Goal: Navigation & Orientation: Find specific page/section

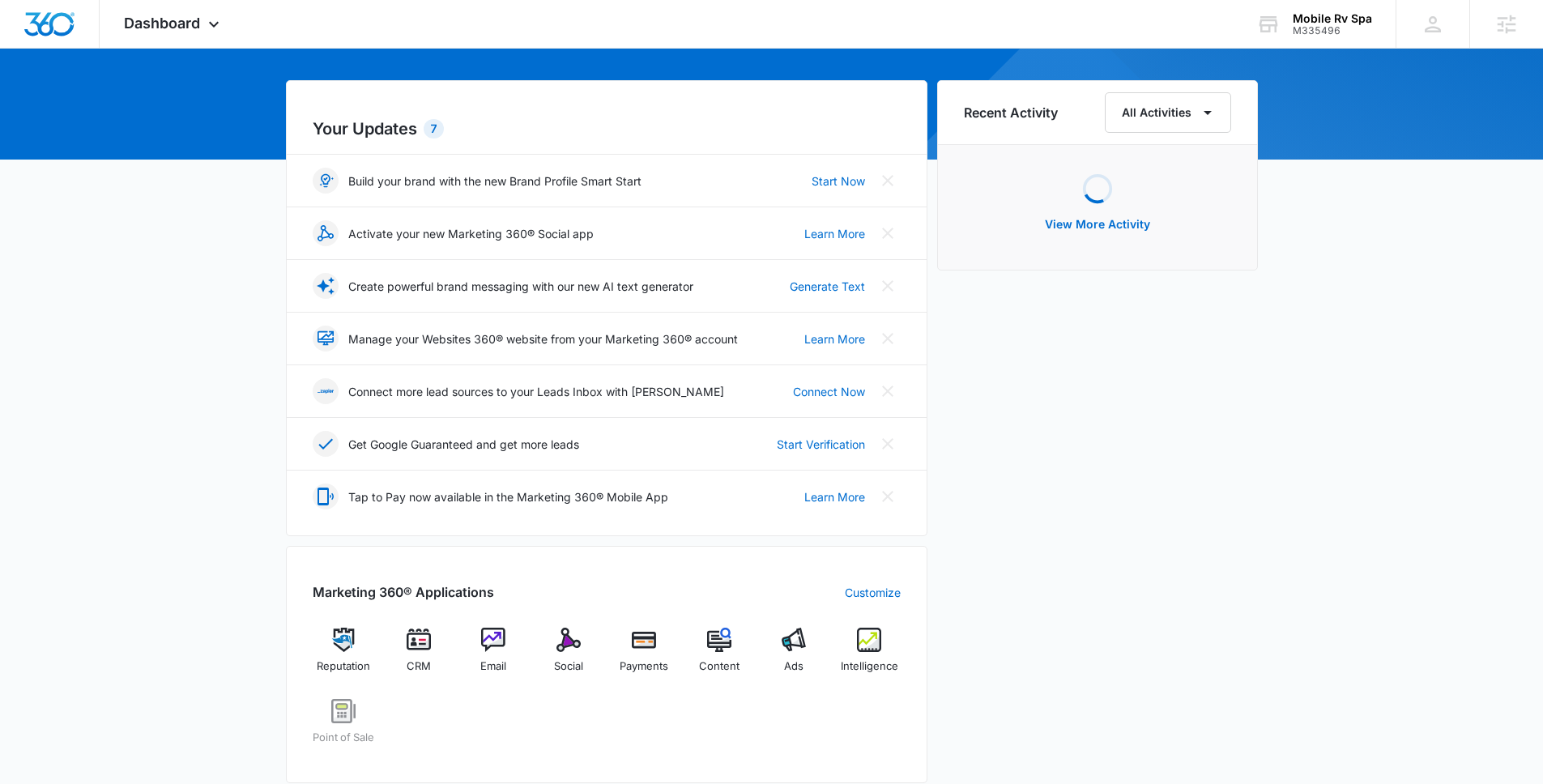
scroll to position [327, 0]
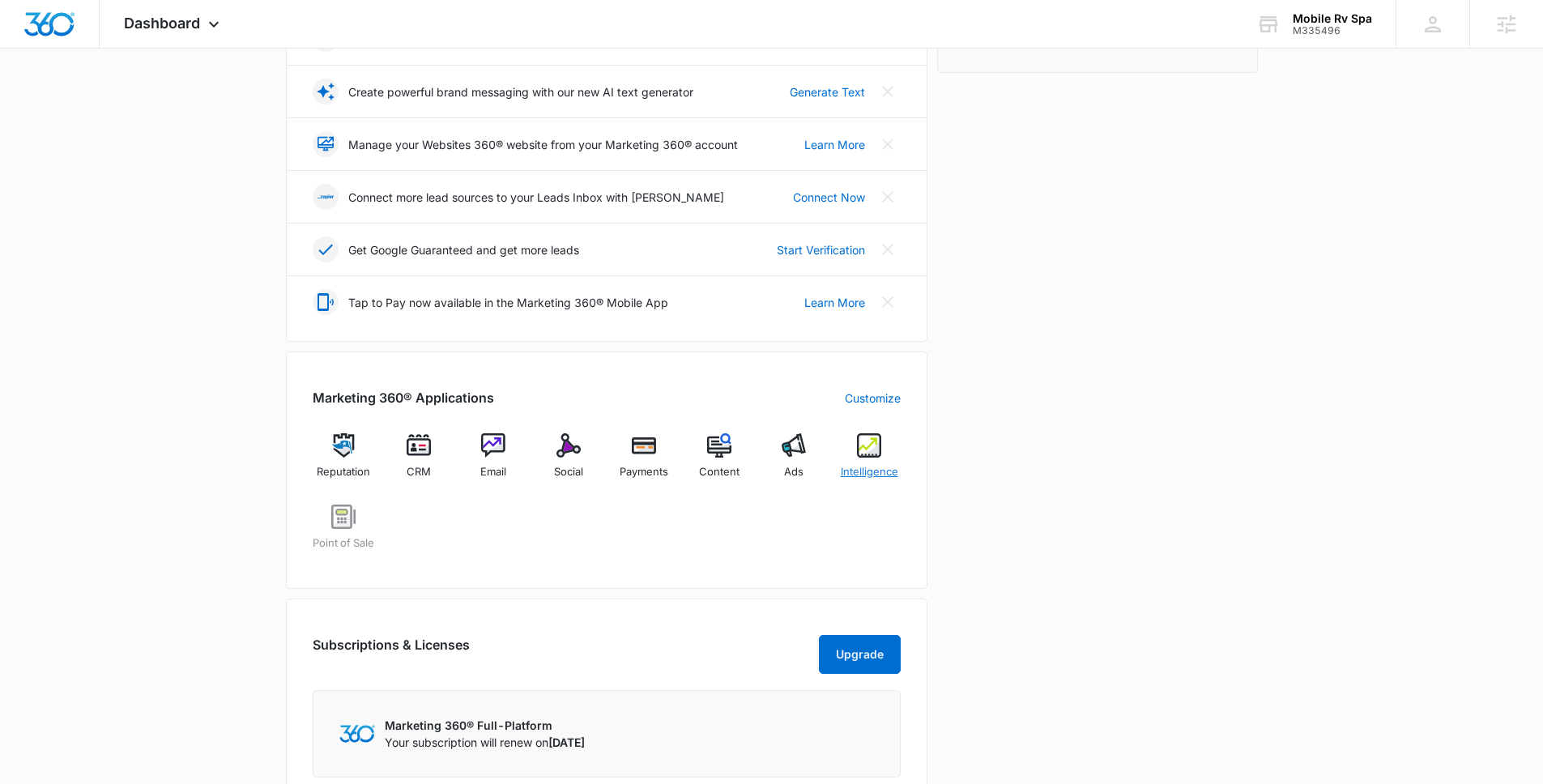
click at [868, 441] on img at bounding box center [870, 445] width 24 height 24
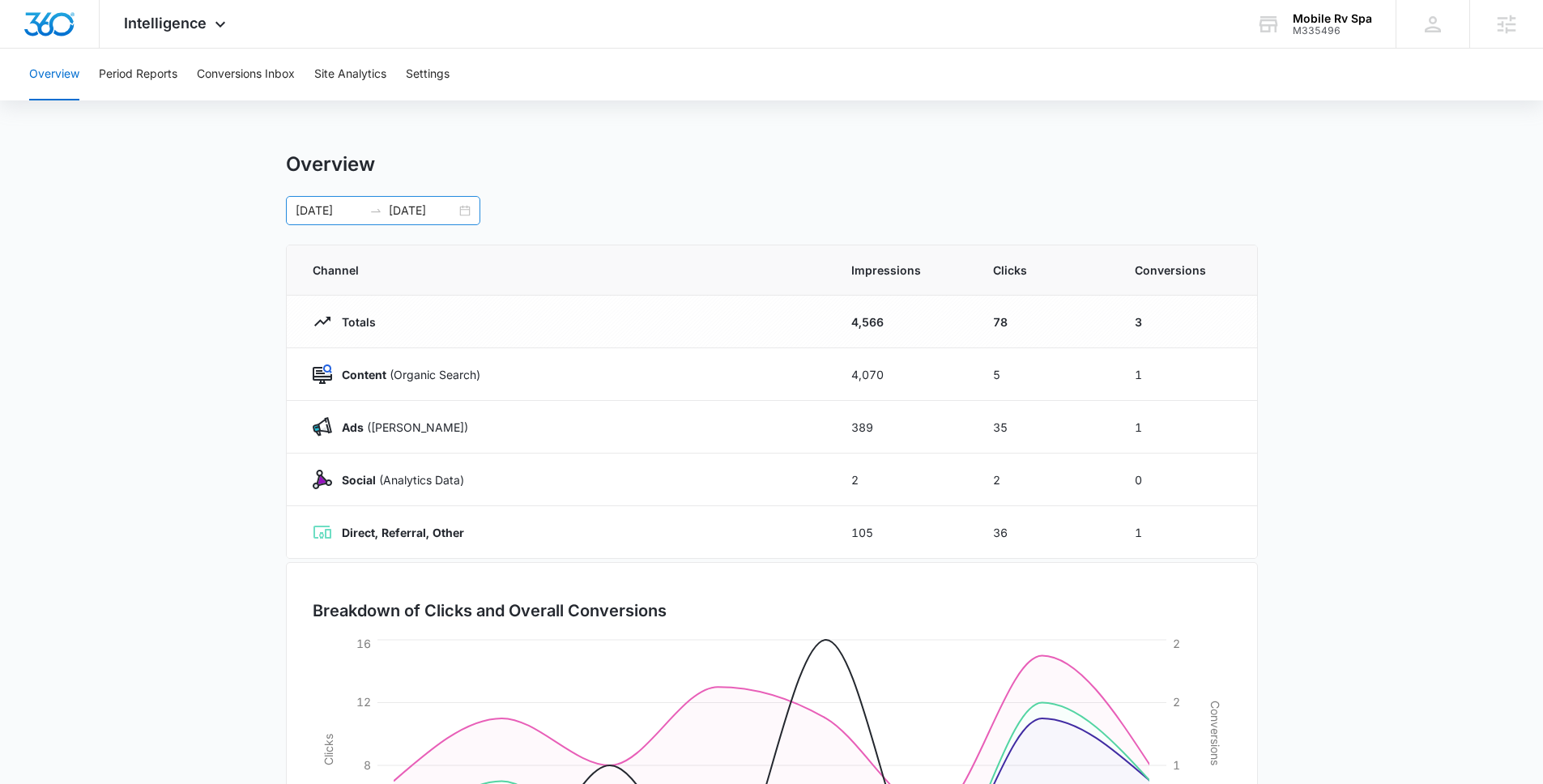
click at [414, 213] on input "09/01/2025" at bounding box center [422, 210] width 67 height 17
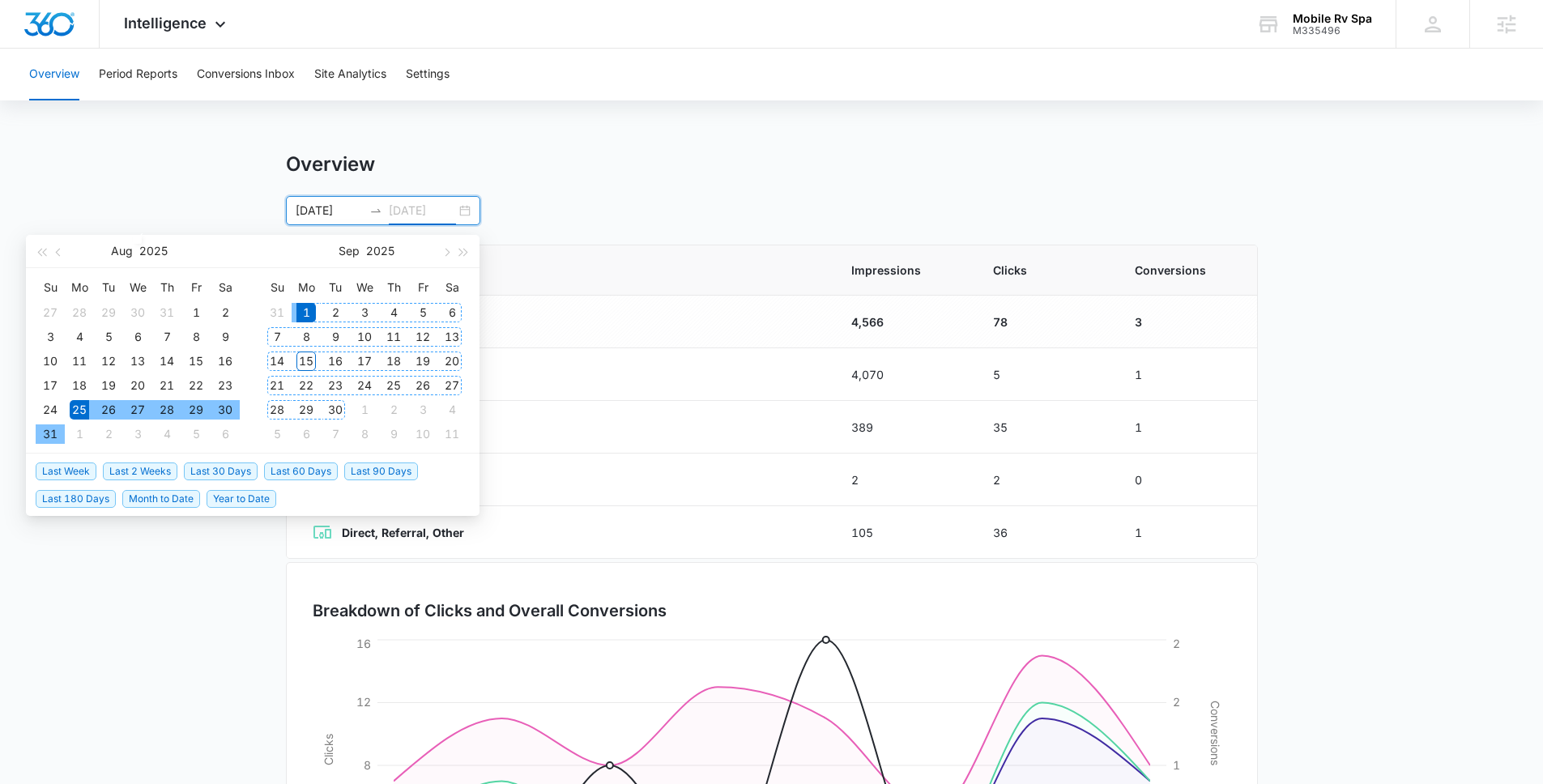
type input "09/01/2025"
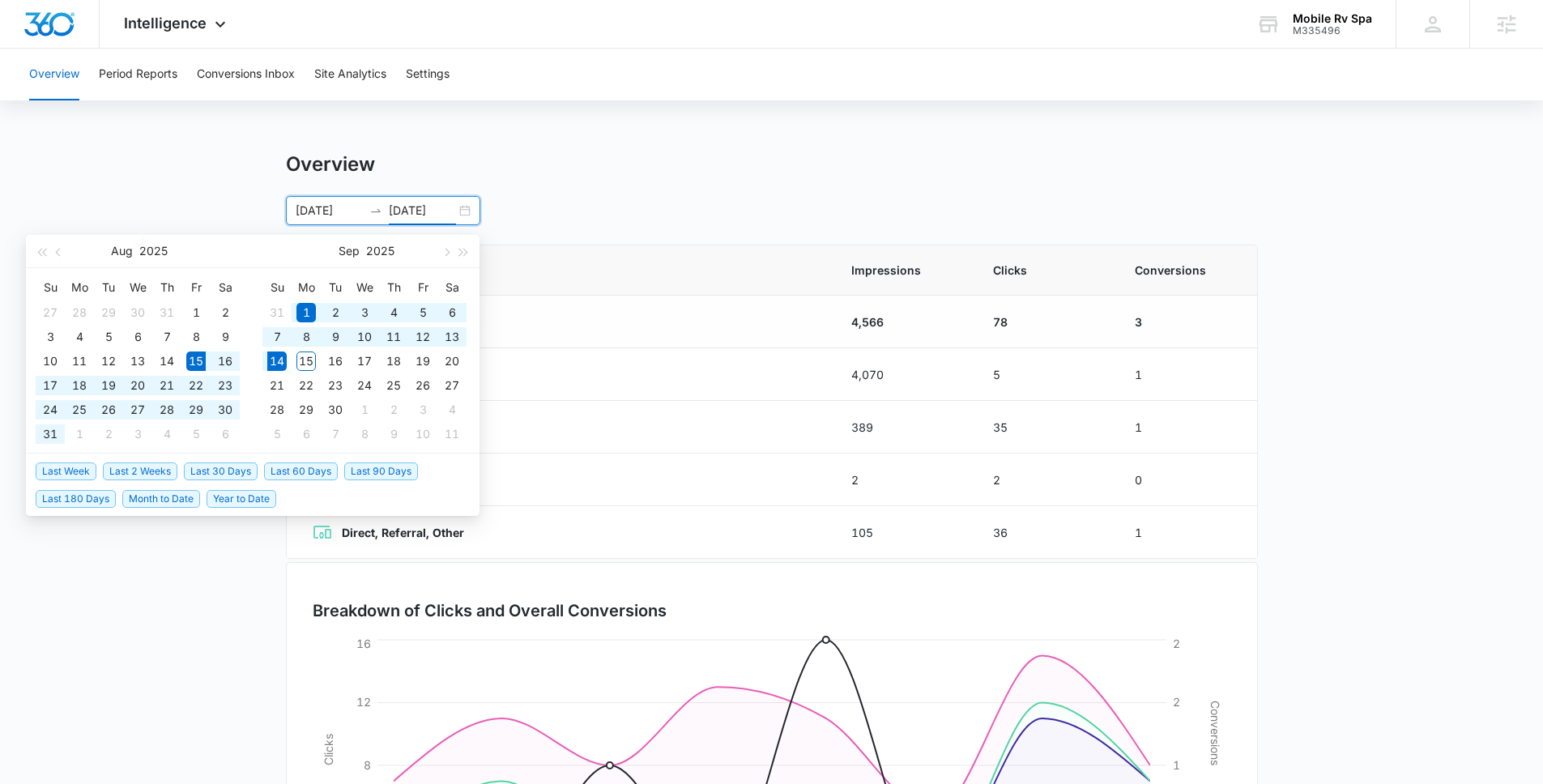
click at [235, 472] on span "Last 30 Days" at bounding box center [220, 471] width 74 height 17
type input "08/15/2025"
type input "09/14/2025"
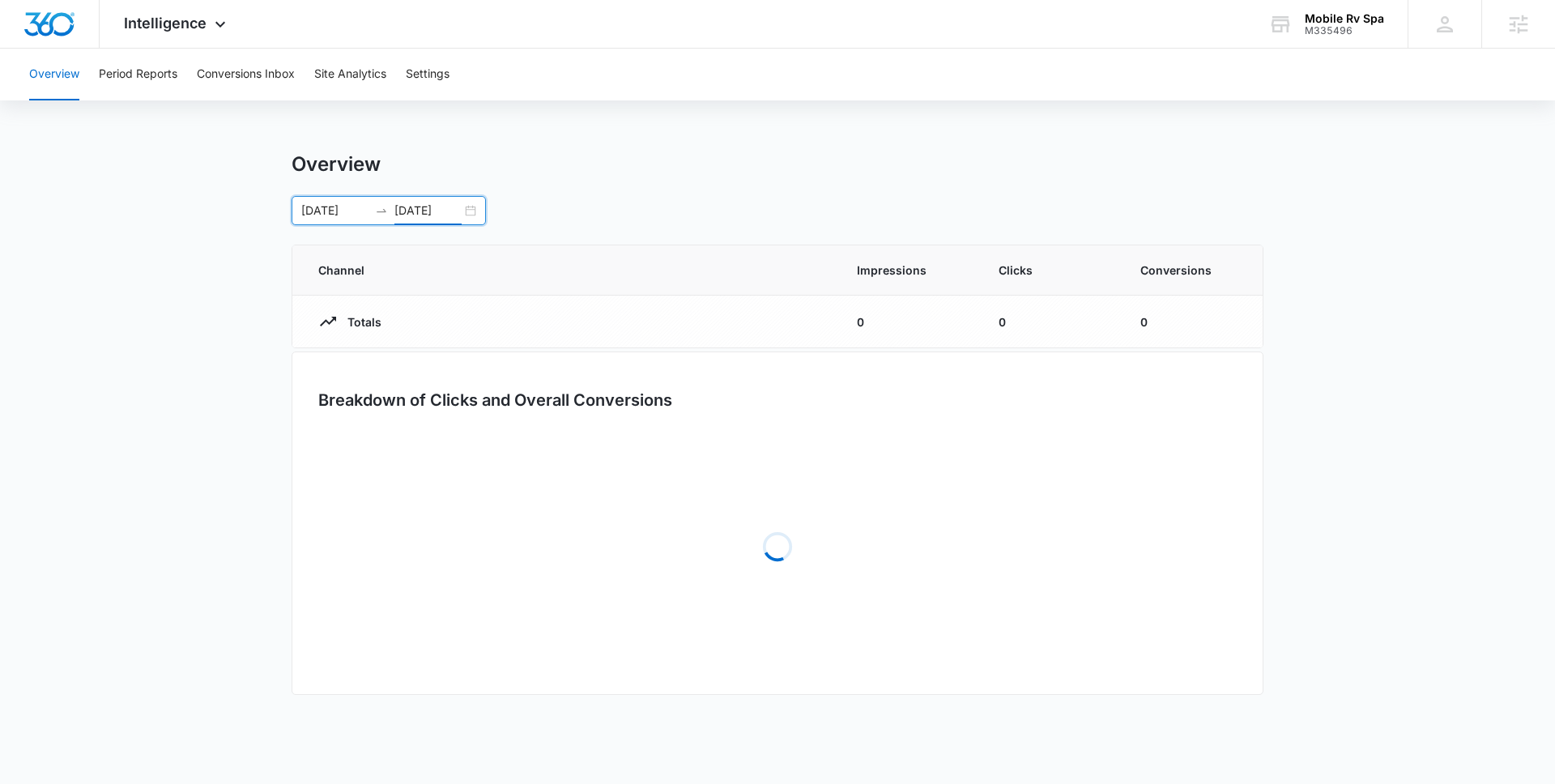
click at [101, 210] on main "Overview 08/15/2025 09/14/2025 Aug 2025 Su Mo Tu We Th Fr Sa 27 28 29 30 31 1 2…" at bounding box center [777, 435] width 1555 height 565
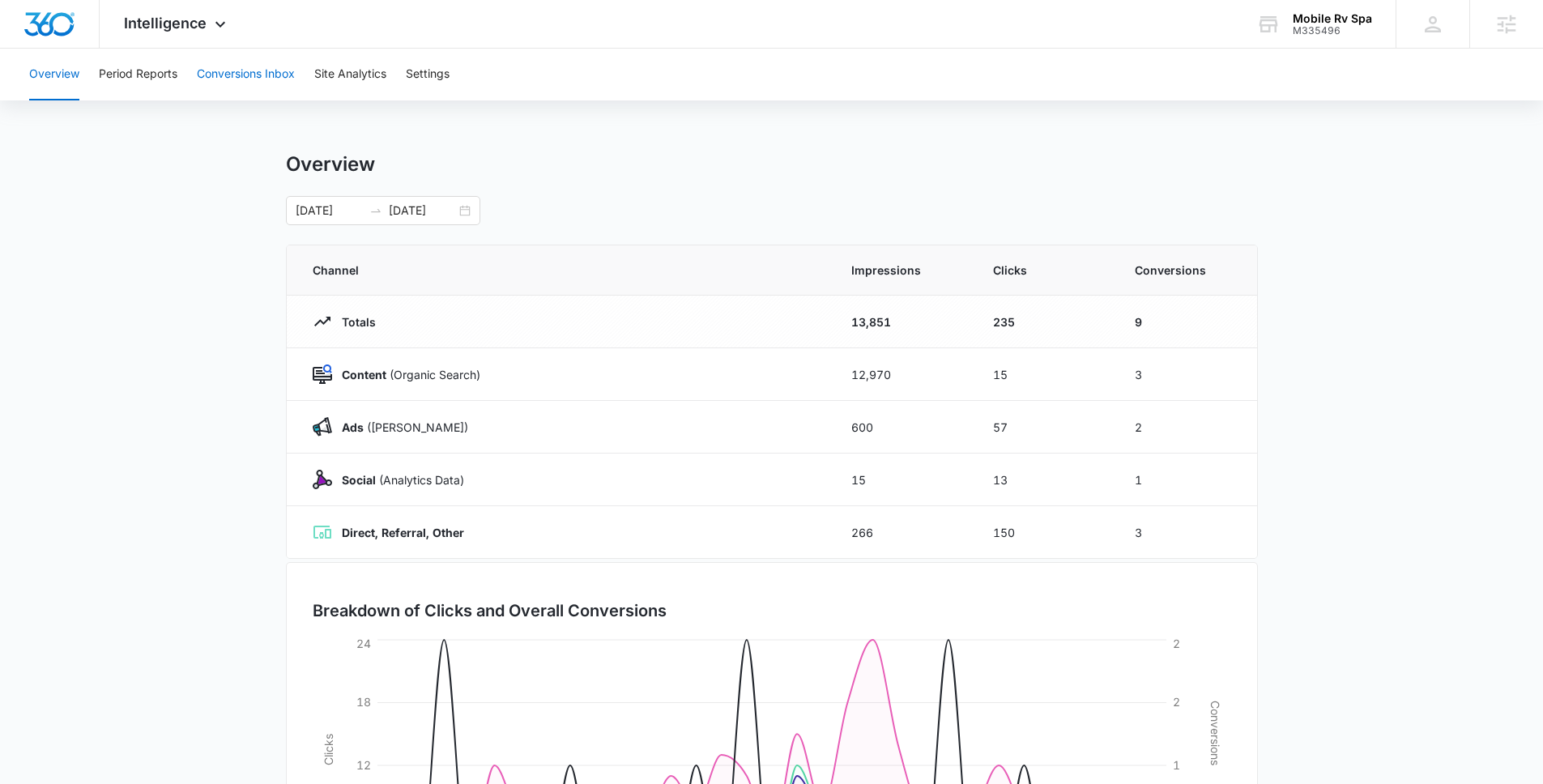
click at [227, 69] on button "Conversions Inbox" at bounding box center [246, 74] width 98 height 51
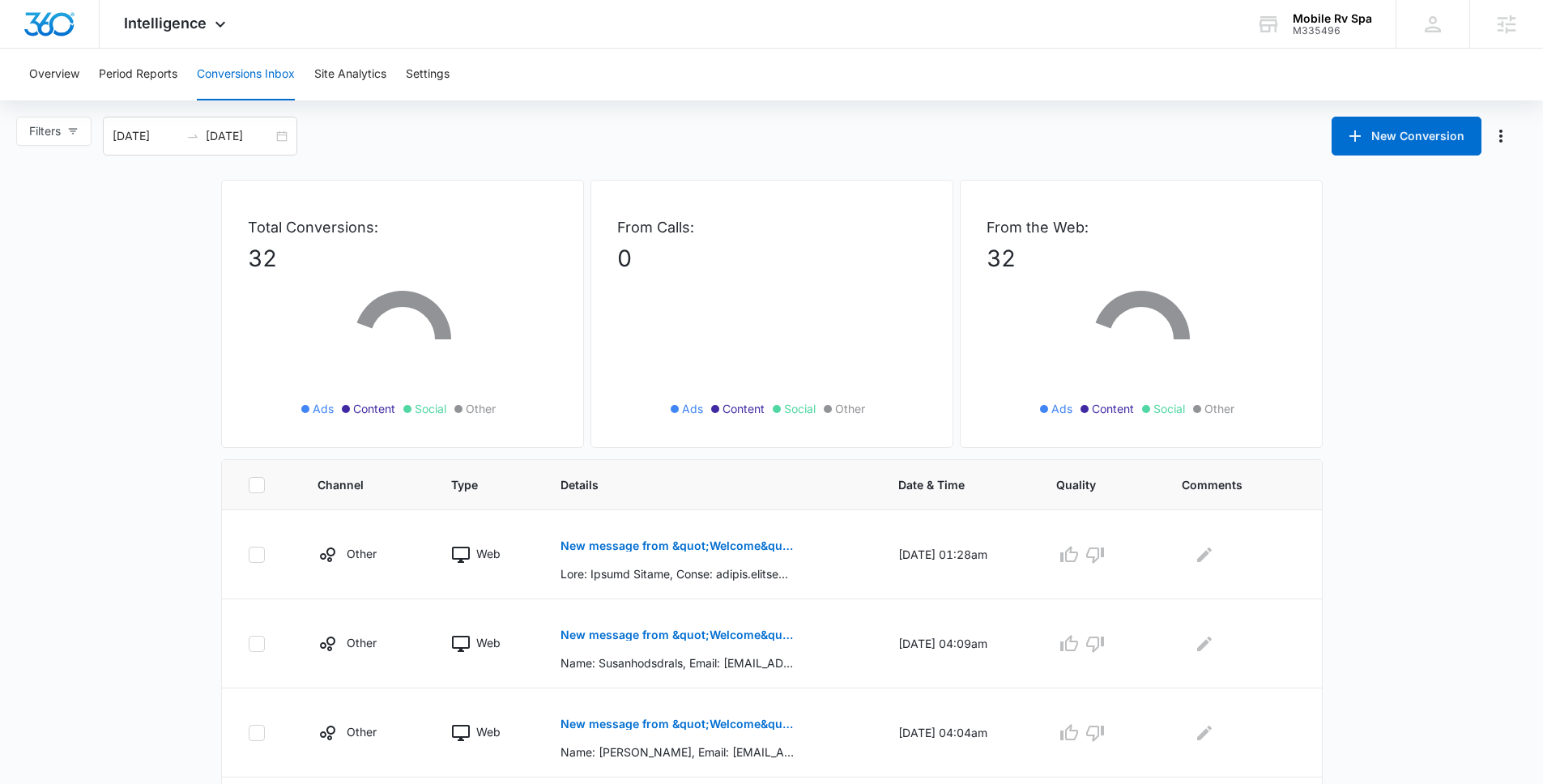
scroll to position [26, 0]
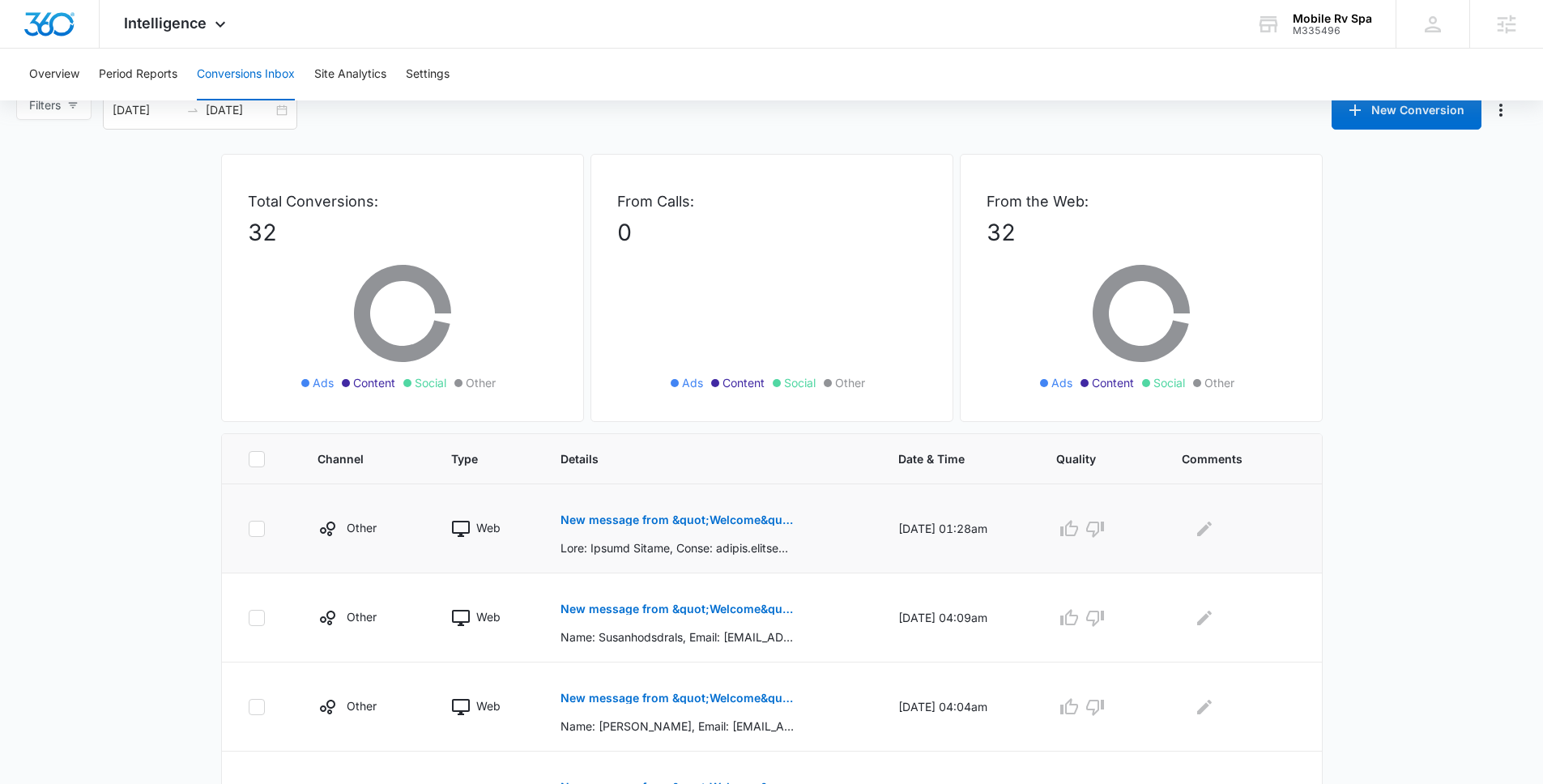
click at [731, 511] on button "New message from &quot;Welcome&quot;" at bounding box center [678, 520] width 236 height 39
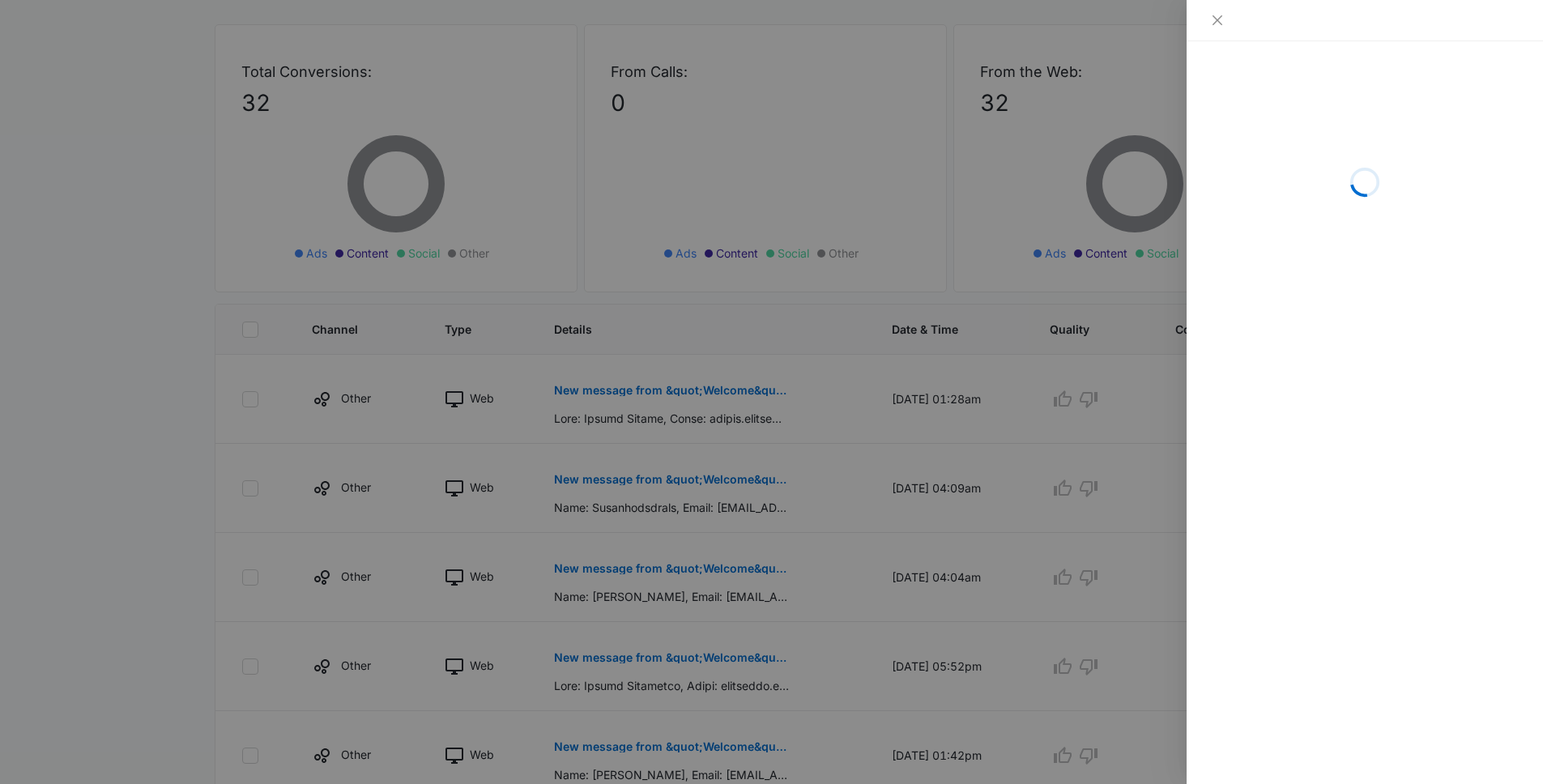
scroll to position [193, 0]
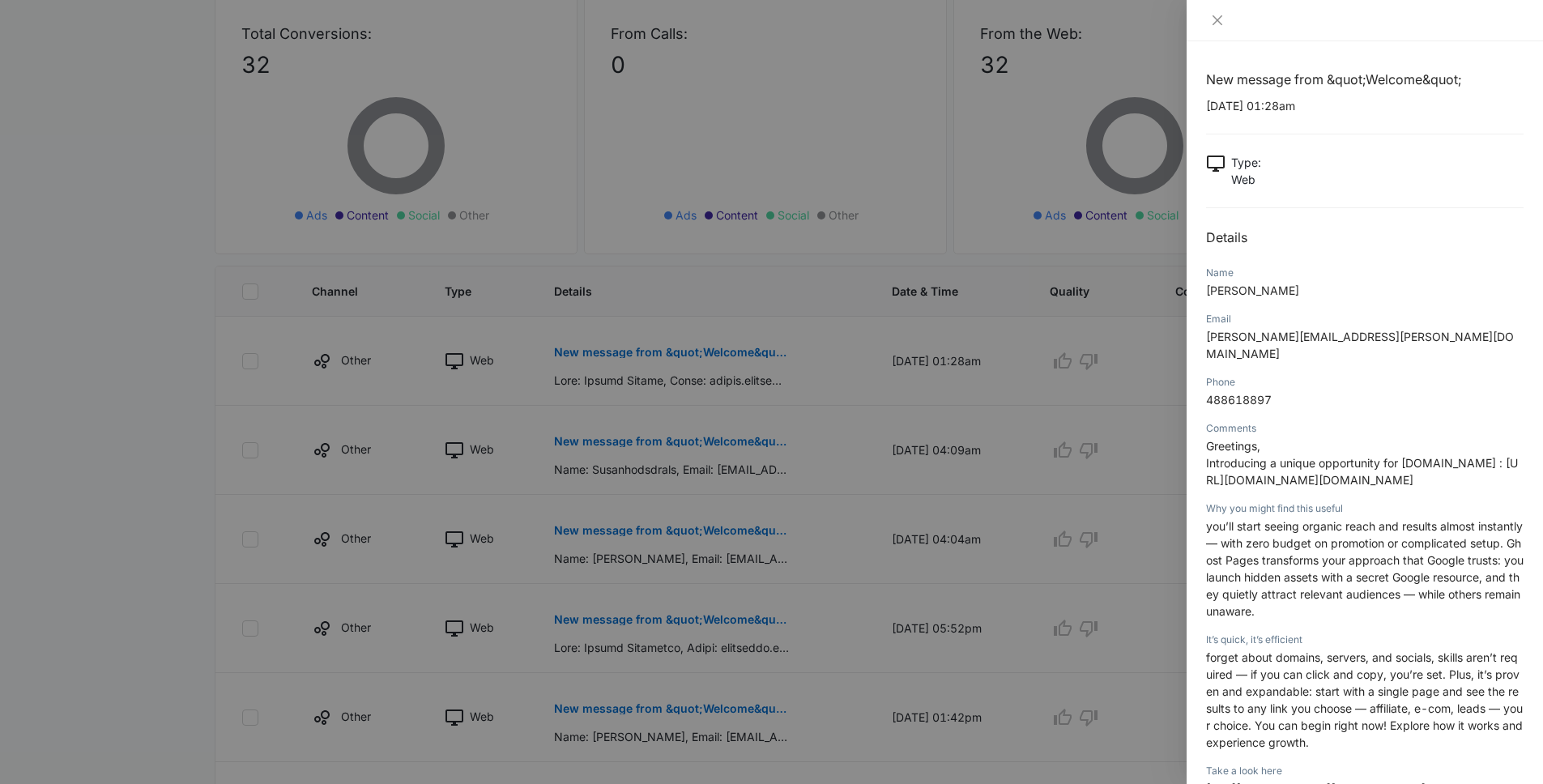
click at [687, 468] on div at bounding box center [771, 392] width 1543 height 784
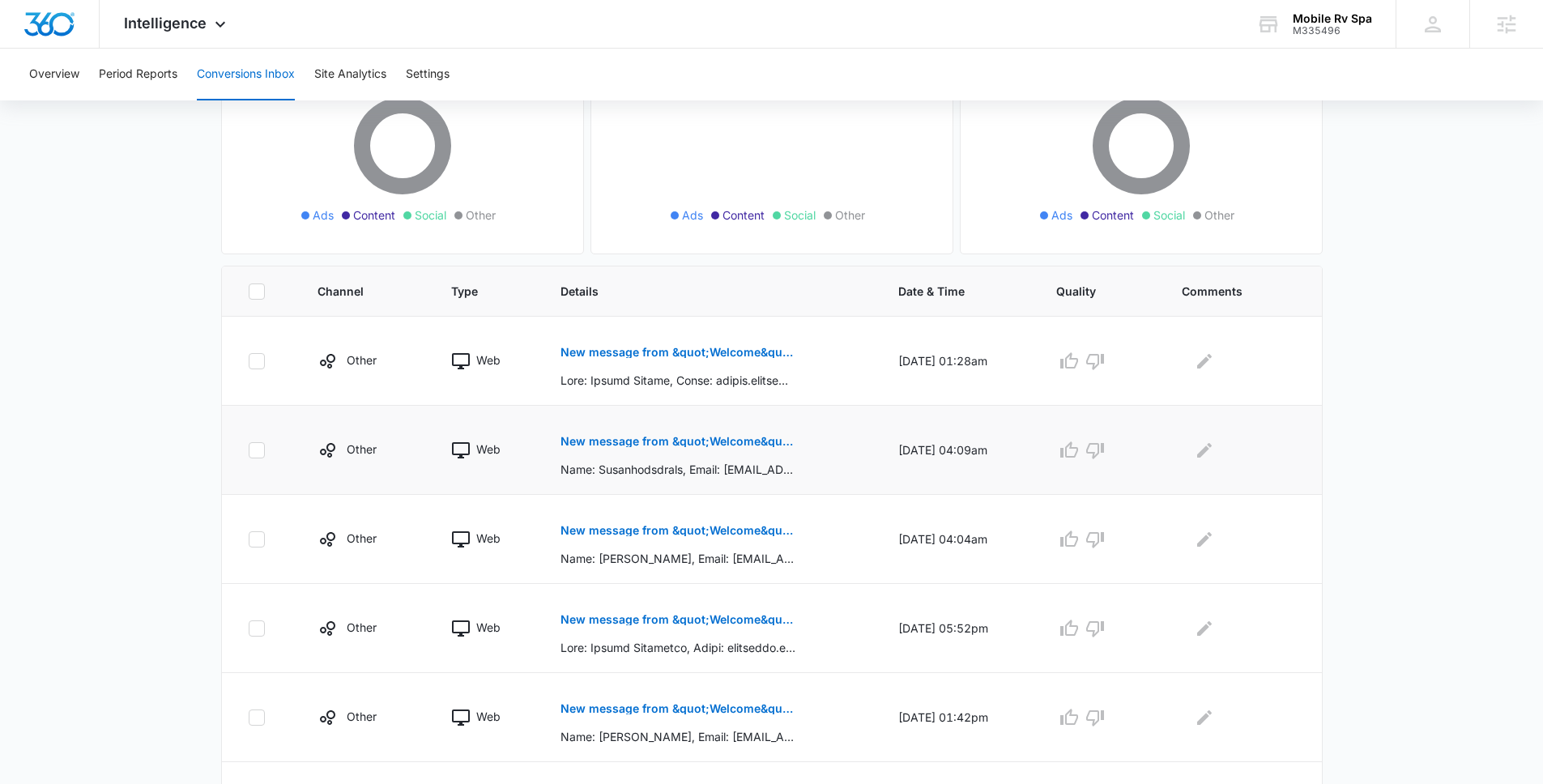
click at [676, 448] on button "New message from &quot;Welcome&quot;" at bounding box center [678, 441] width 236 height 39
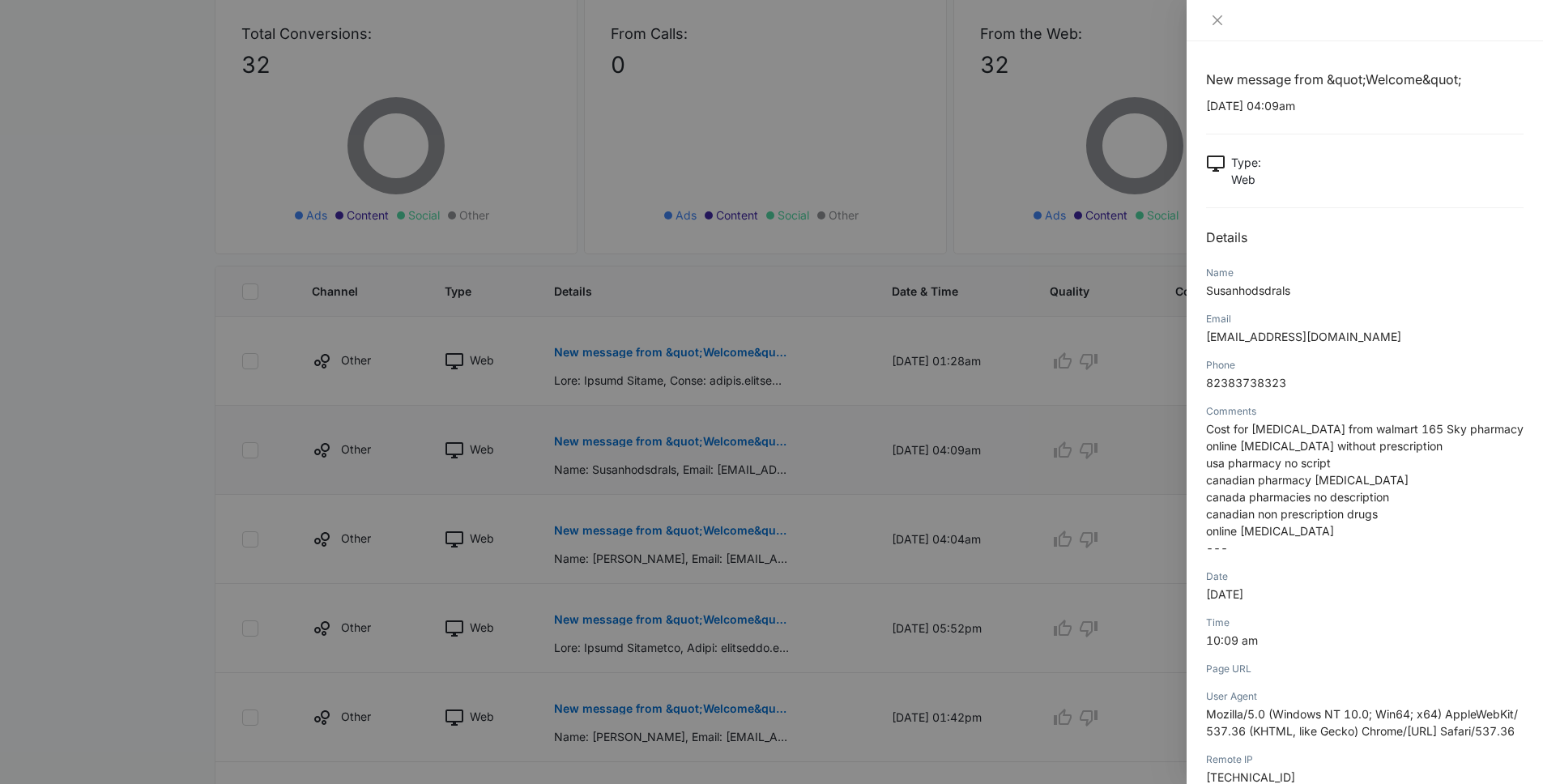
click at [676, 448] on div at bounding box center [771, 392] width 1543 height 784
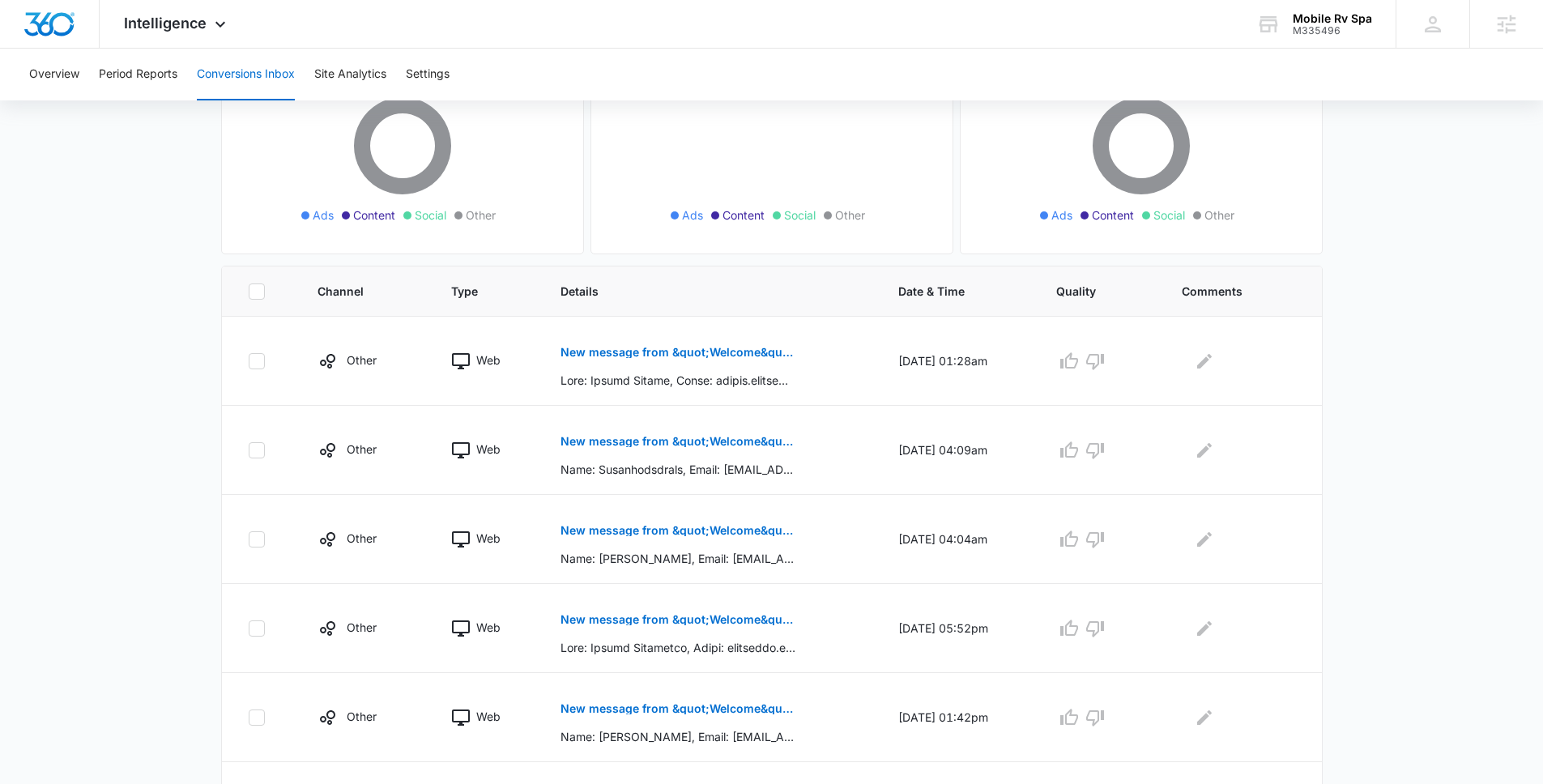
click at [656, 528] on p "New message from &quot;Welcome&quot;" at bounding box center [678, 530] width 236 height 11
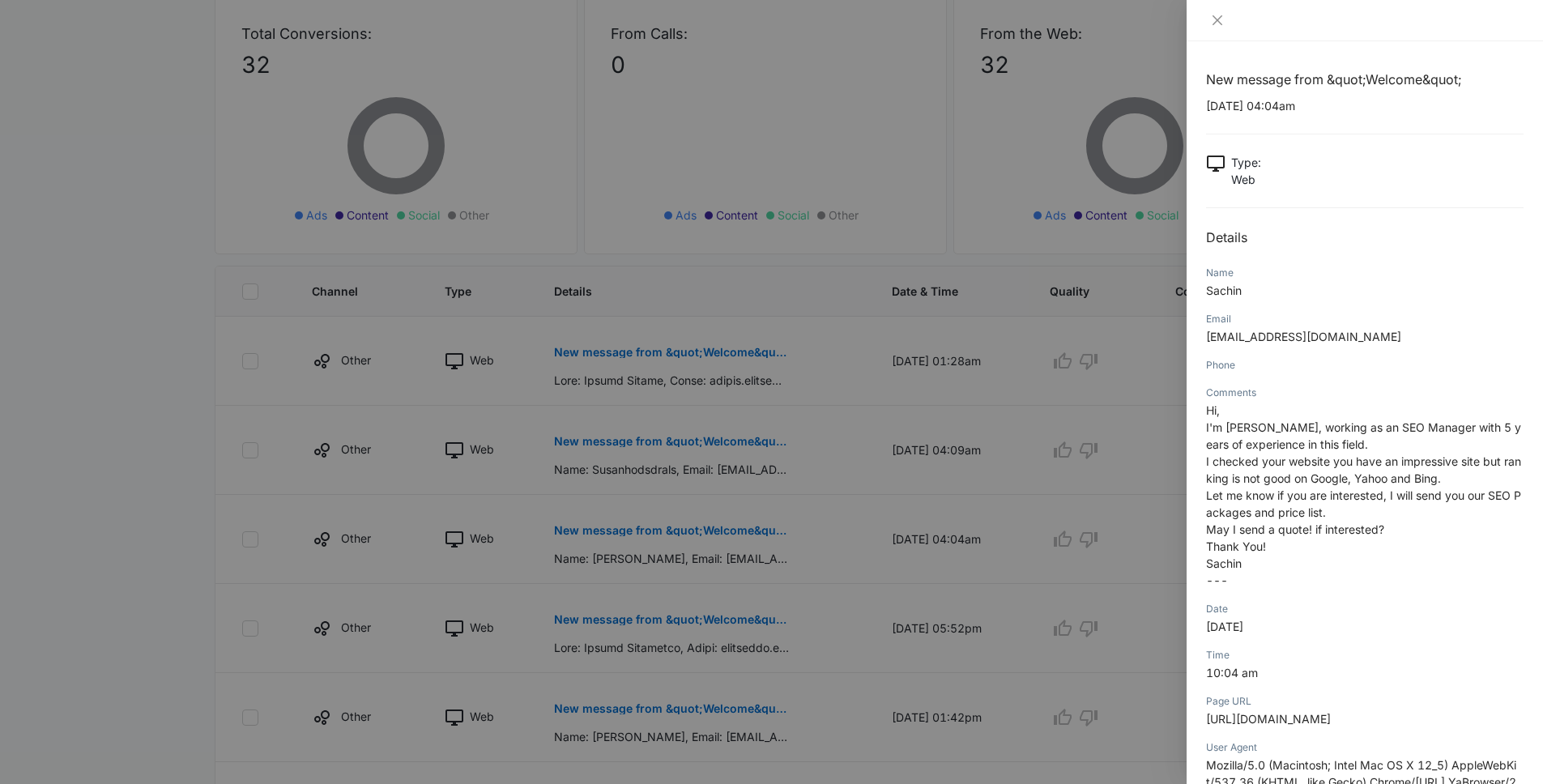
click at [739, 576] on div at bounding box center [771, 392] width 1543 height 784
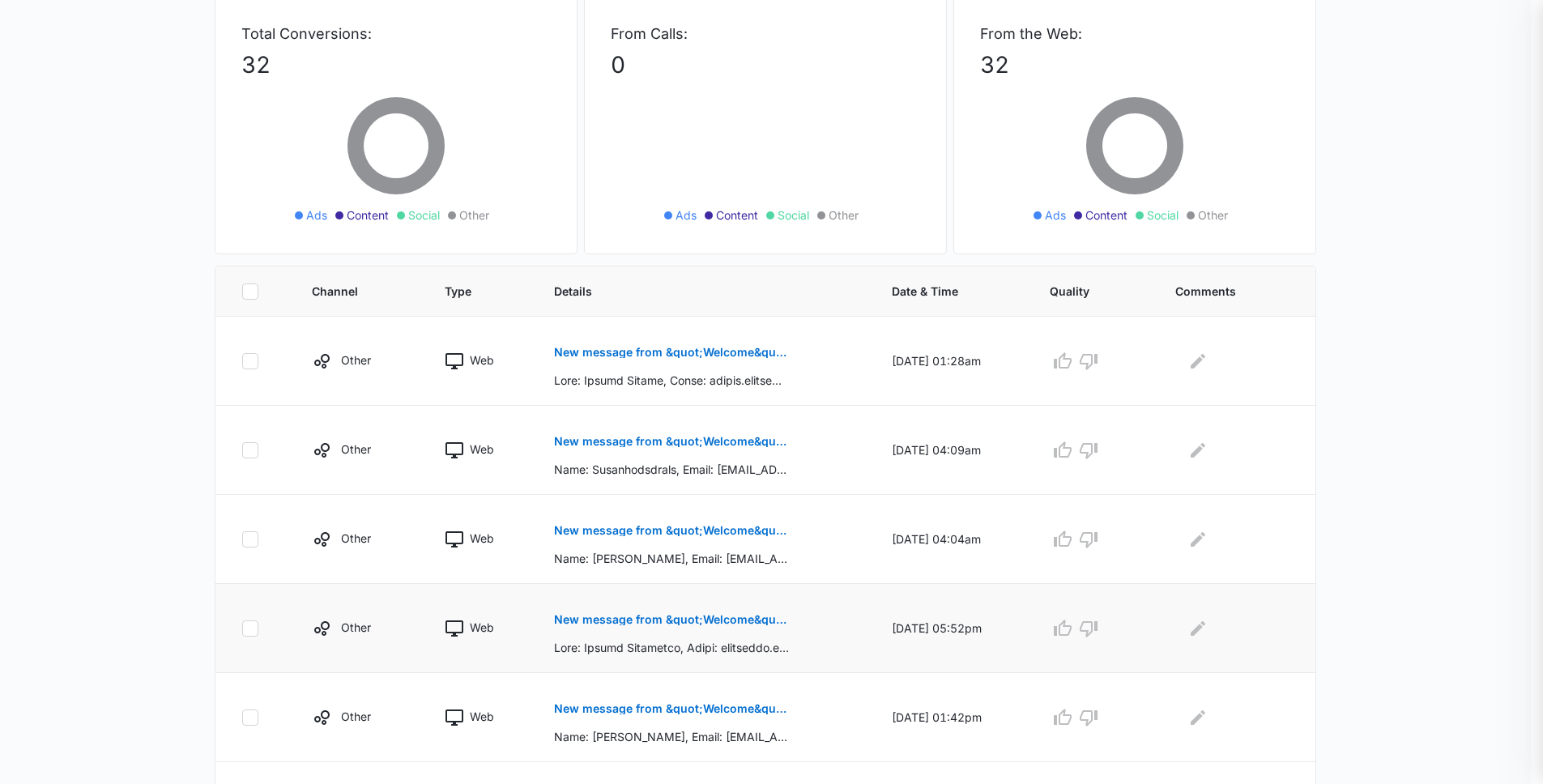
click at [694, 620] on p "New message from &quot;Welcome&quot;" at bounding box center [672, 619] width 236 height 11
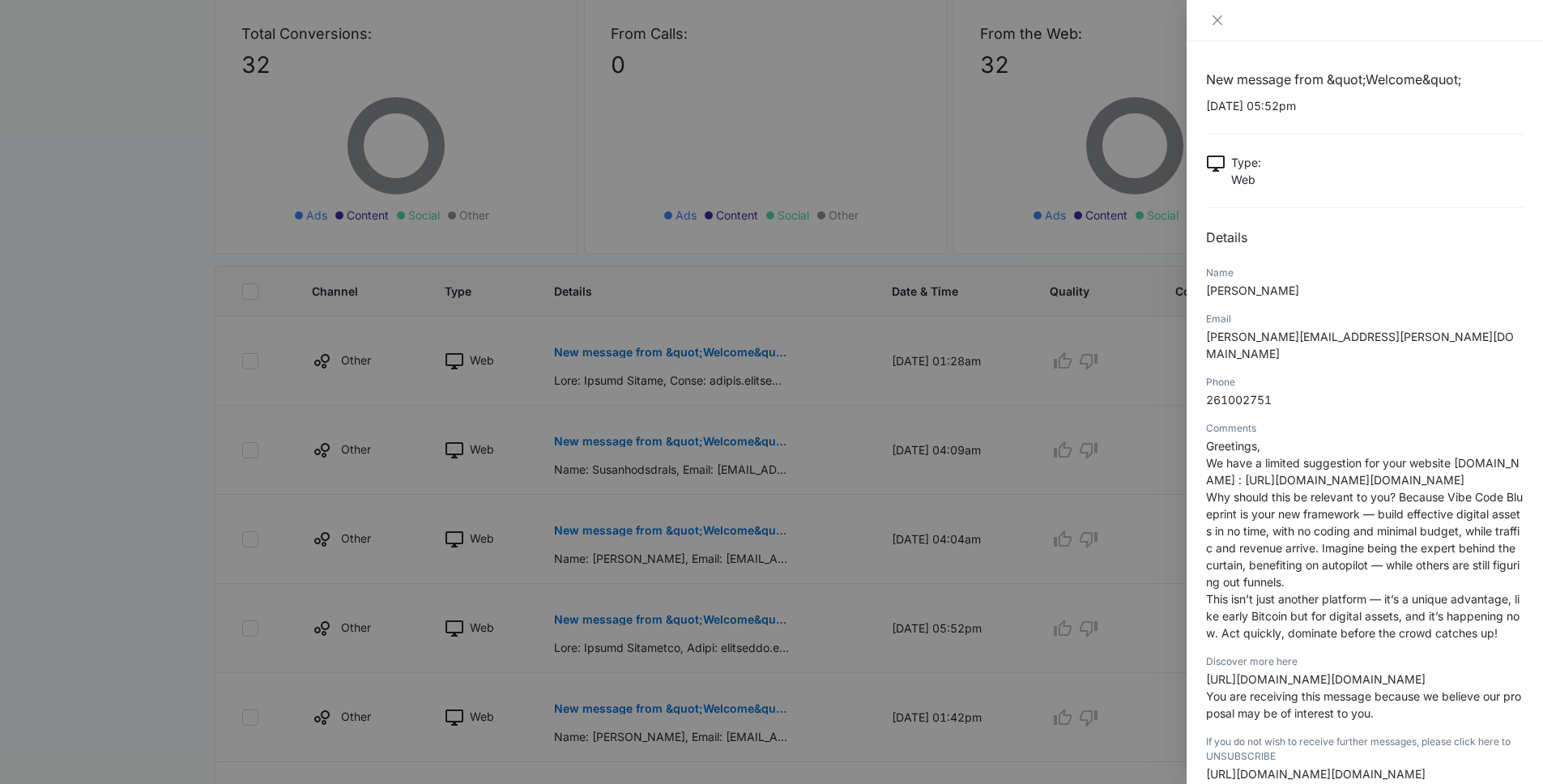
click at [691, 623] on div at bounding box center [771, 392] width 1543 height 784
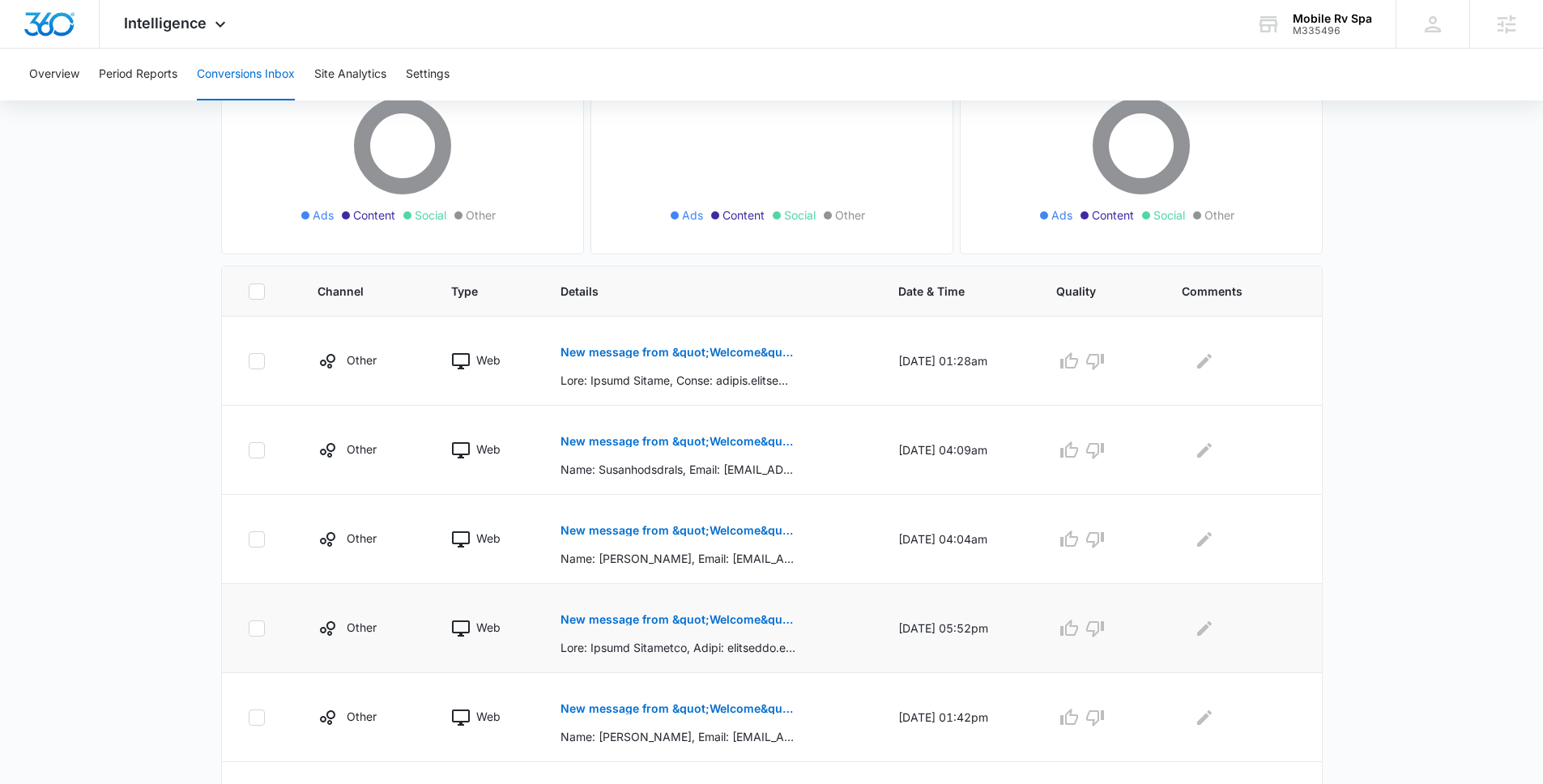
click at [680, 615] on p "New message from &quot;Welcome&quot;" at bounding box center [678, 619] width 236 height 11
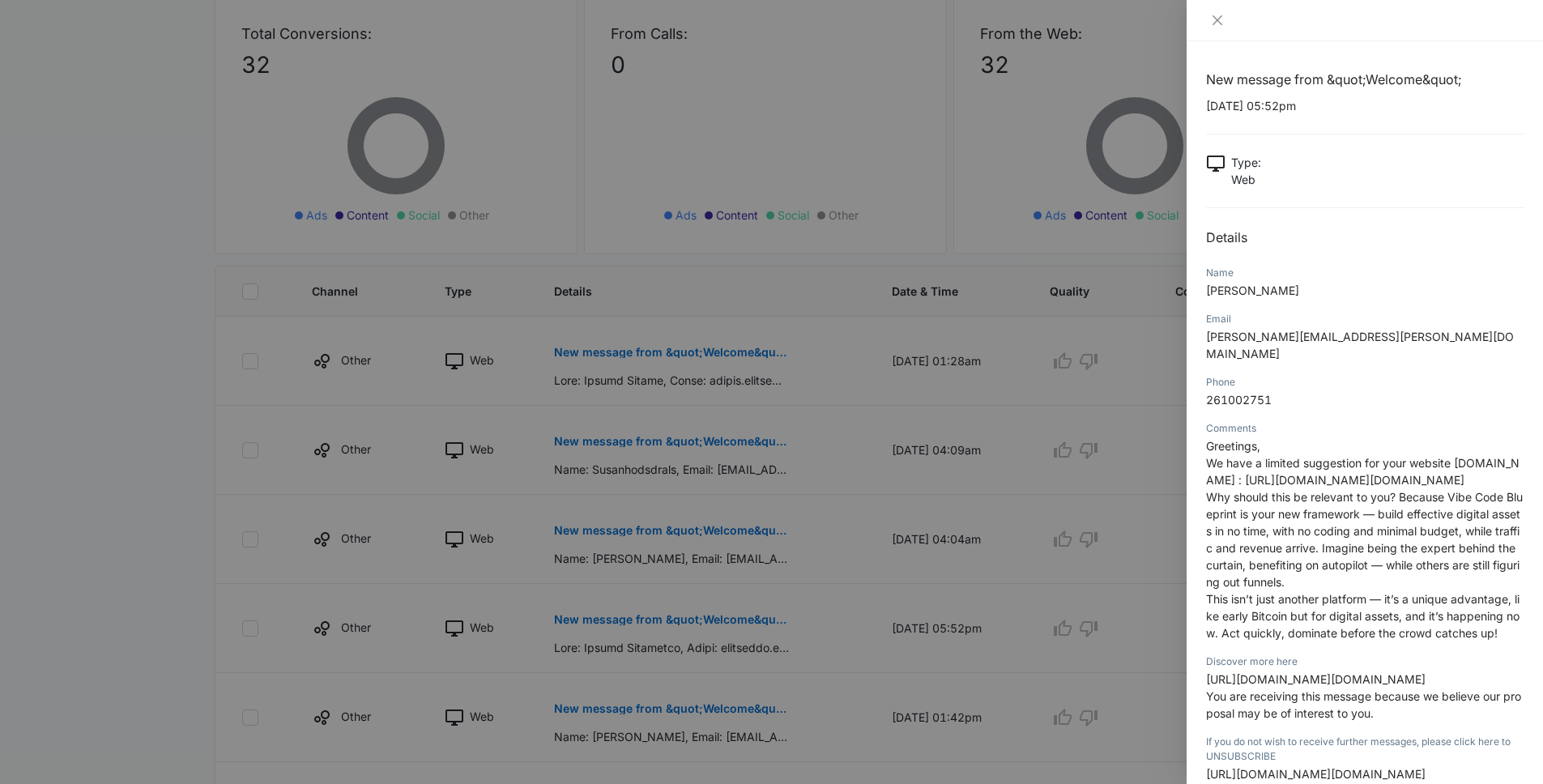
click at [126, 368] on div at bounding box center [771, 392] width 1543 height 784
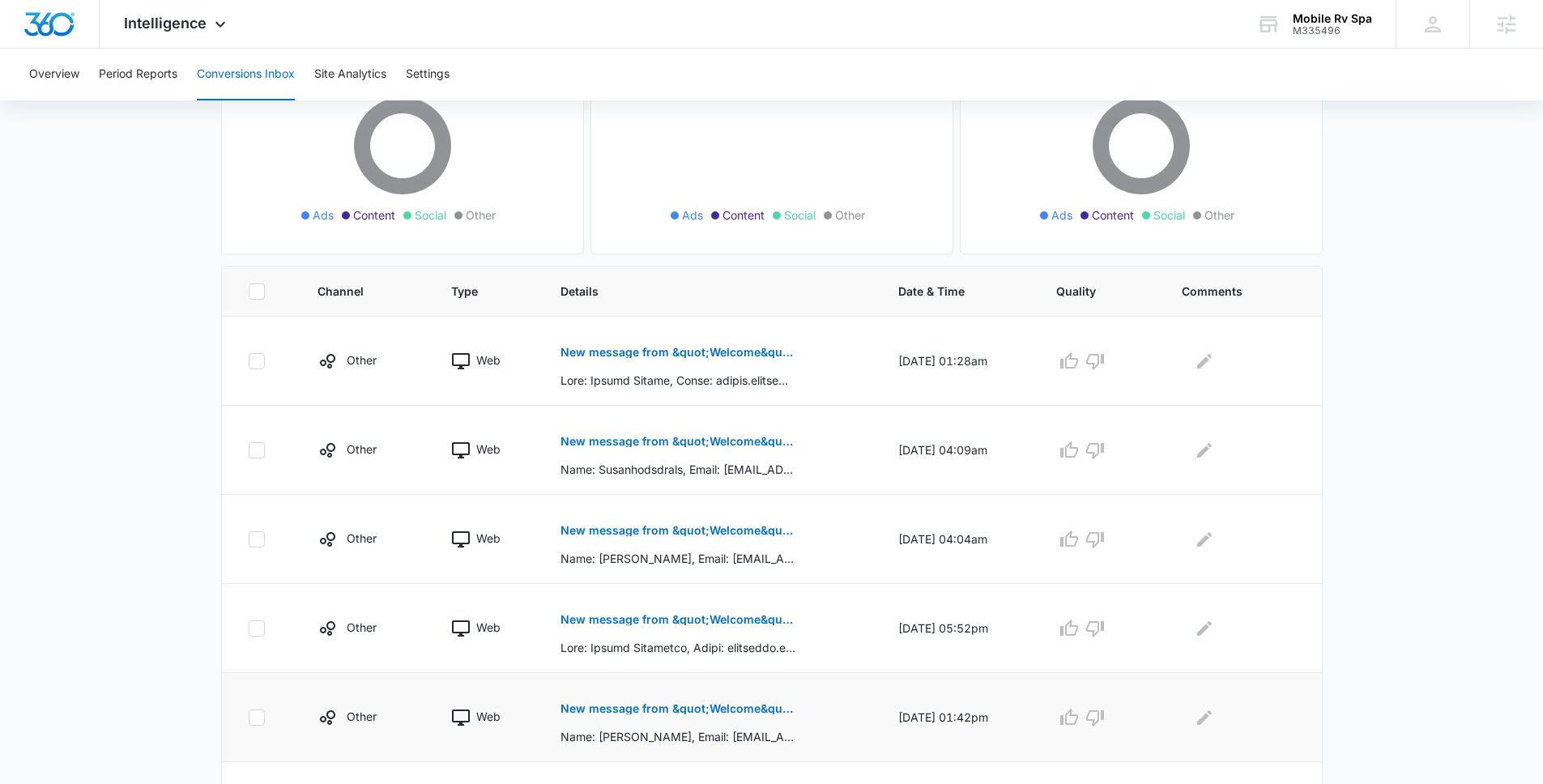
click at [582, 717] on button "New message from &quot;Welcome&quot;" at bounding box center [678, 708] width 236 height 39
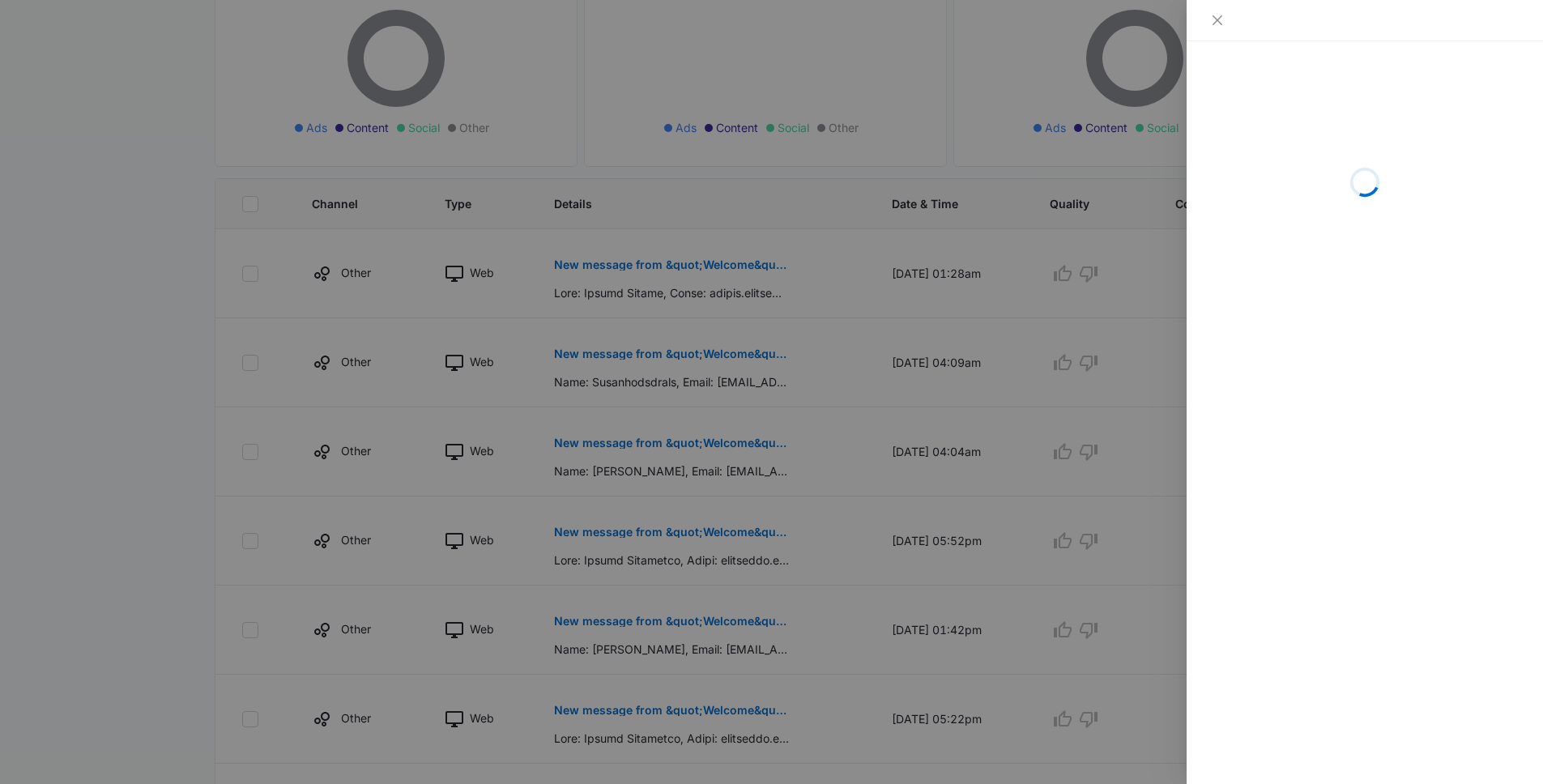
scroll to position [355, 0]
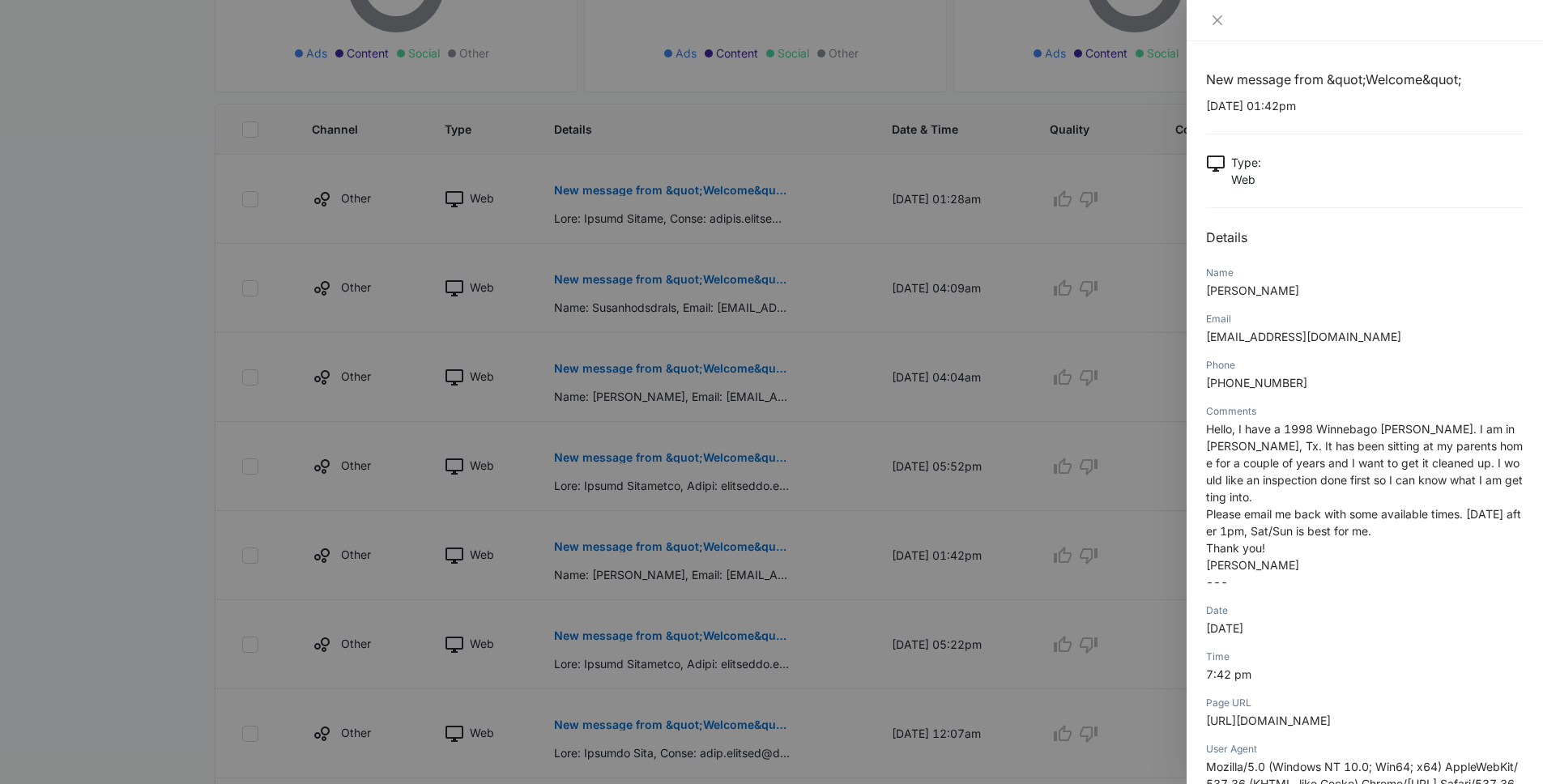
click at [558, 623] on div at bounding box center [771, 392] width 1543 height 784
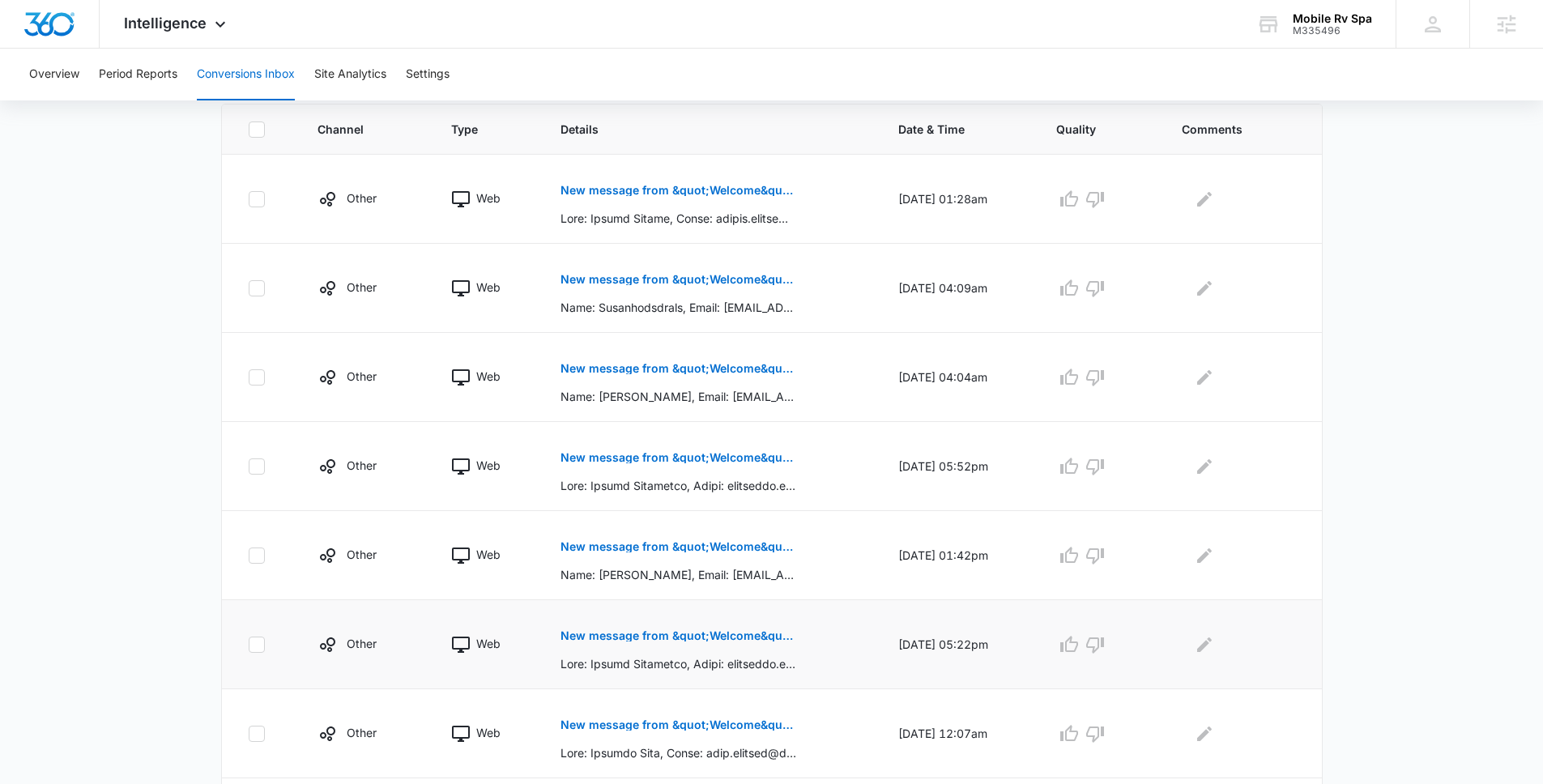
click at [561, 630] on p "New message from &quot;Welcome&quot;" at bounding box center [678, 635] width 236 height 11
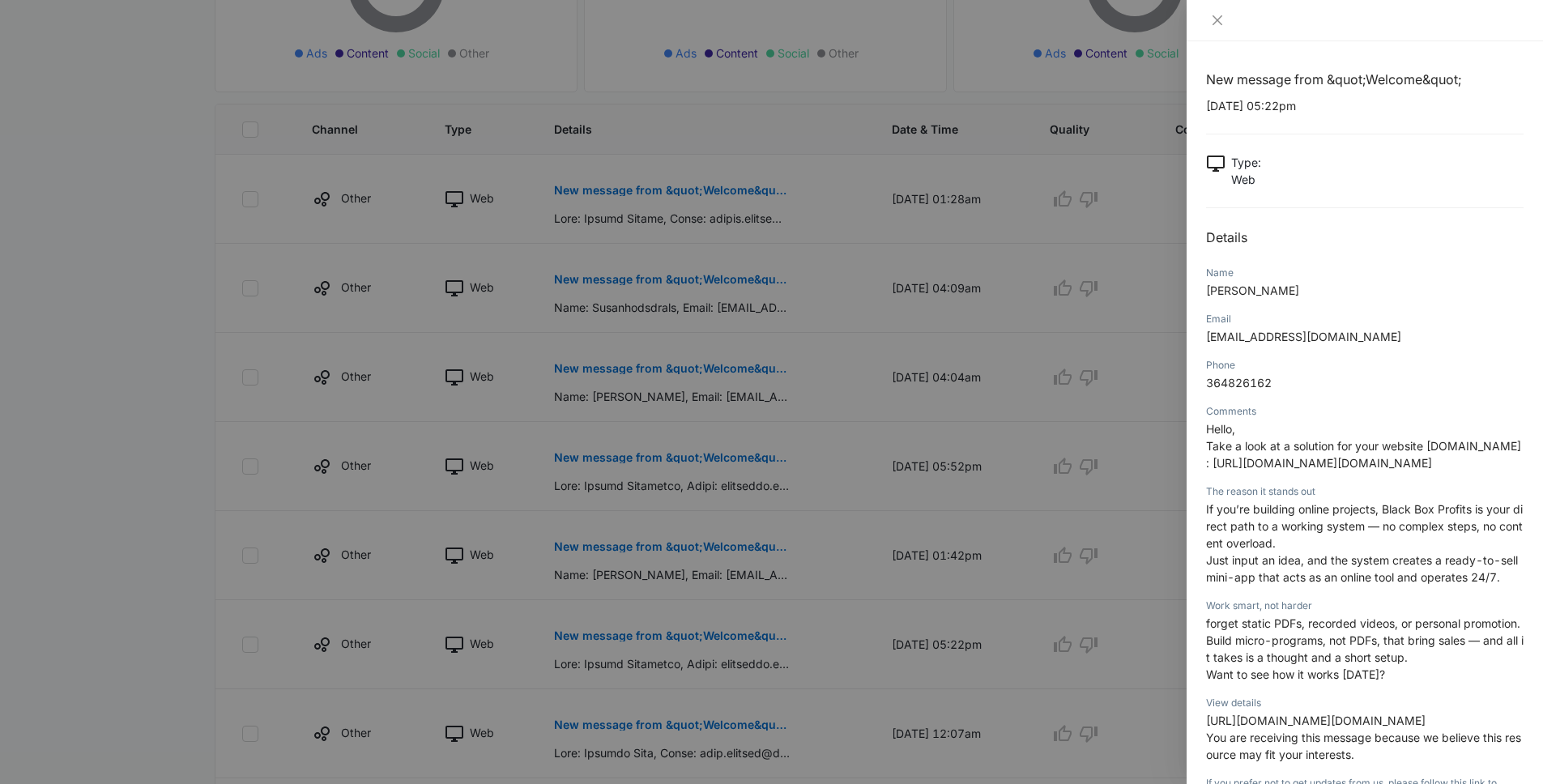
click at [864, 440] on div at bounding box center [771, 392] width 1543 height 784
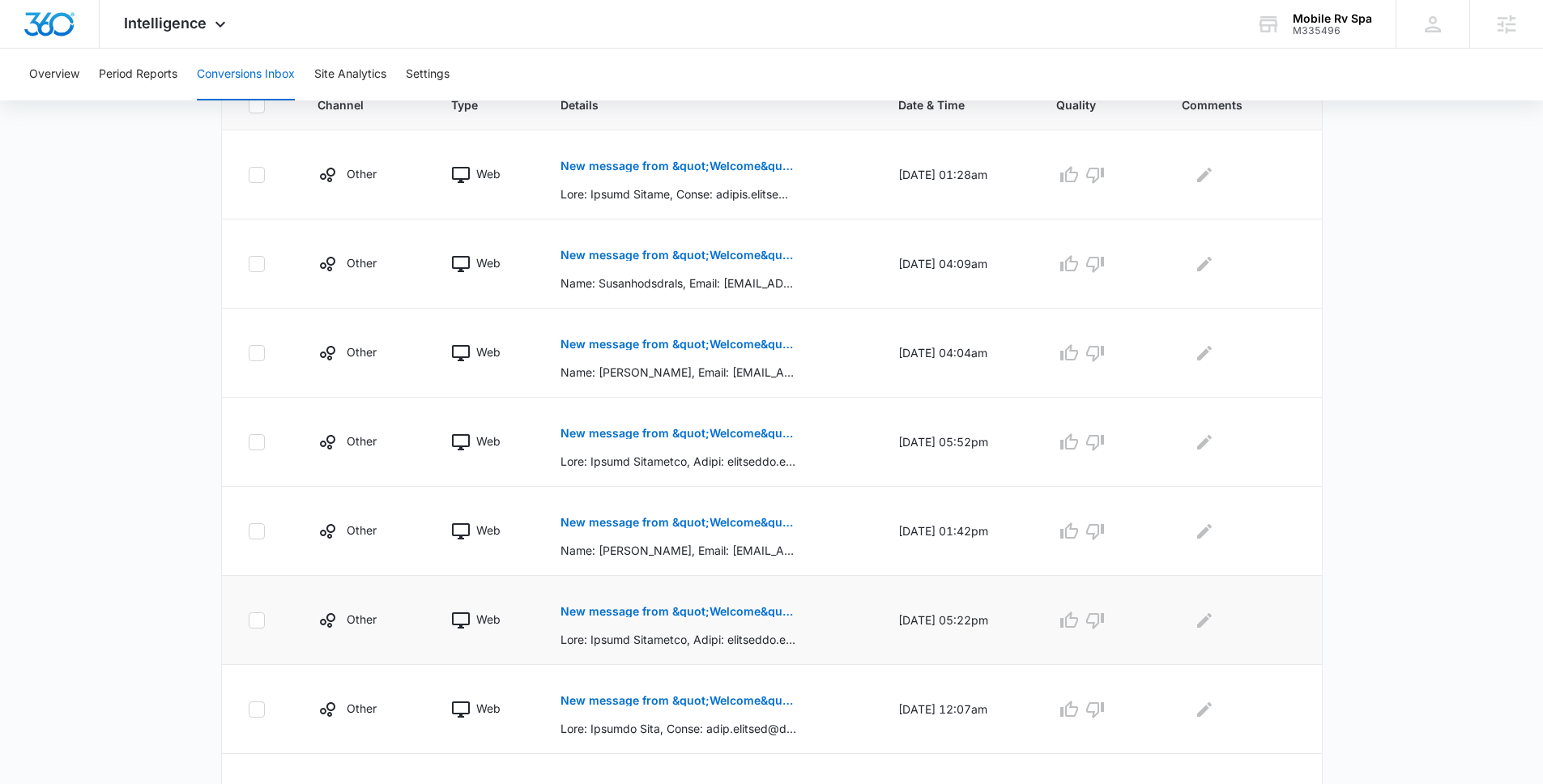
scroll to position [389, 0]
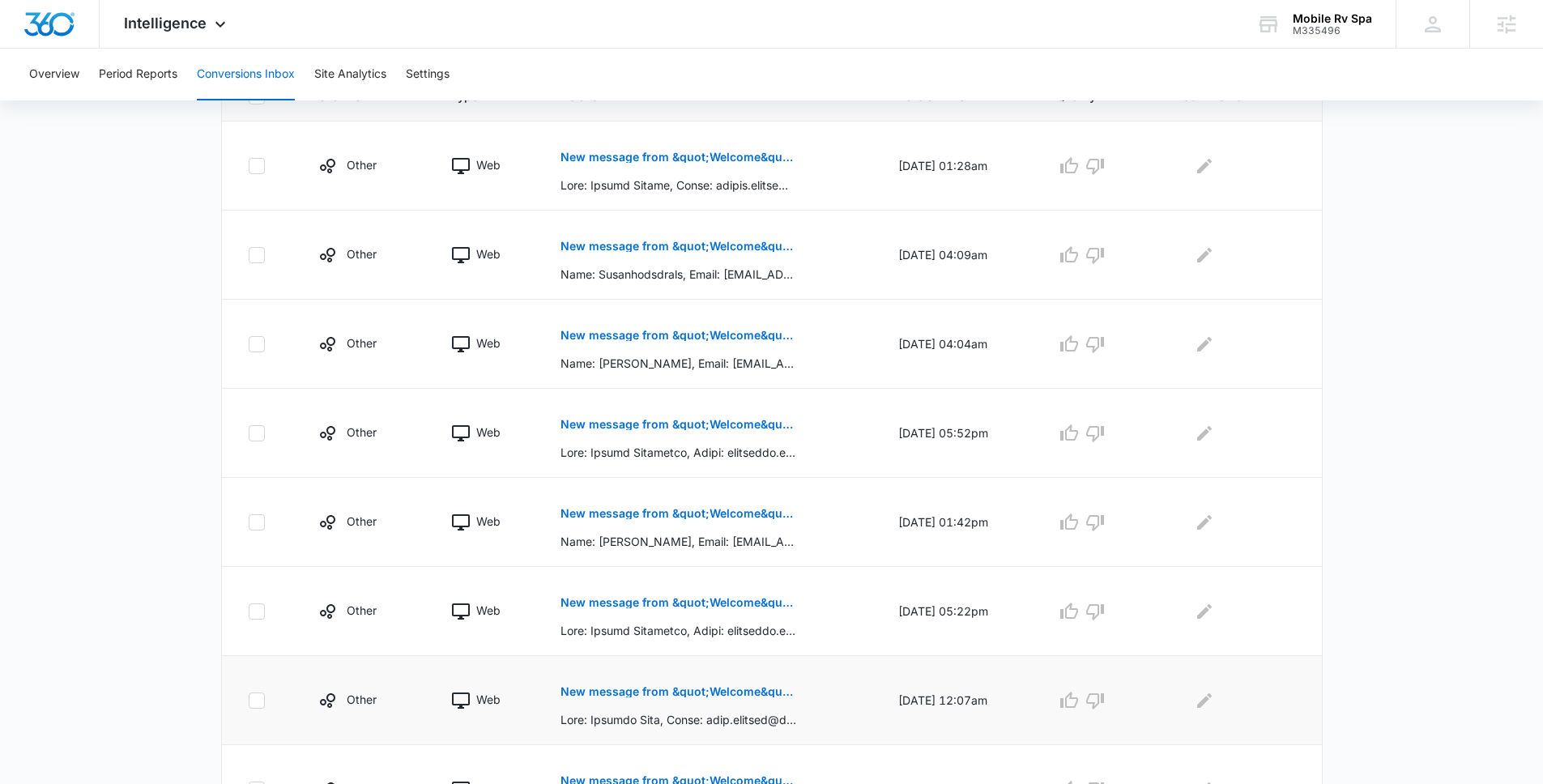
click at [714, 686] on p "New message from &quot;Welcome&quot;" at bounding box center [678, 691] width 236 height 11
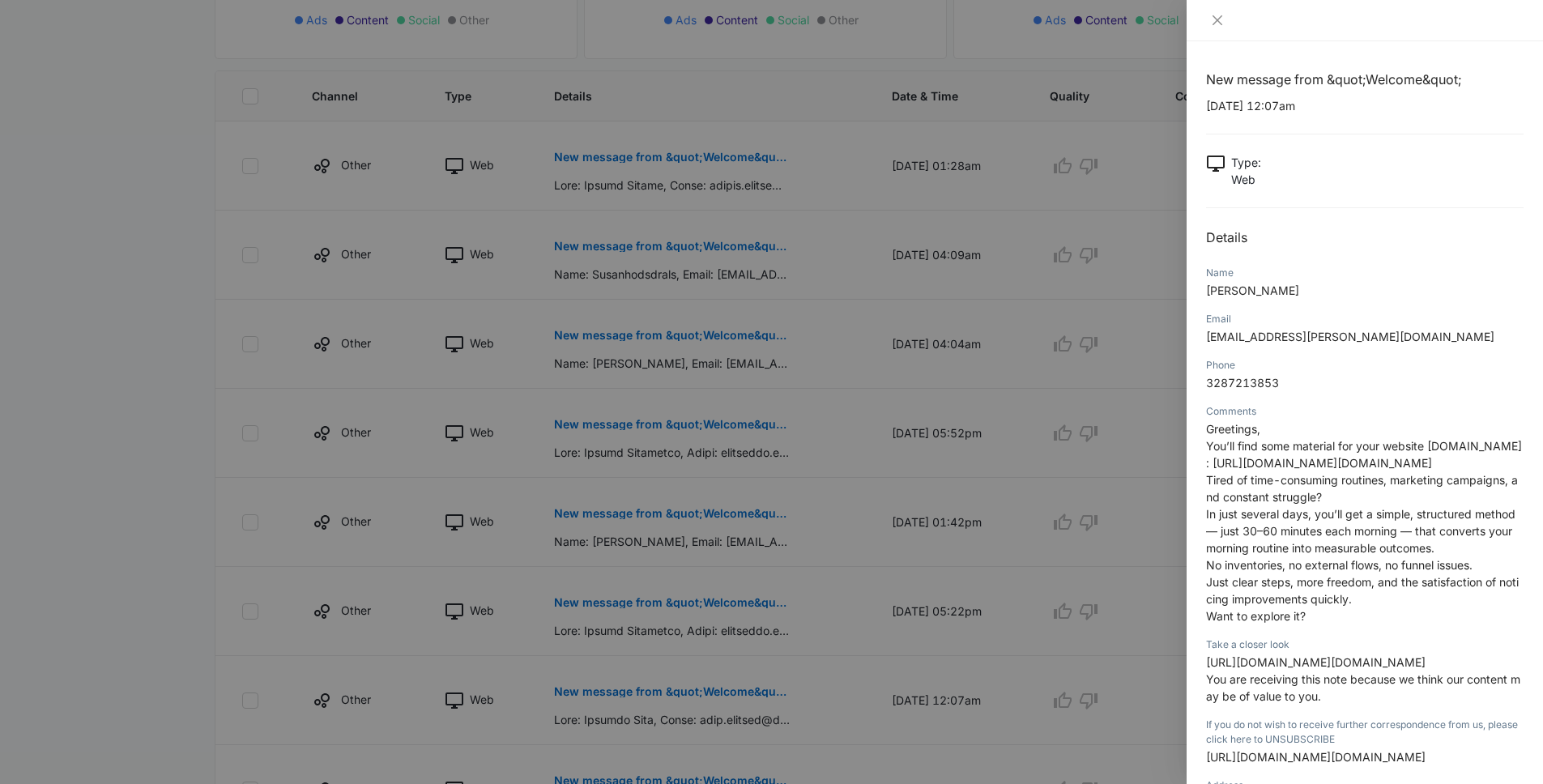
click at [255, 402] on div at bounding box center [771, 392] width 1543 height 784
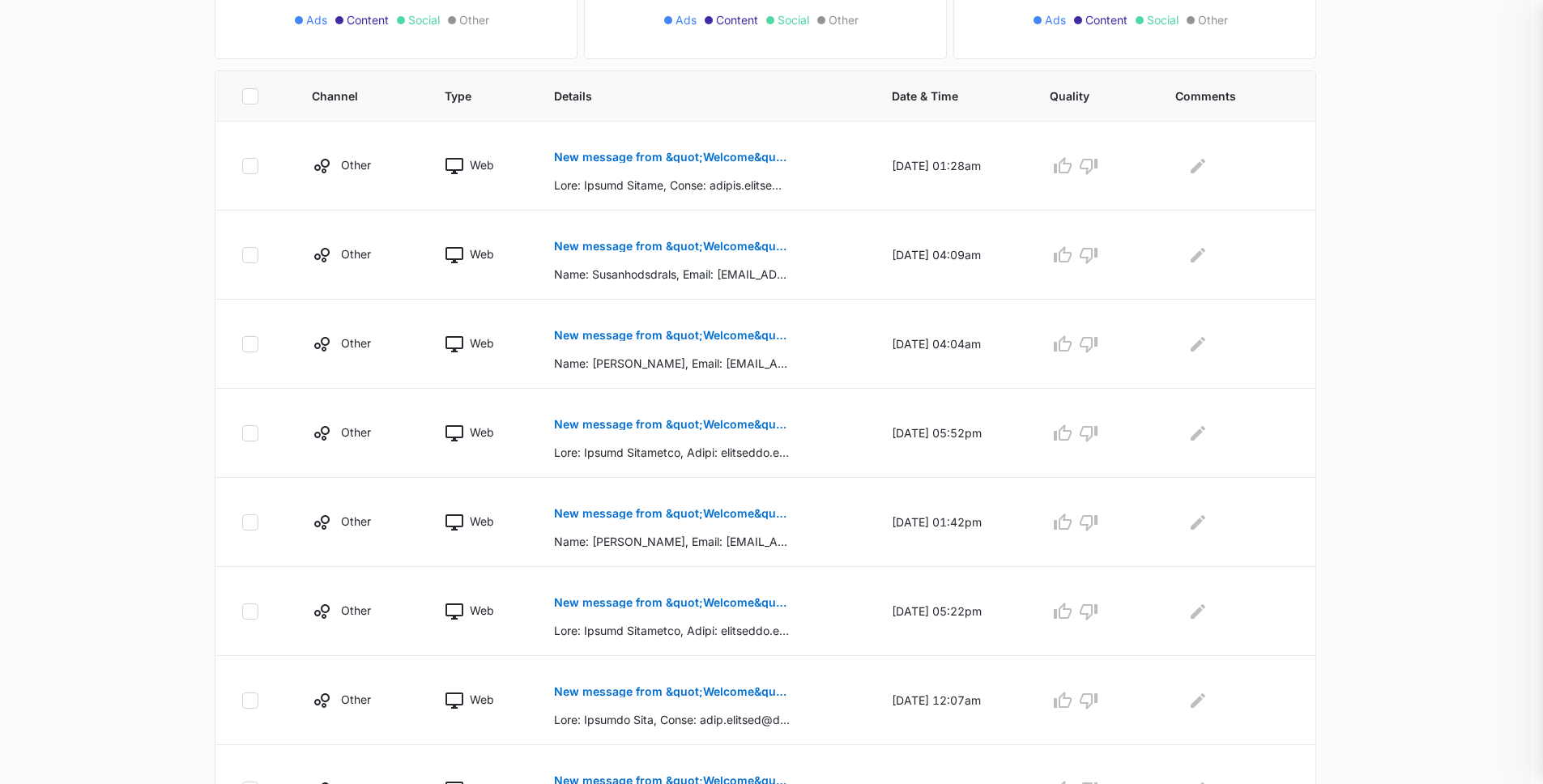
click at [255, 402] on div at bounding box center [771, 392] width 1543 height 784
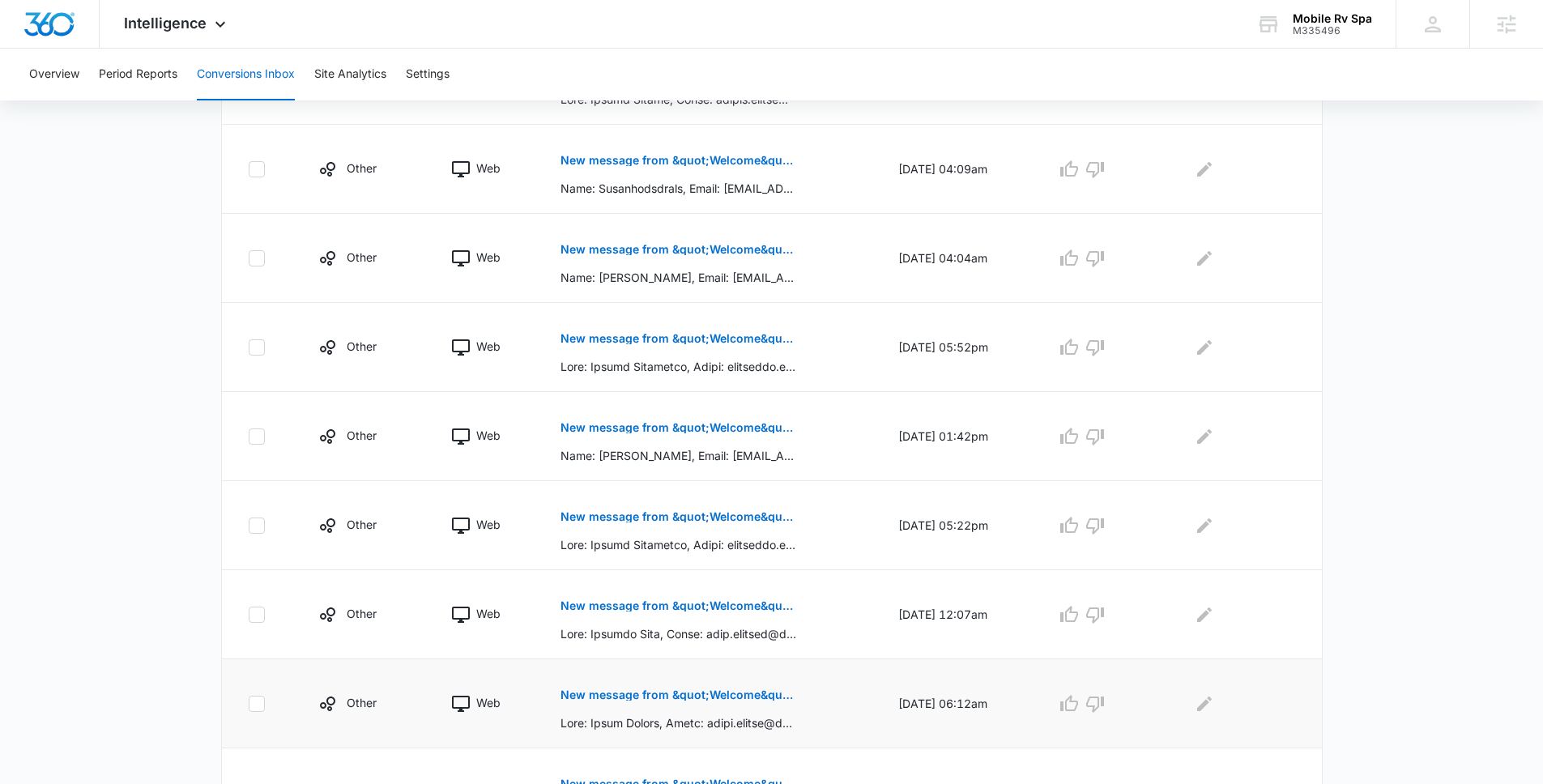
scroll to position [510, 0]
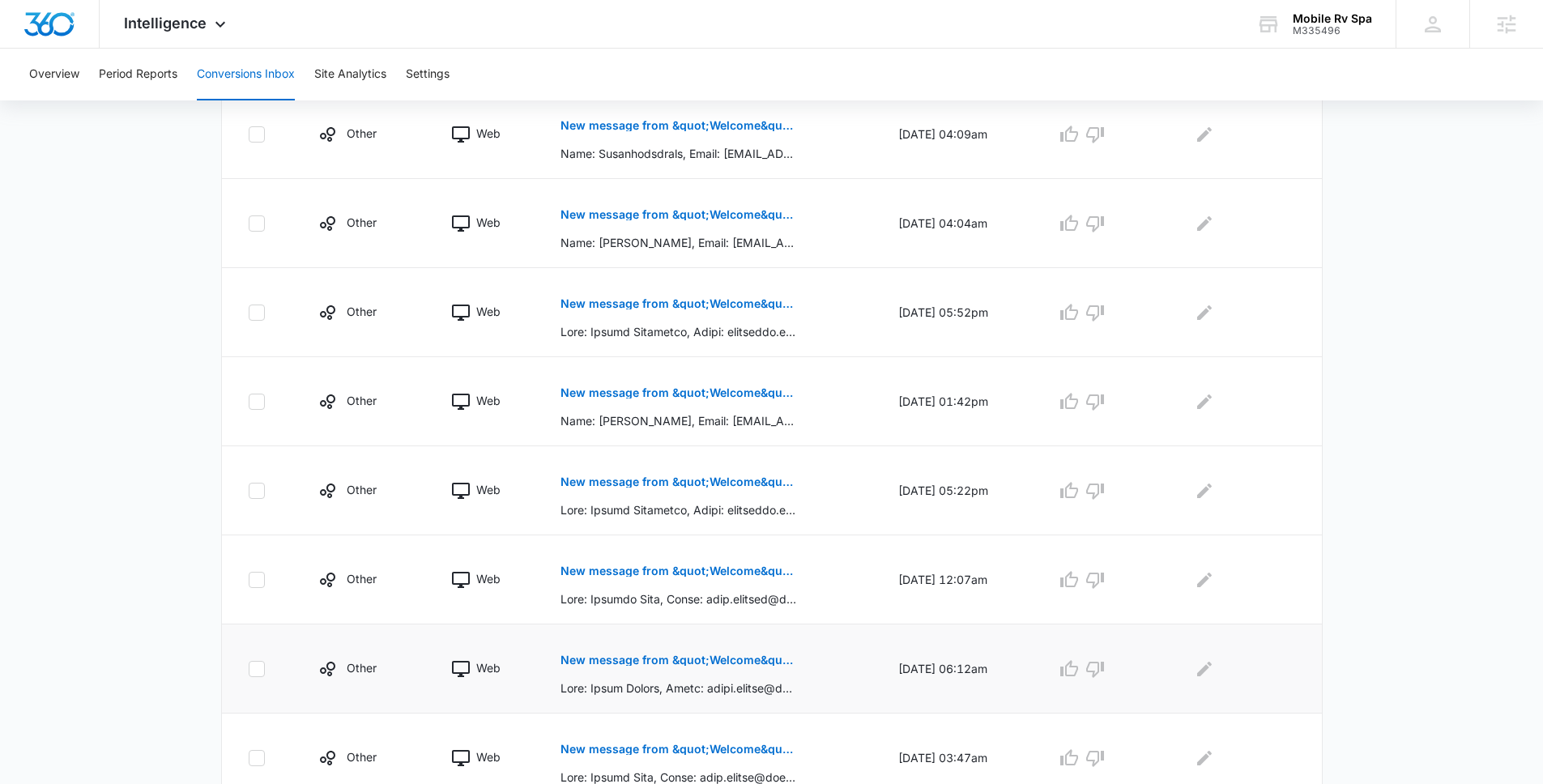
click at [693, 680] on p at bounding box center [678, 688] width 236 height 17
click at [690, 666] on button "New message from &quot;Welcome&quot;" at bounding box center [678, 659] width 236 height 39
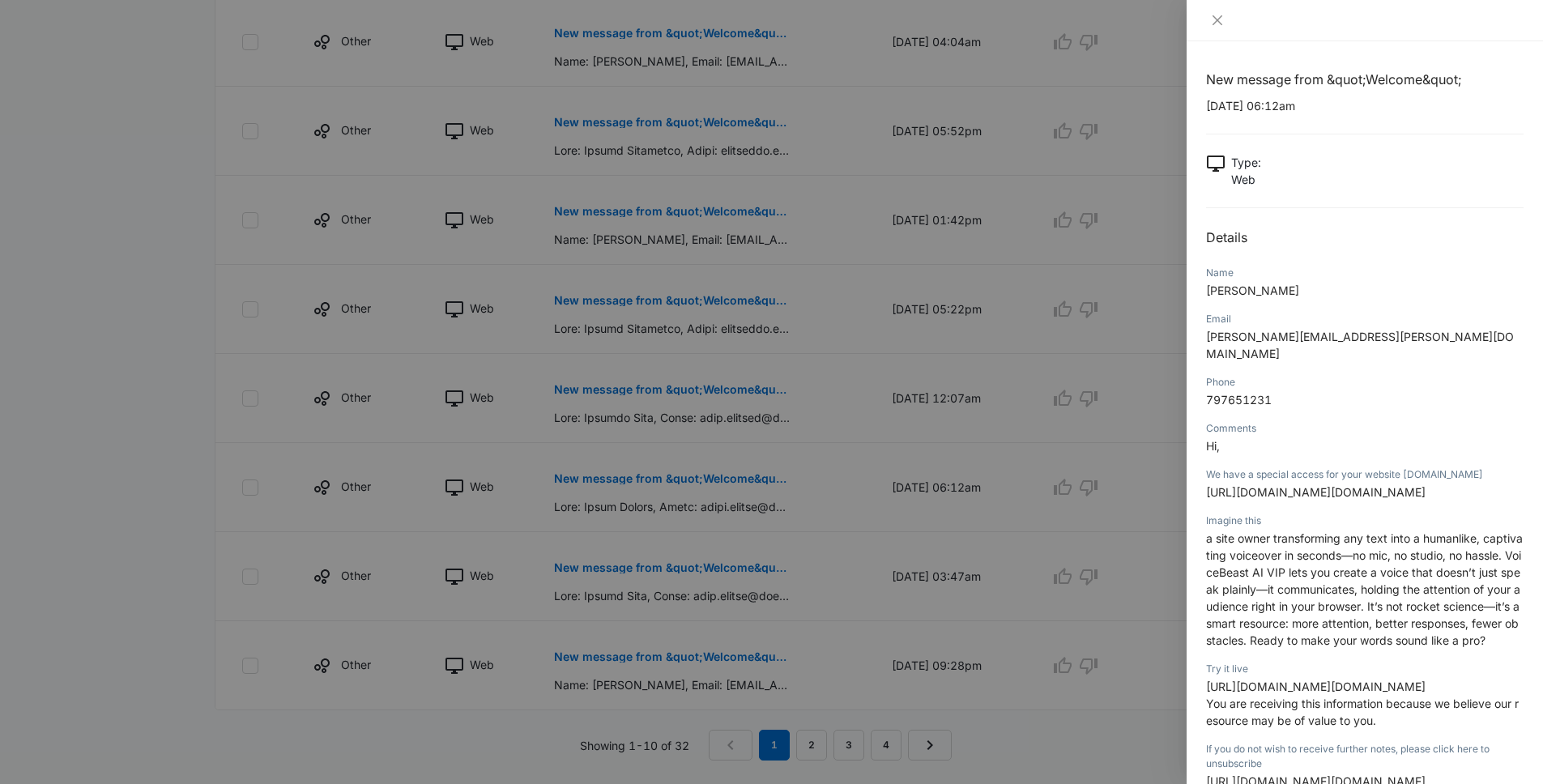
scroll to position [728, 0]
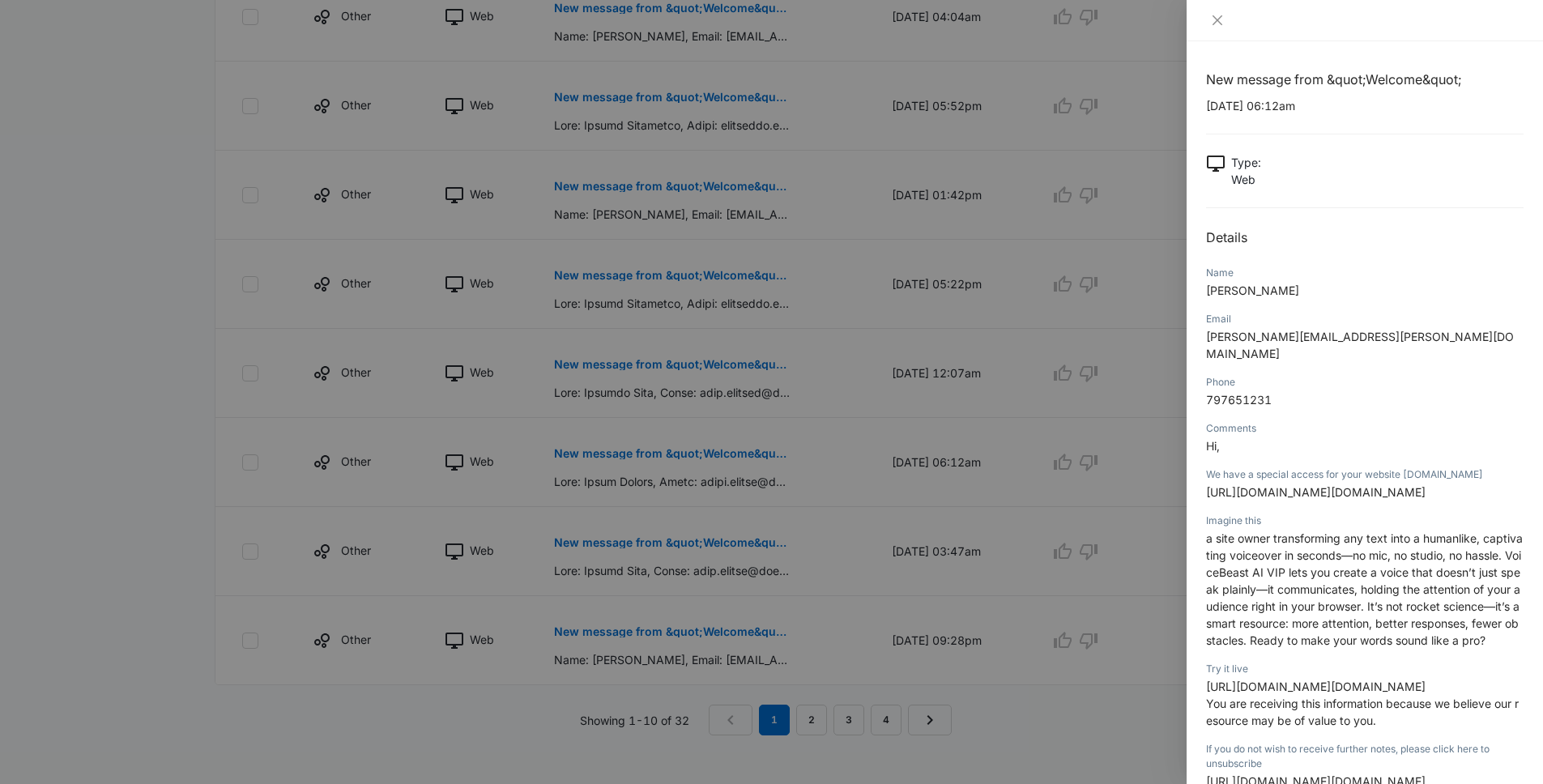
click at [105, 285] on div at bounding box center [771, 392] width 1543 height 784
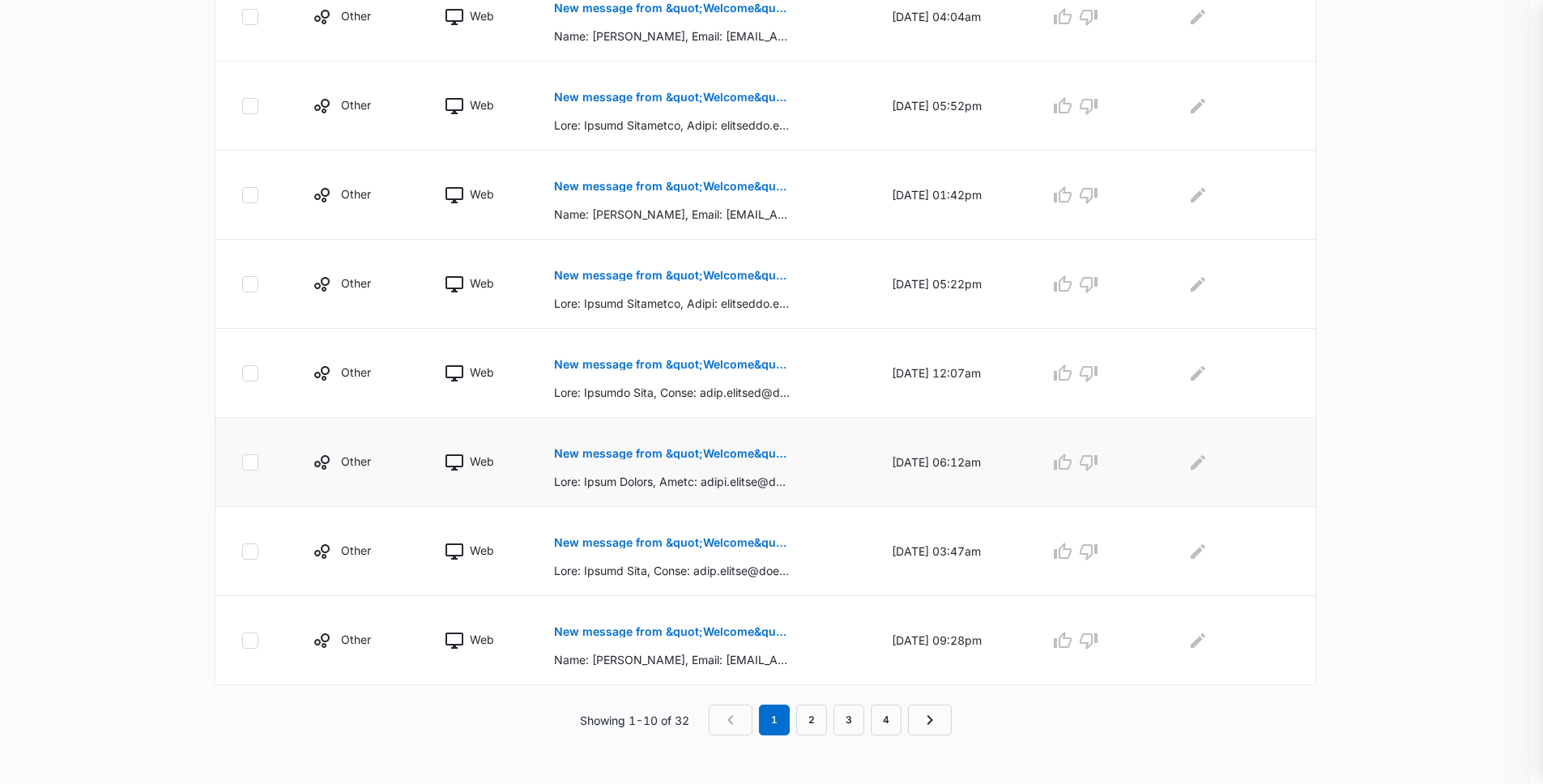
scroll to position [667, 0]
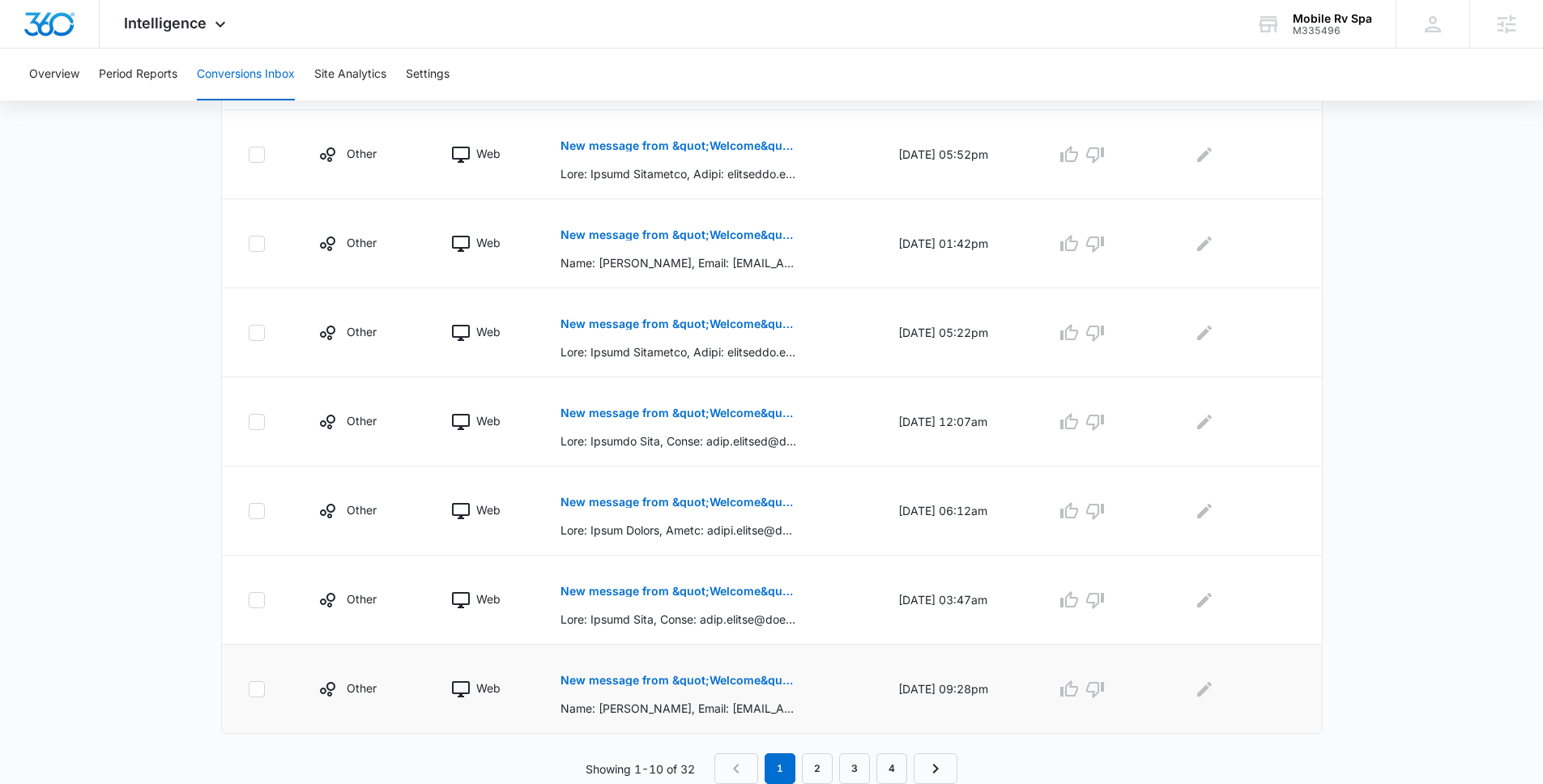
click at [673, 677] on p "New message from &quot;Welcome&quot;" at bounding box center [678, 679] width 236 height 11
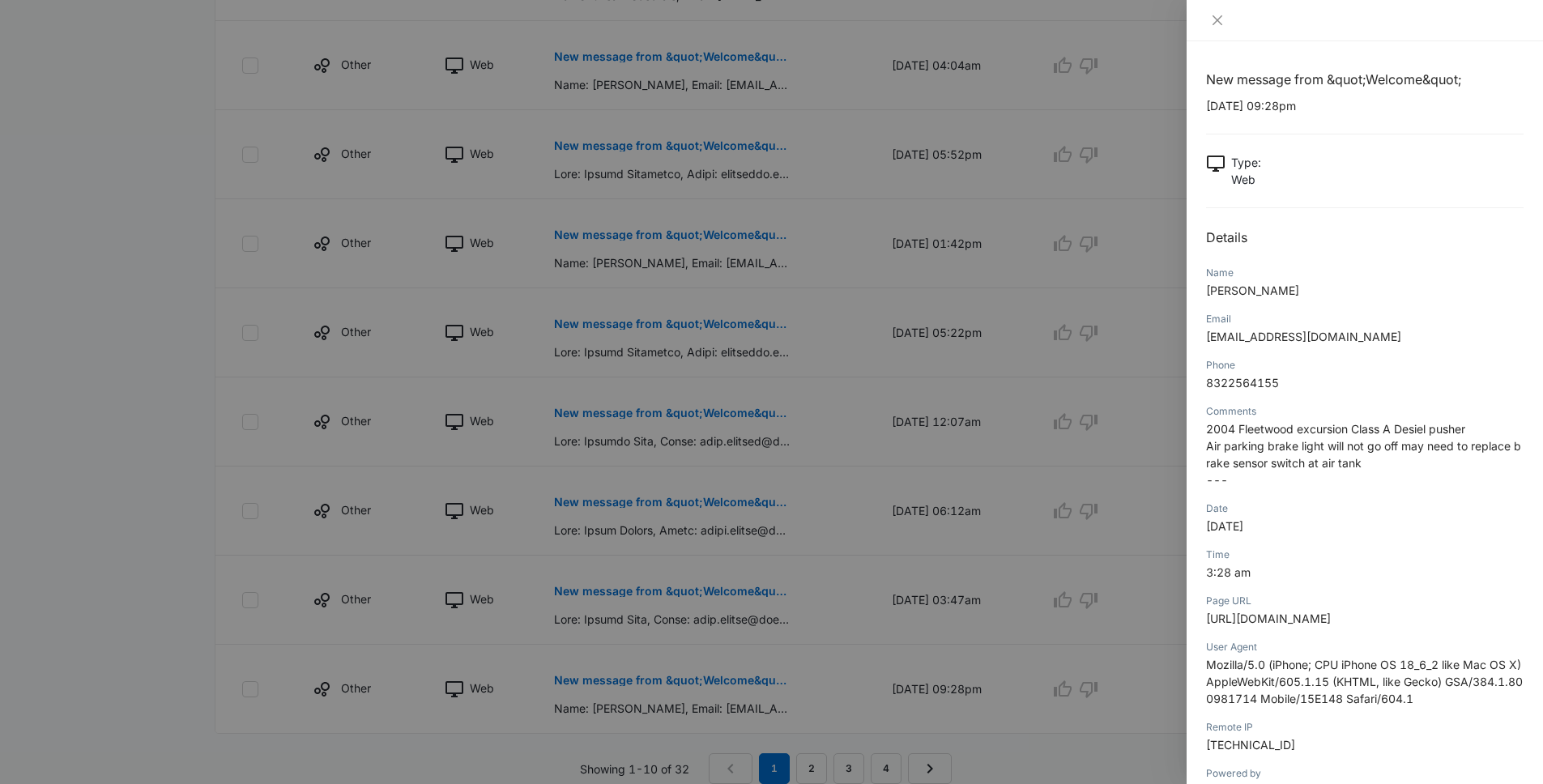
click at [1218, 459] on span "Air parking brake light will not go off may need to replace brake sensor switch…" at bounding box center [1364, 454] width 315 height 30
drag, startPoint x: 1218, startPoint y: 459, endPoint x: 1347, endPoint y: 460, distance: 129.0
click at [1347, 460] on span "Air parking brake light will not go off may need to replace brake sensor switch…" at bounding box center [1364, 454] width 315 height 30
drag, startPoint x: 1347, startPoint y: 460, endPoint x: 1206, endPoint y: 437, distance: 142.9
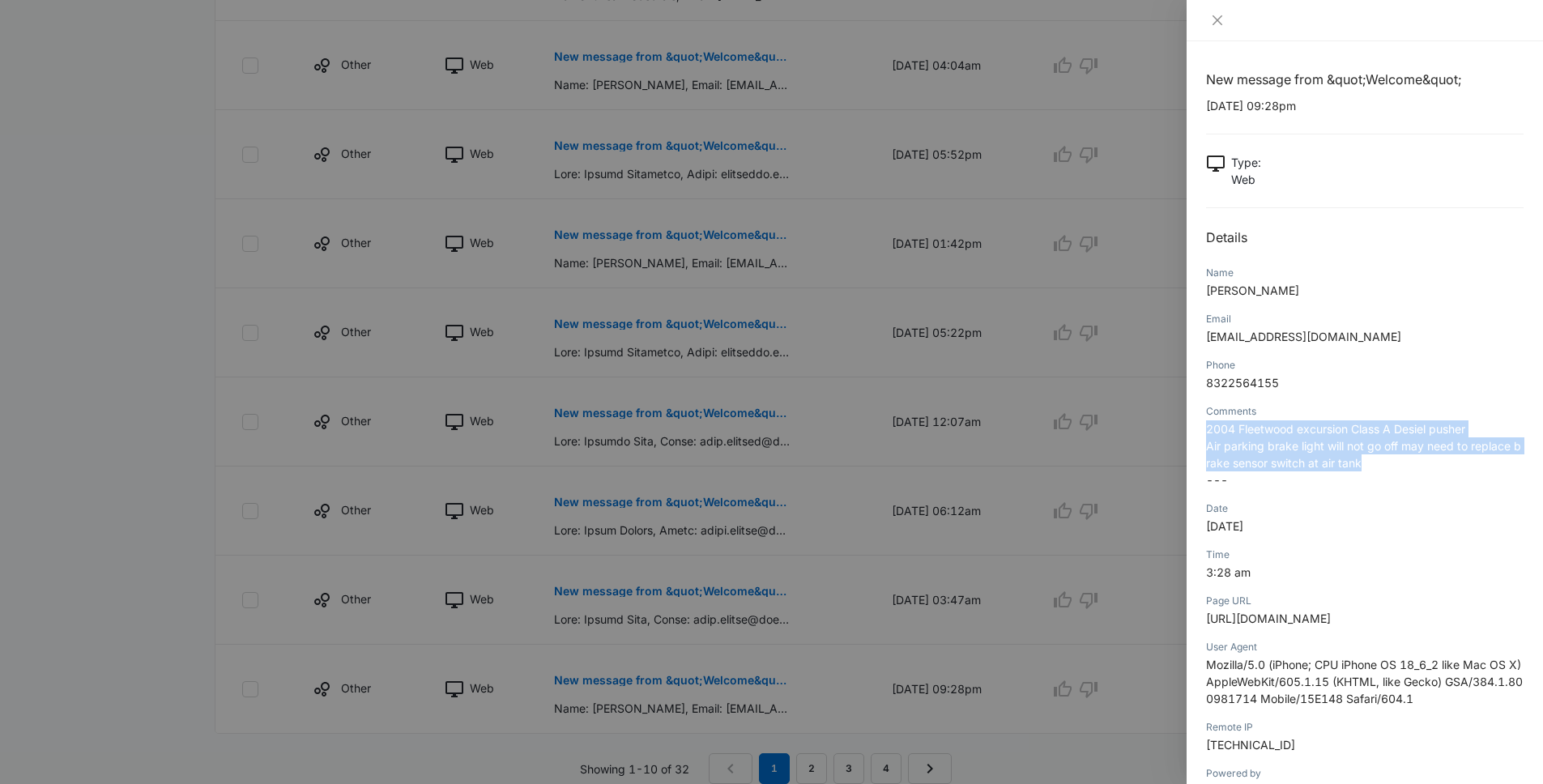
click at [1206, 437] on p "2004 Fleetwood excursion Class A Desiel pusher Air parking brake light will not…" at bounding box center [1364, 454] width 317 height 68
click at [267, 408] on div at bounding box center [771, 392] width 1543 height 784
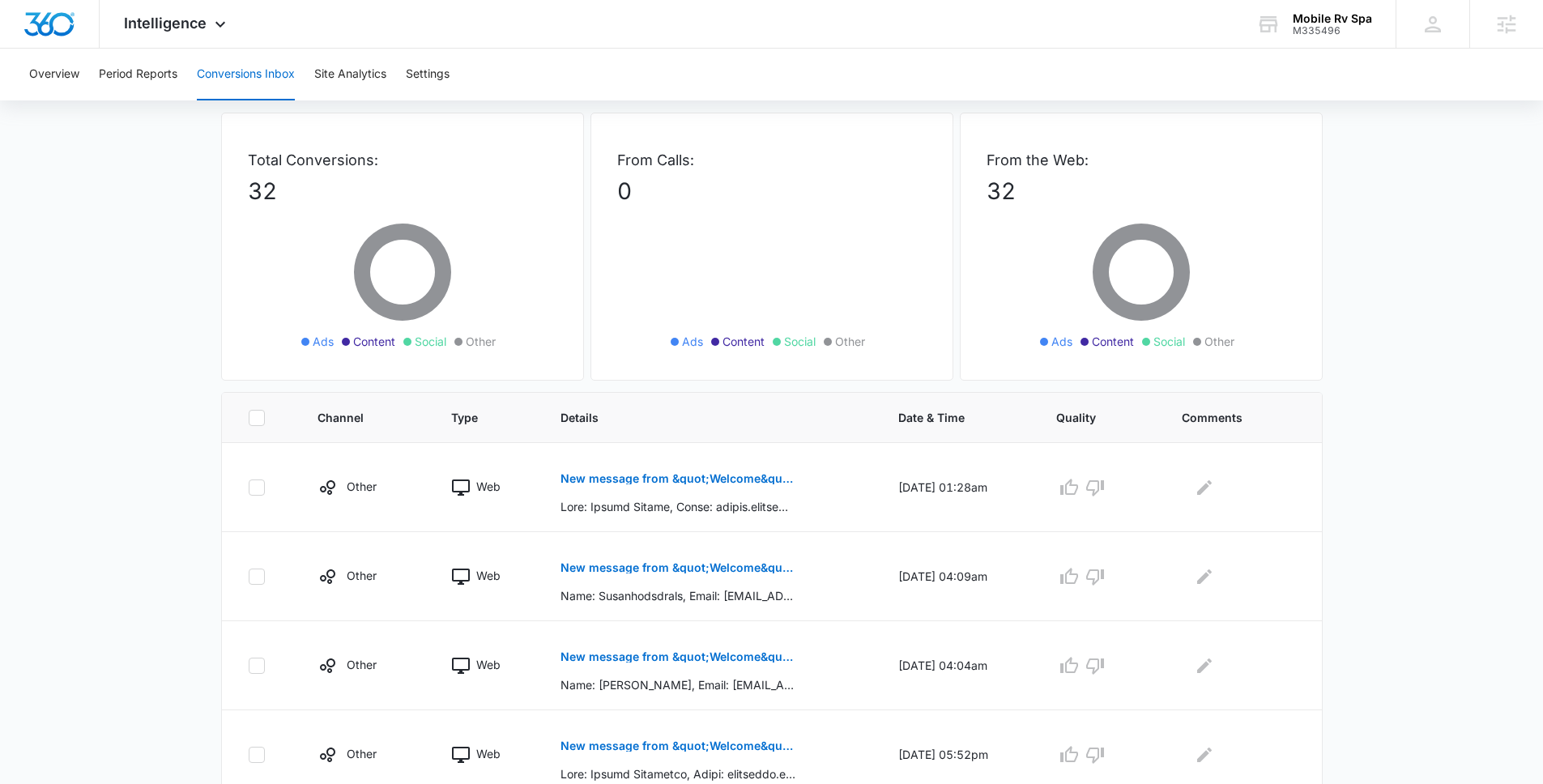
scroll to position [0, 0]
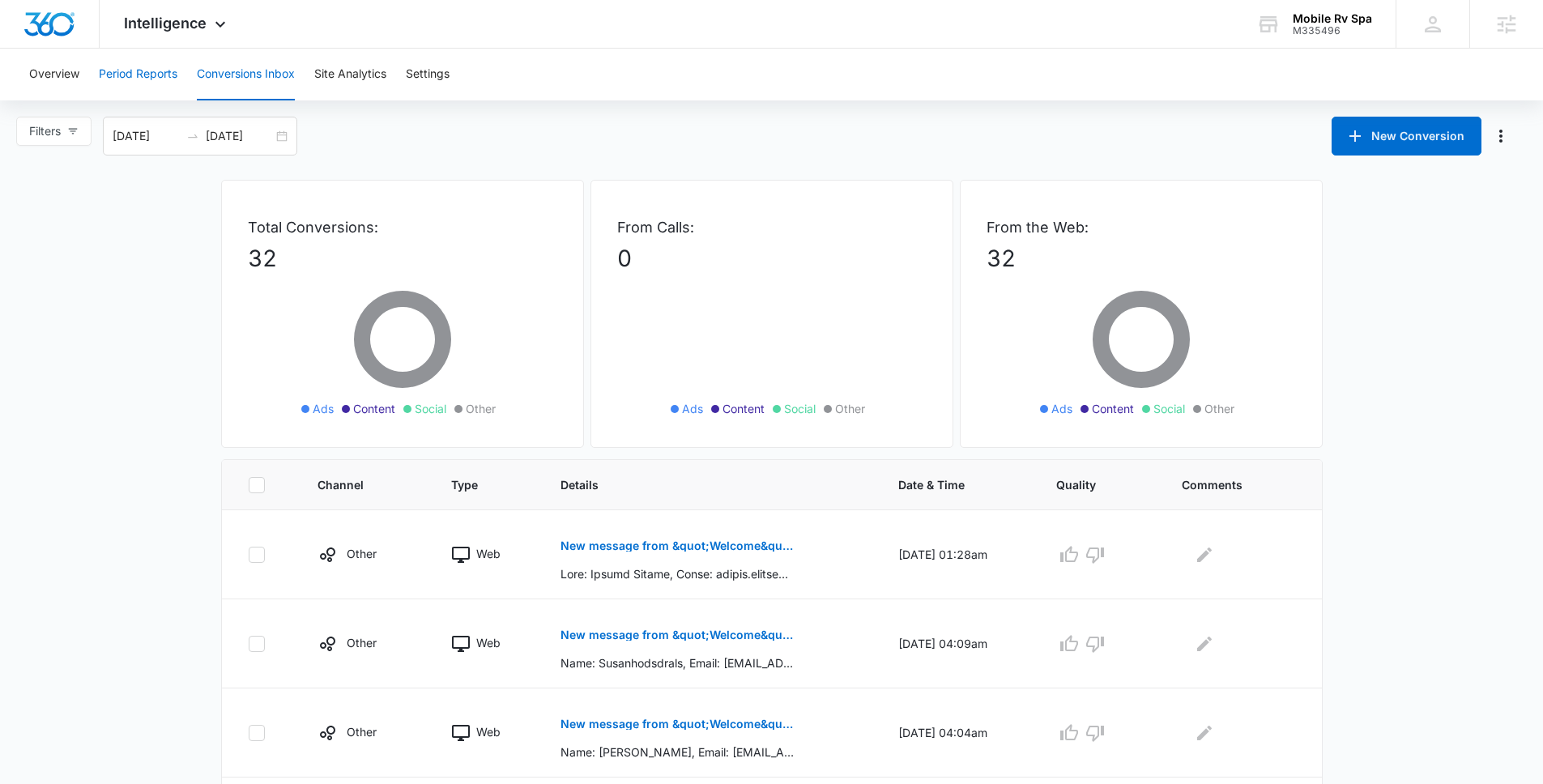
click at [171, 71] on button "Period Reports" at bounding box center [138, 74] width 78 height 51
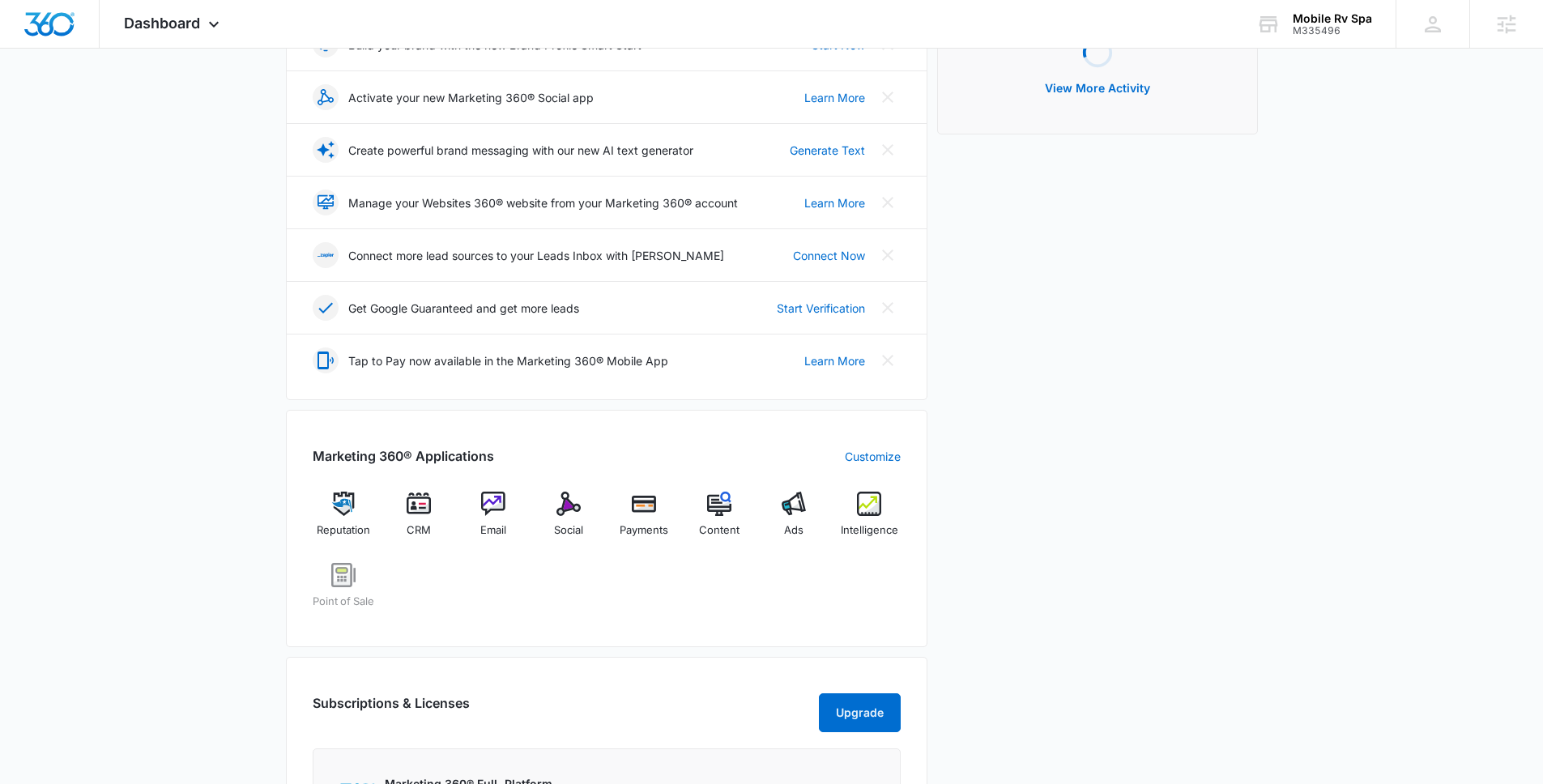
scroll to position [493, 0]
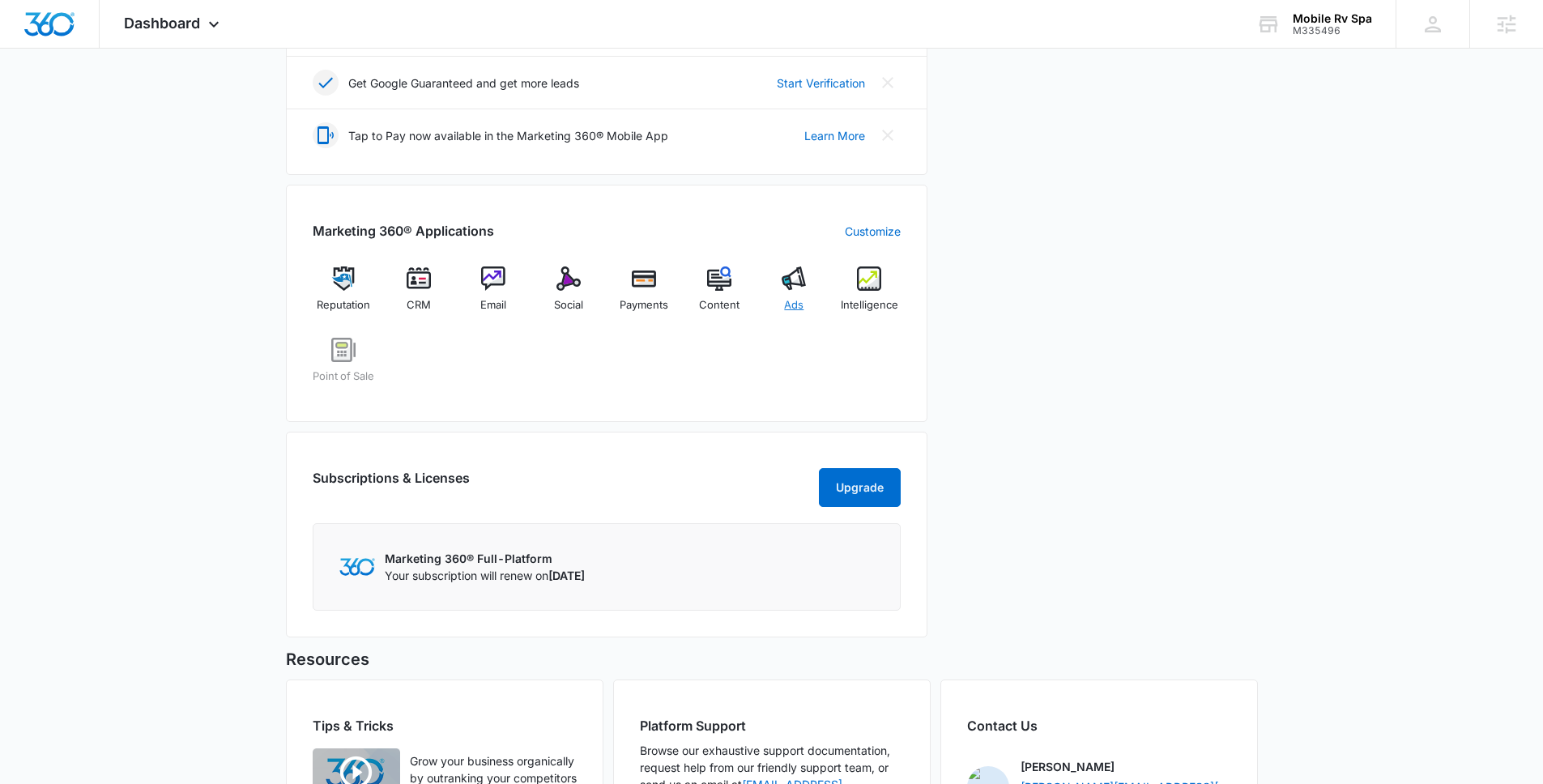
click at [766, 300] on div "Ads" at bounding box center [795, 295] width 63 height 58
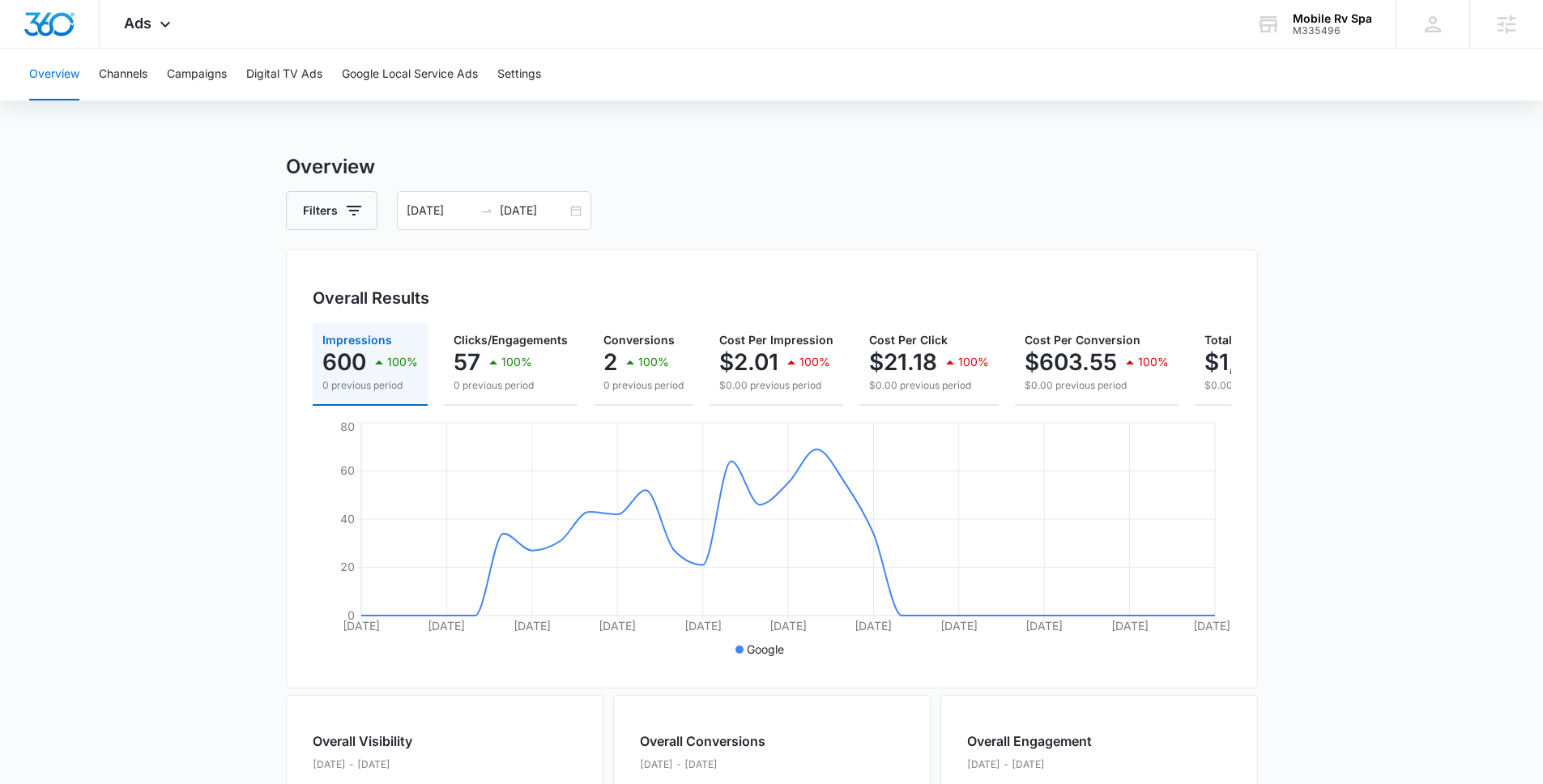
click at [233, 388] on main "Overview Filters 08/15/2025 09/14/2025 Overall Results Impressions 600 100% 0 p…" at bounding box center [771, 733] width 1543 height 1163
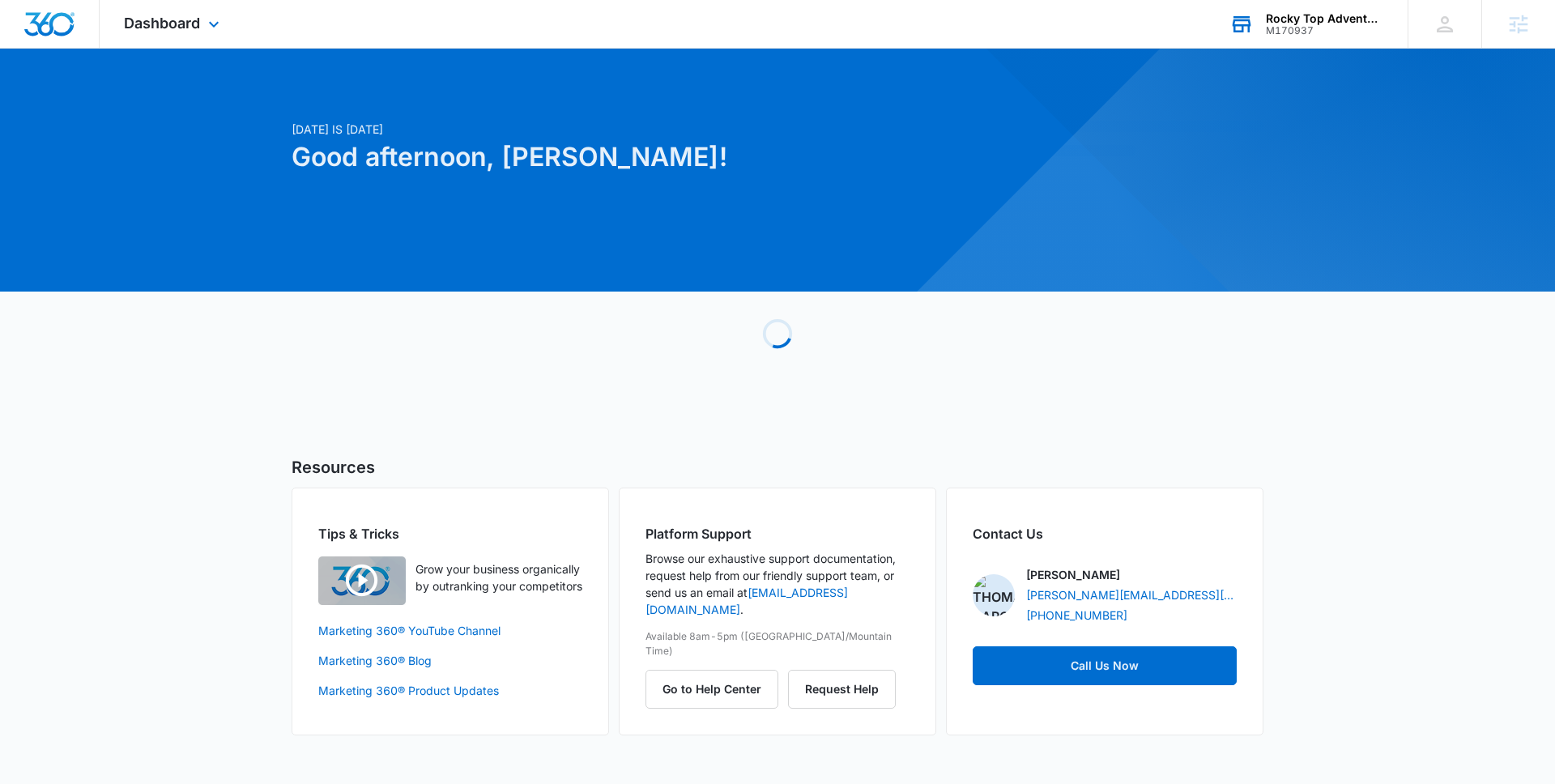
click at [1311, 37] on div "Rocky Top Adventure Rentals M170937 Your Accounts View All" at bounding box center [1306, 24] width 202 height 48
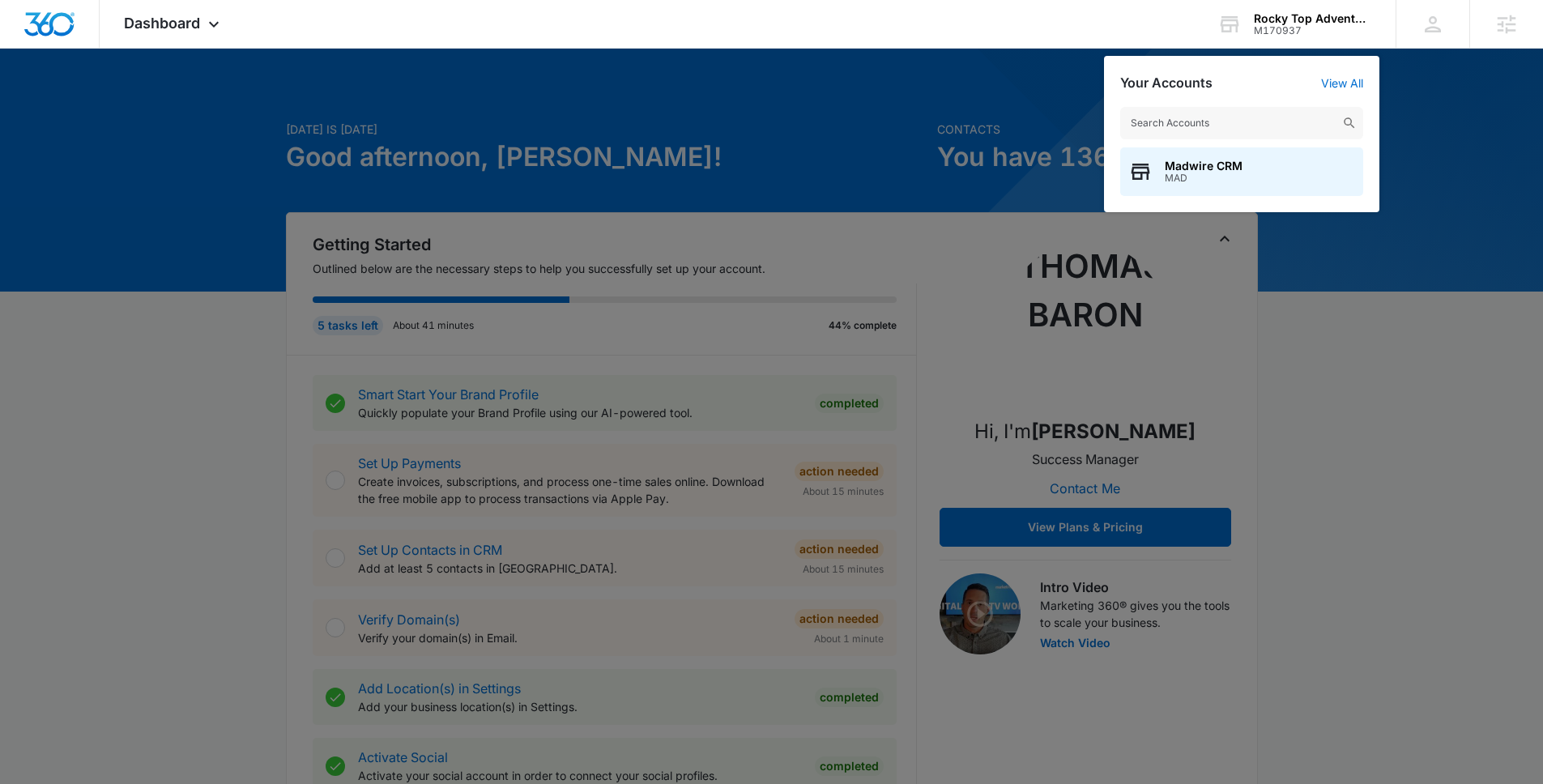
click at [755, 138] on div at bounding box center [771, 392] width 1543 height 784
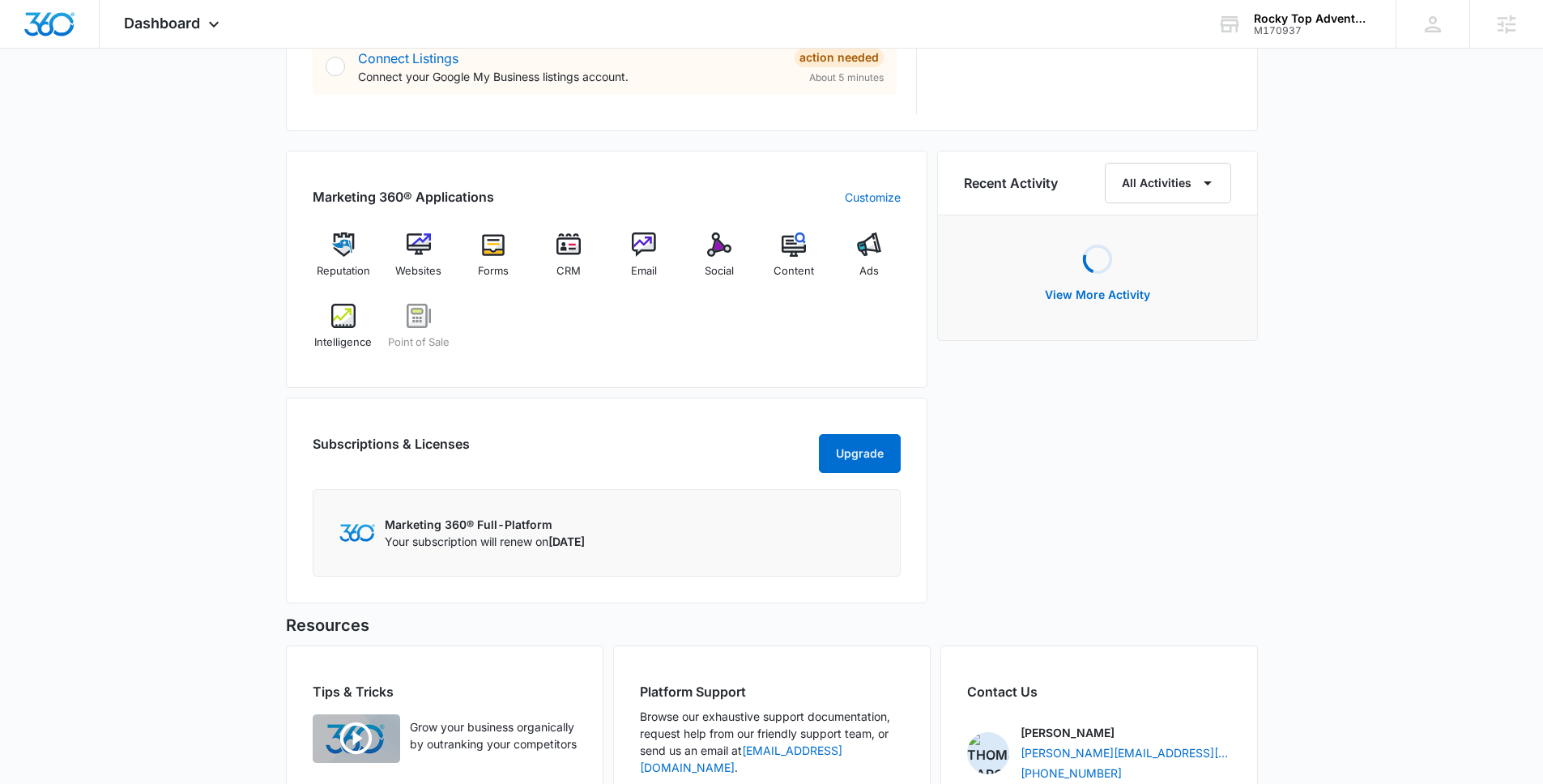
scroll to position [1052, 0]
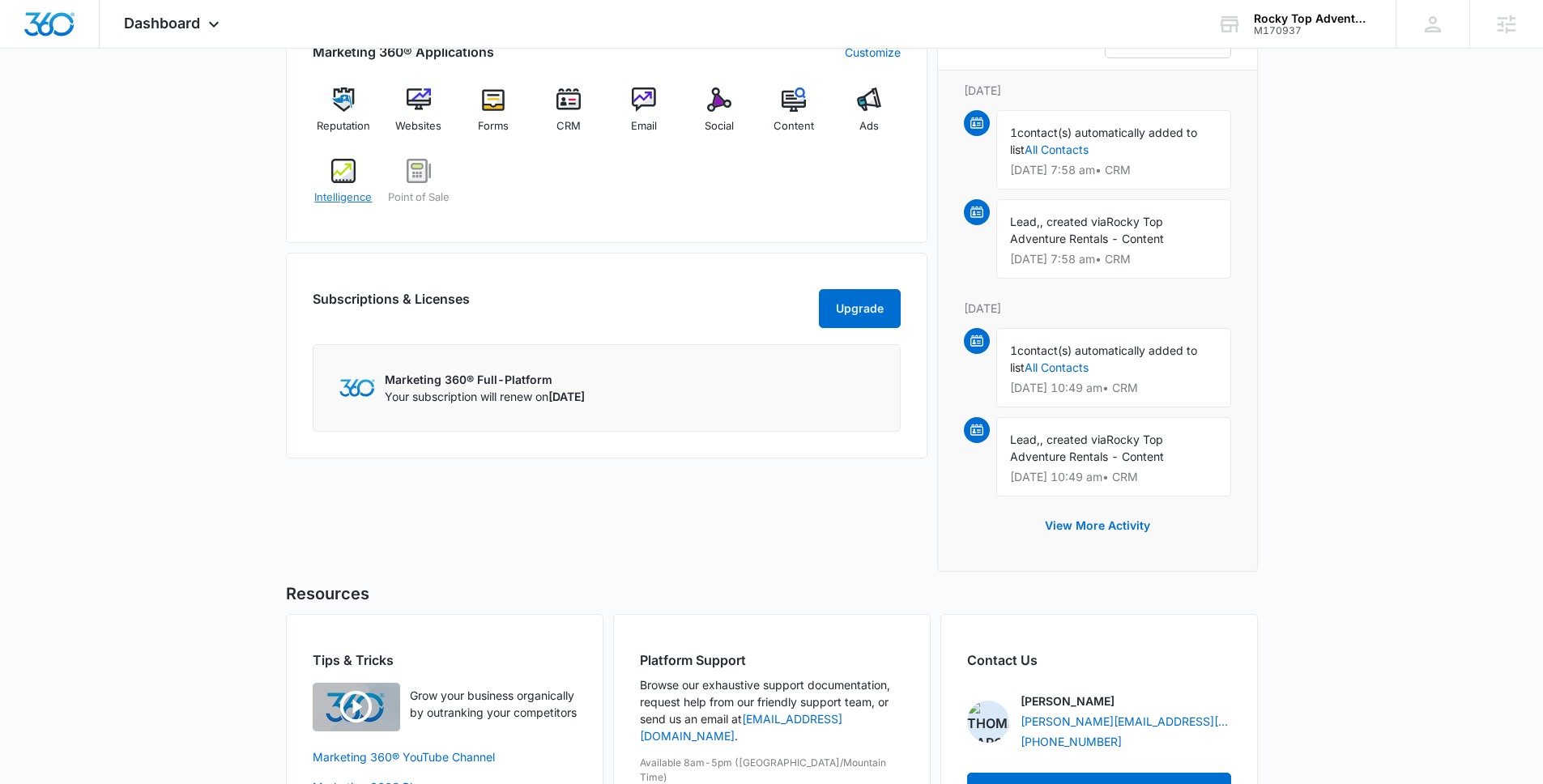
click at [346, 198] on span "Intelligence" at bounding box center [343, 198] width 58 height 17
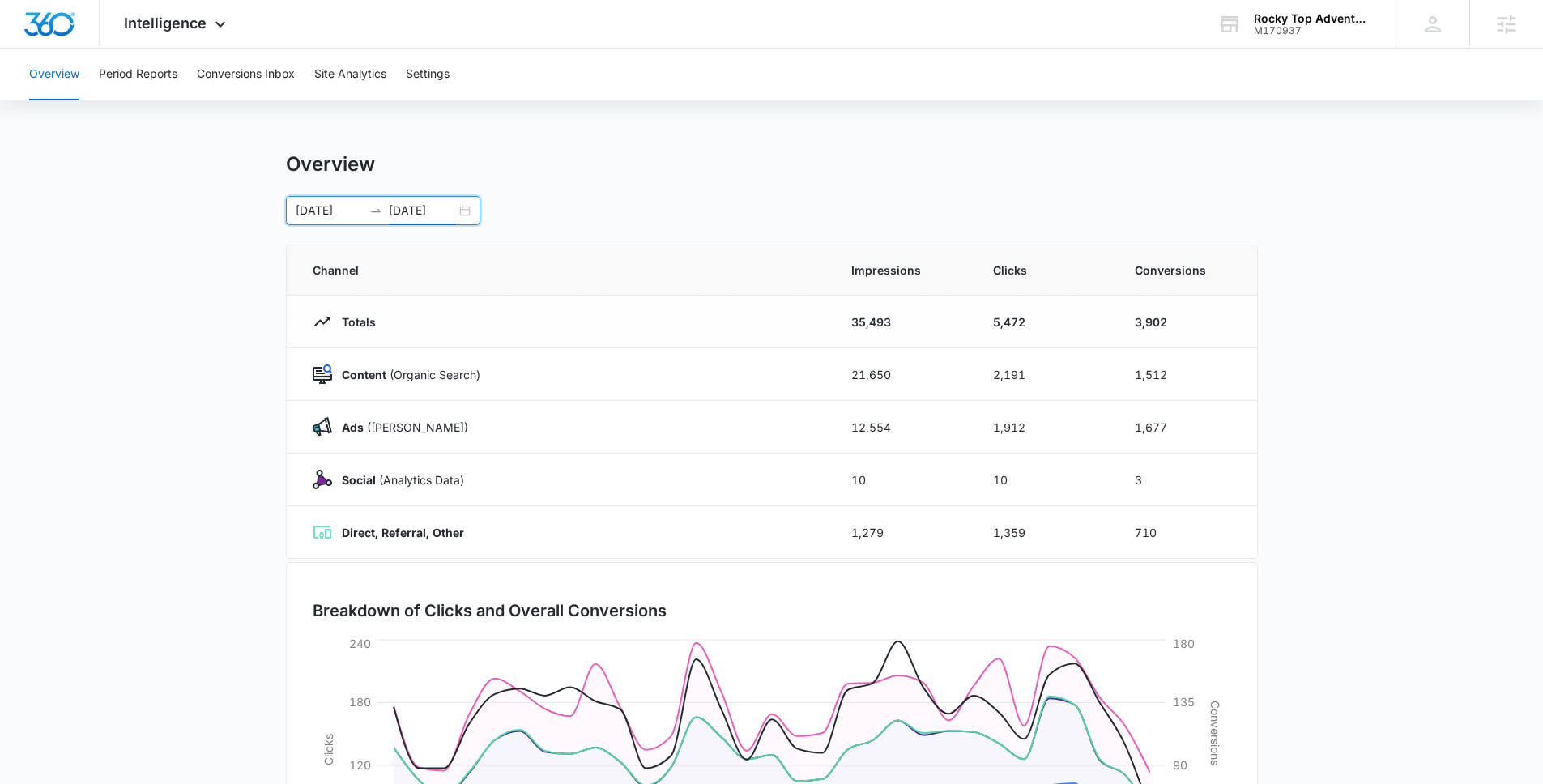
click at [423, 216] on input "08/13/2025" at bounding box center [422, 210] width 67 height 17
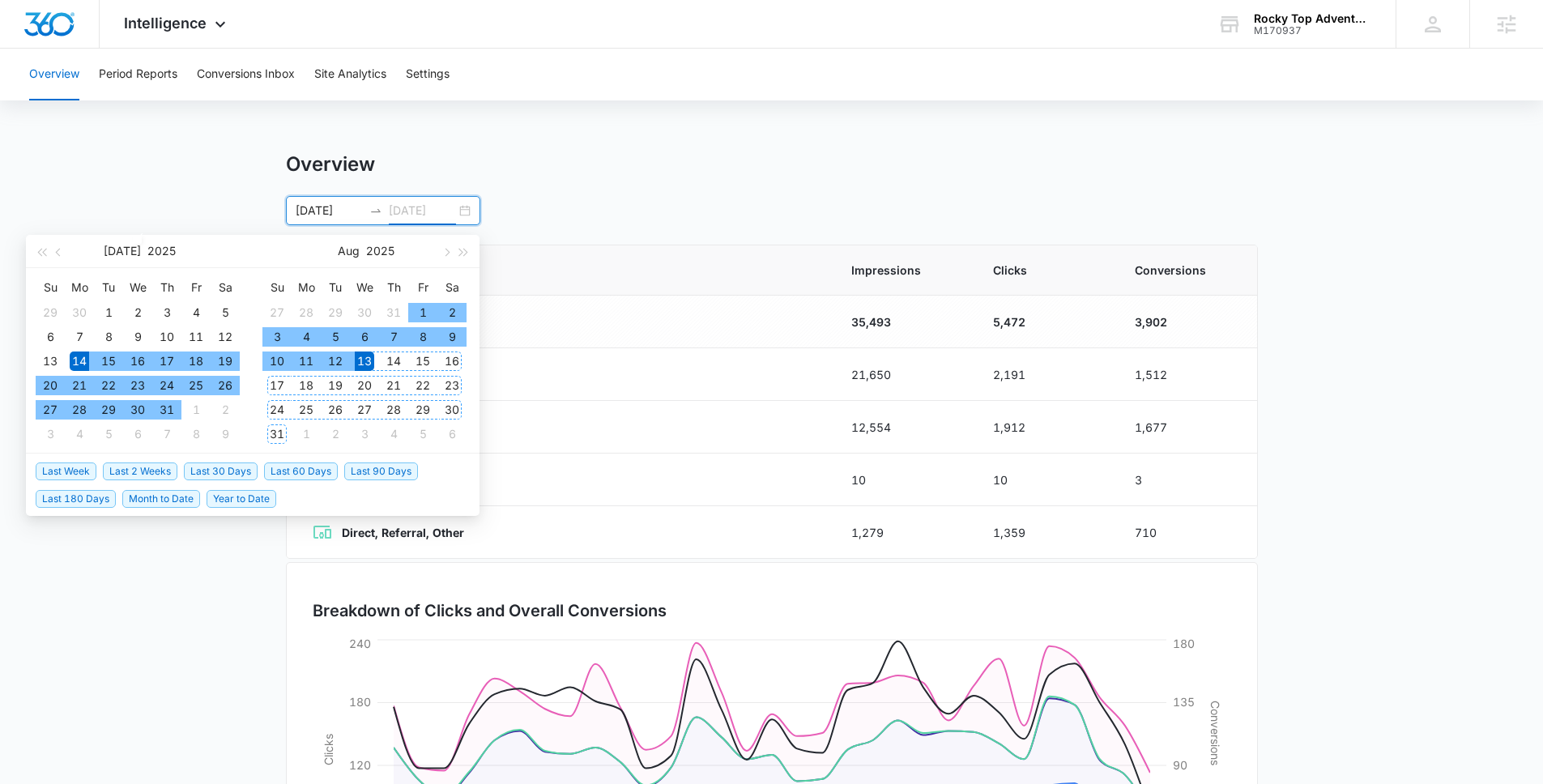
type input "08/13/2025"
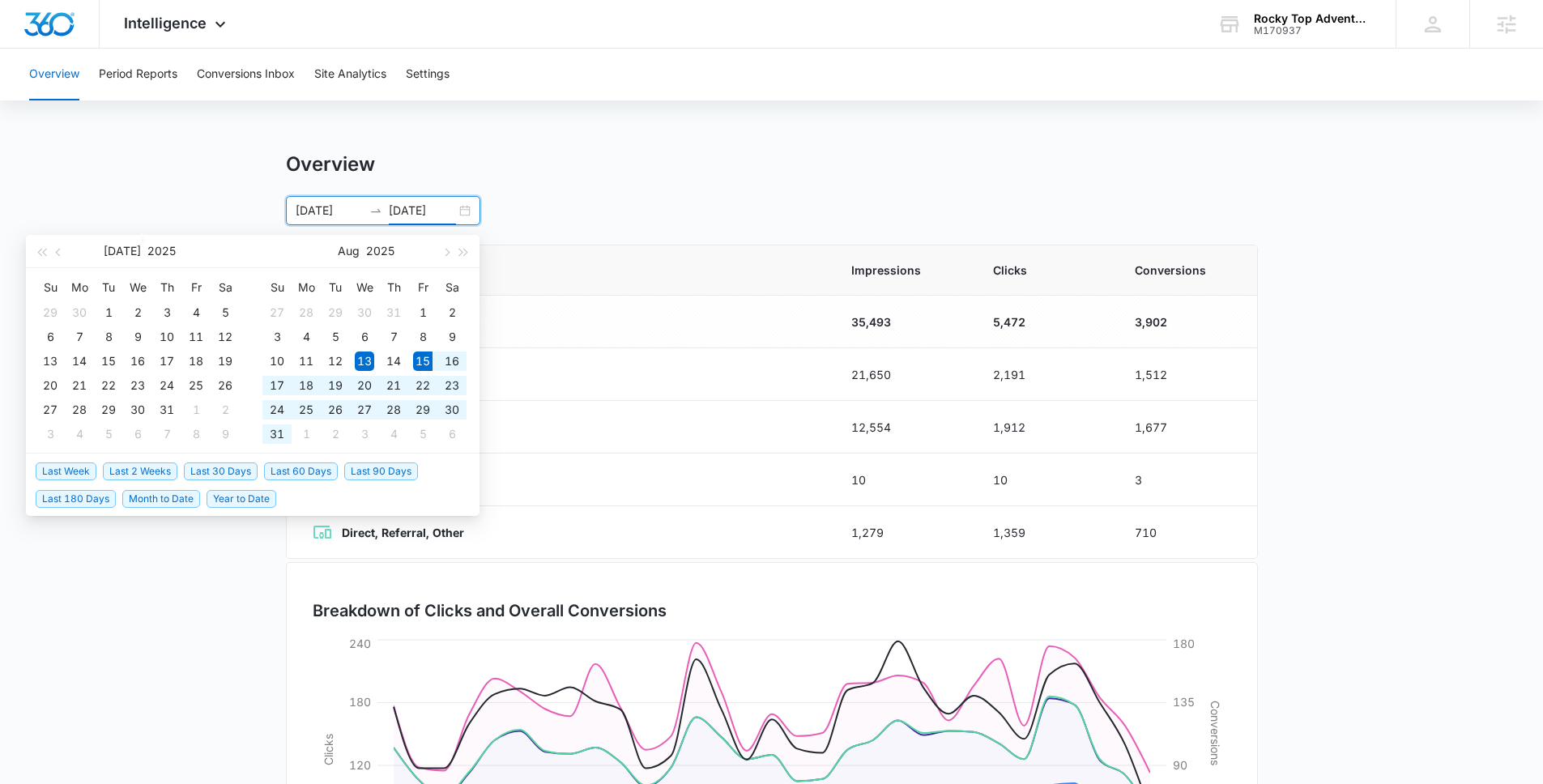
click at [251, 467] on span "Last 30 Days" at bounding box center [220, 471] width 74 height 17
type input "[DATE]"
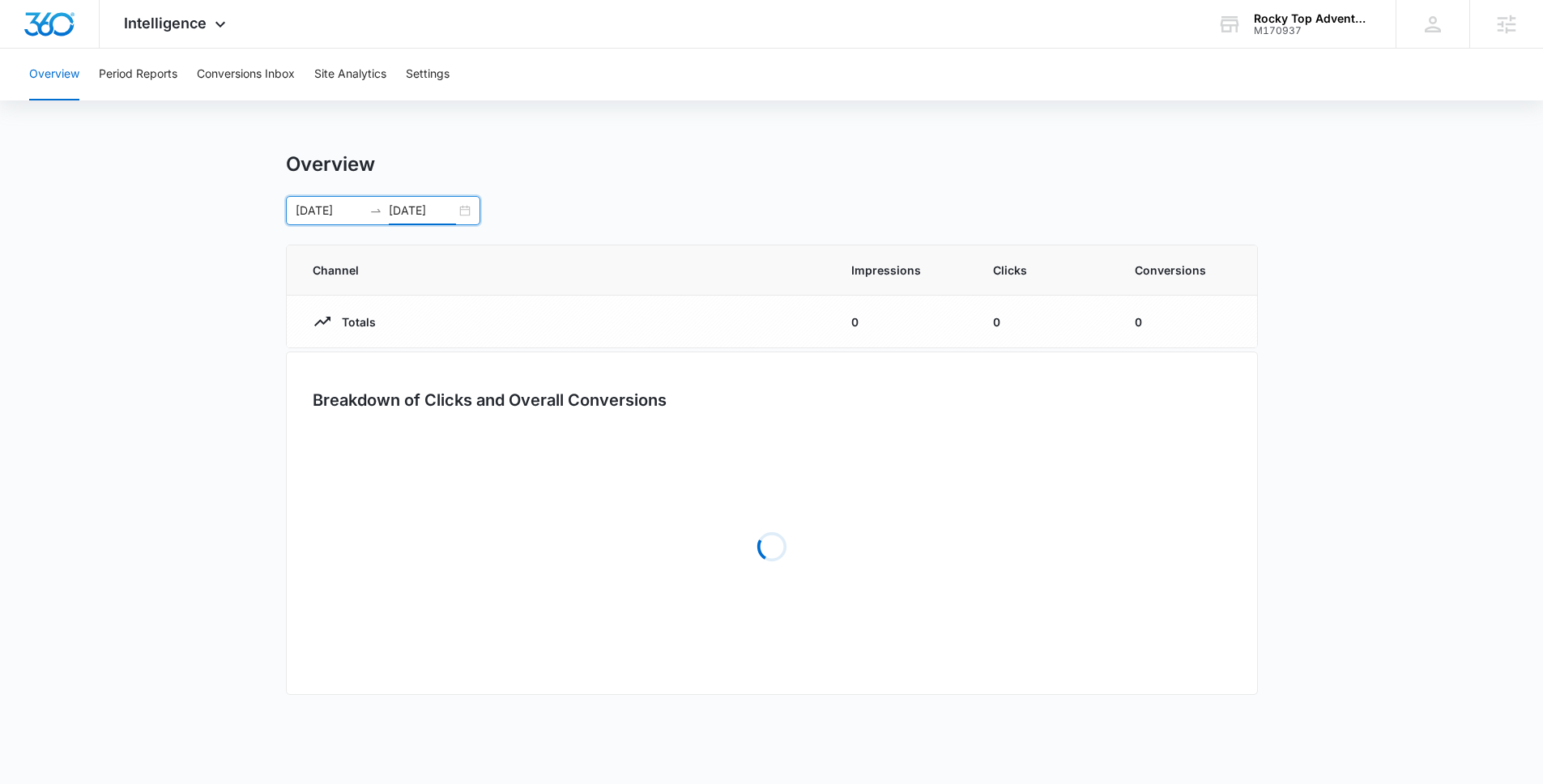
click at [653, 180] on div "Overview 08/15/2025 09/14/2025 Aug 2025 Su Mo Tu We Th Fr Sa 27 28 29 30 31 1 2…" at bounding box center [772, 189] width 972 height 73
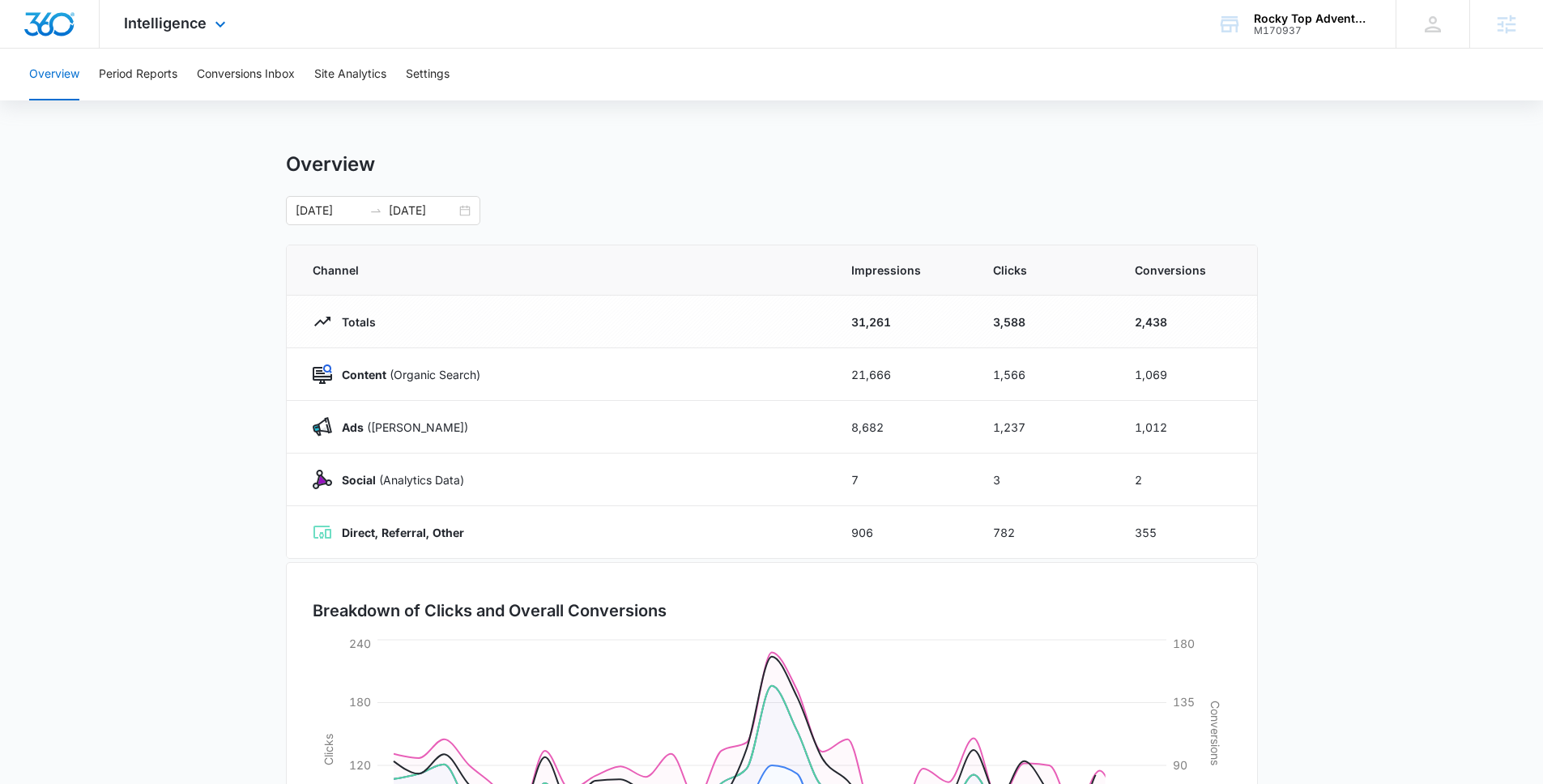
click at [160, 34] on div "Intelligence Apps Reputation Websites Forms CRM Email Social POS Content Ads In…" at bounding box center [177, 24] width 155 height 48
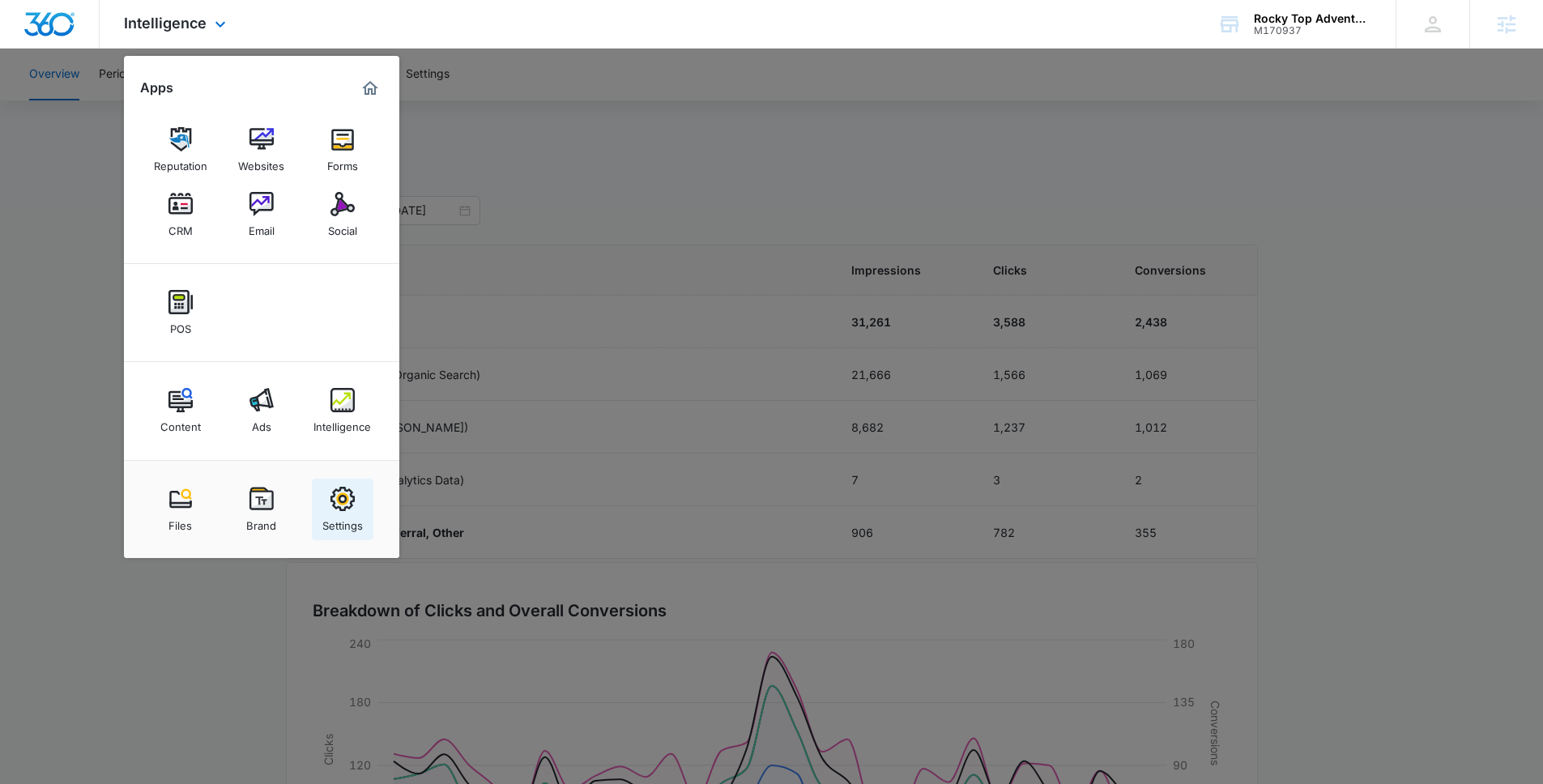
click at [342, 492] on img at bounding box center [342, 499] width 24 height 24
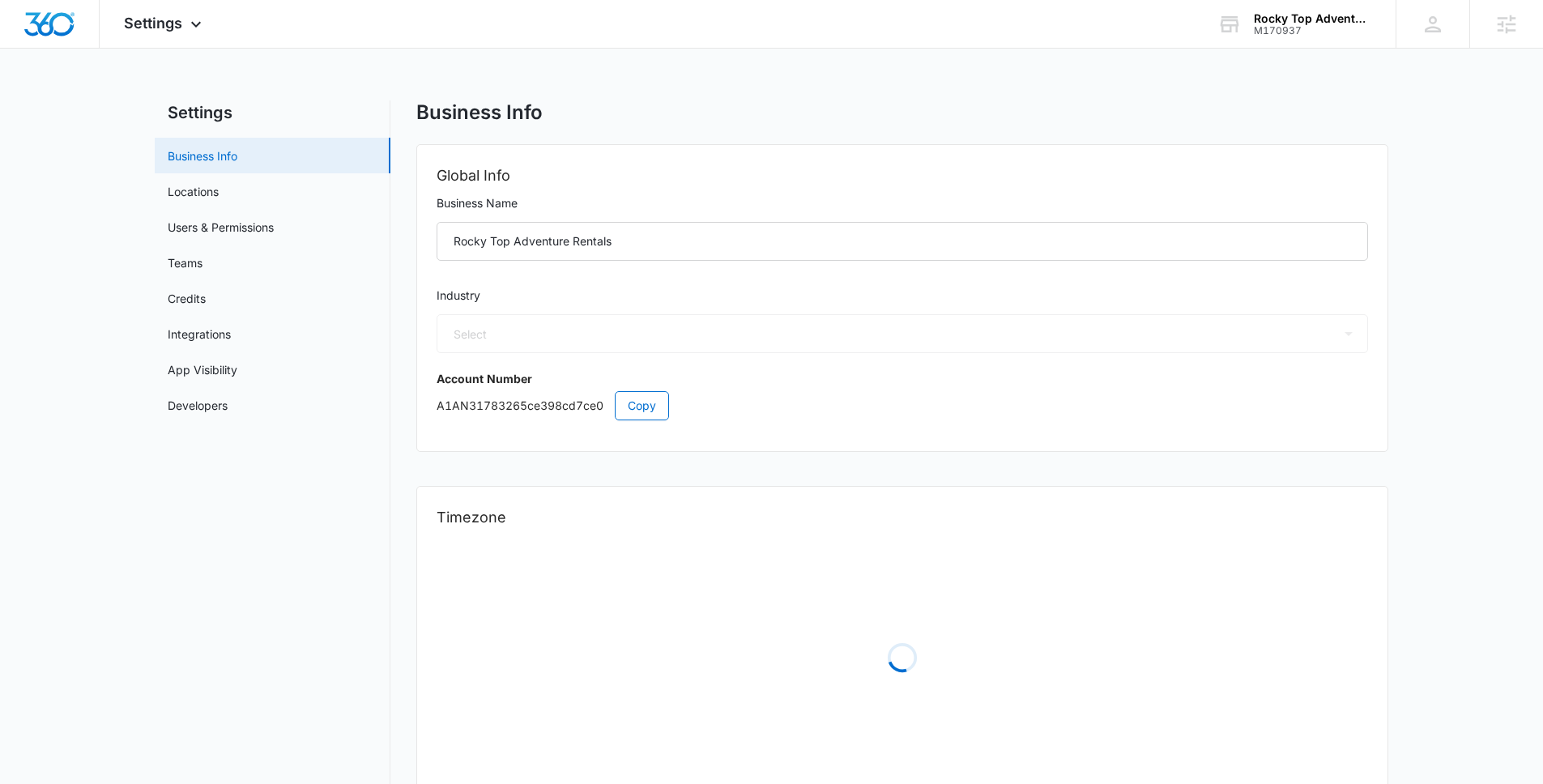
select select "52"
select select "US"
select select "America/Denver"
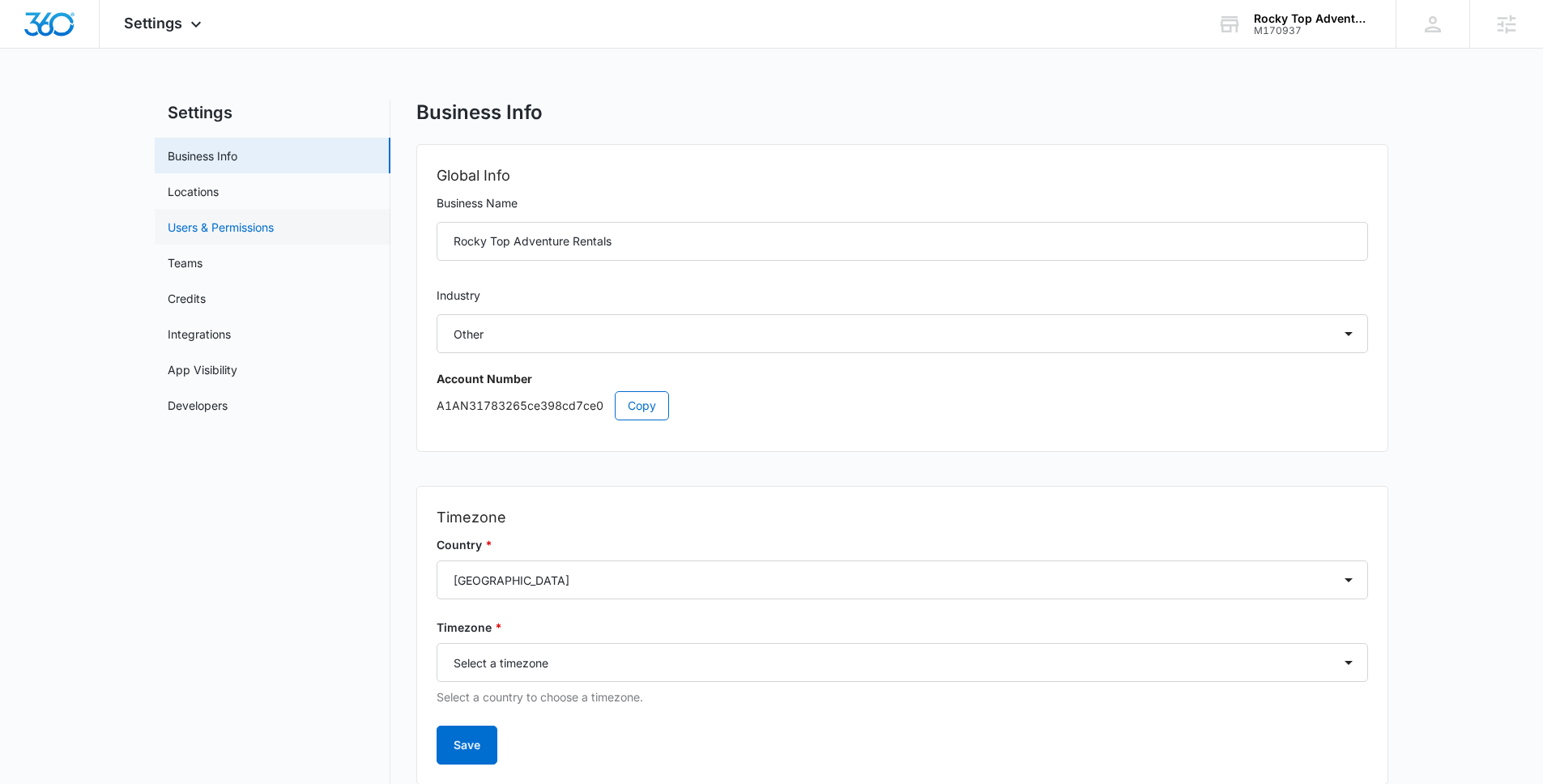
click at [186, 220] on link "Users & Permissions" at bounding box center [220, 227] width 106 height 17
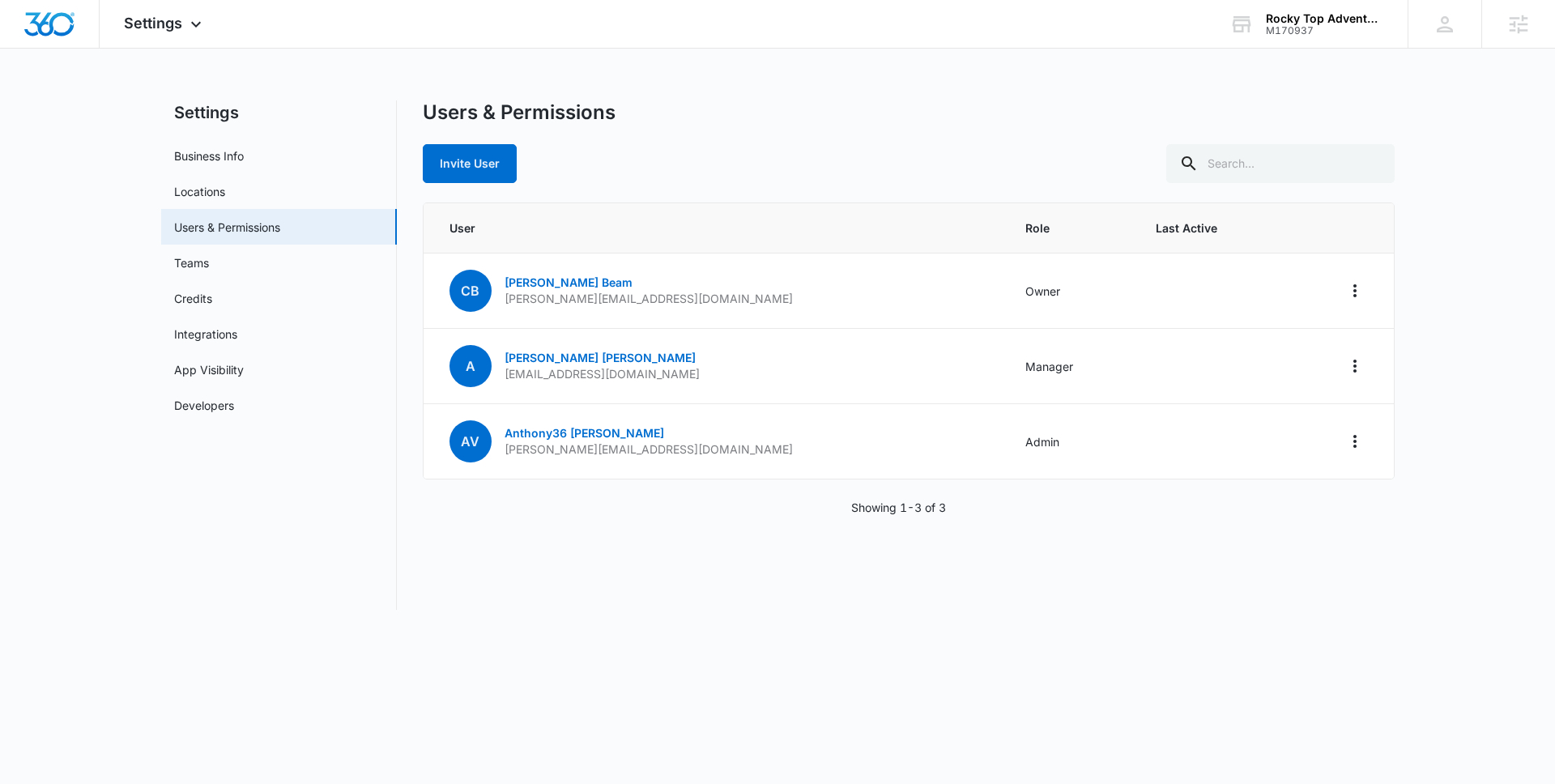
click at [132, 208] on main "Settings Business Info Locations Users & Permissions Teams Credits Integrations…" at bounding box center [777, 364] width 1555 height 529
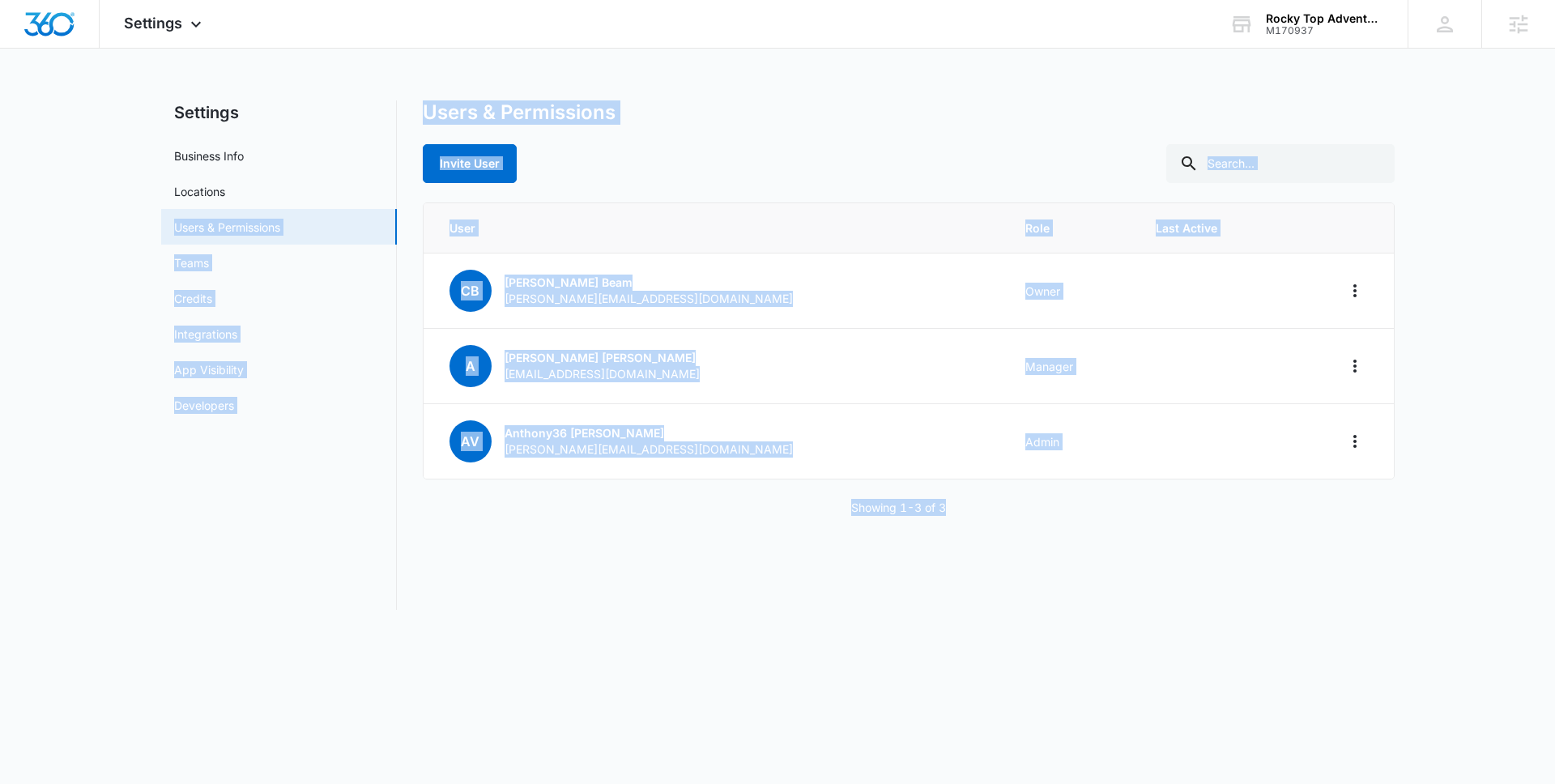
drag, startPoint x: 132, startPoint y: 202, endPoint x: 1431, endPoint y: 524, distance: 1338.3
click at [1431, 524] on main "Settings Business Info Locations Users & Permissions Teams Credits Integrations…" at bounding box center [777, 364] width 1555 height 529
click at [1430, 524] on main "Settings Business Info Locations Users & Permissions Teams Credits Integrations…" at bounding box center [777, 364] width 1555 height 529
drag, startPoint x: 1430, startPoint y: 524, endPoint x: 233, endPoint y: 140, distance: 1257.1
click at [233, 140] on main "Settings Business Info Locations Users & Permissions Teams Credits Integrations…" at bounding box center [777, 364] width 1555 height 529
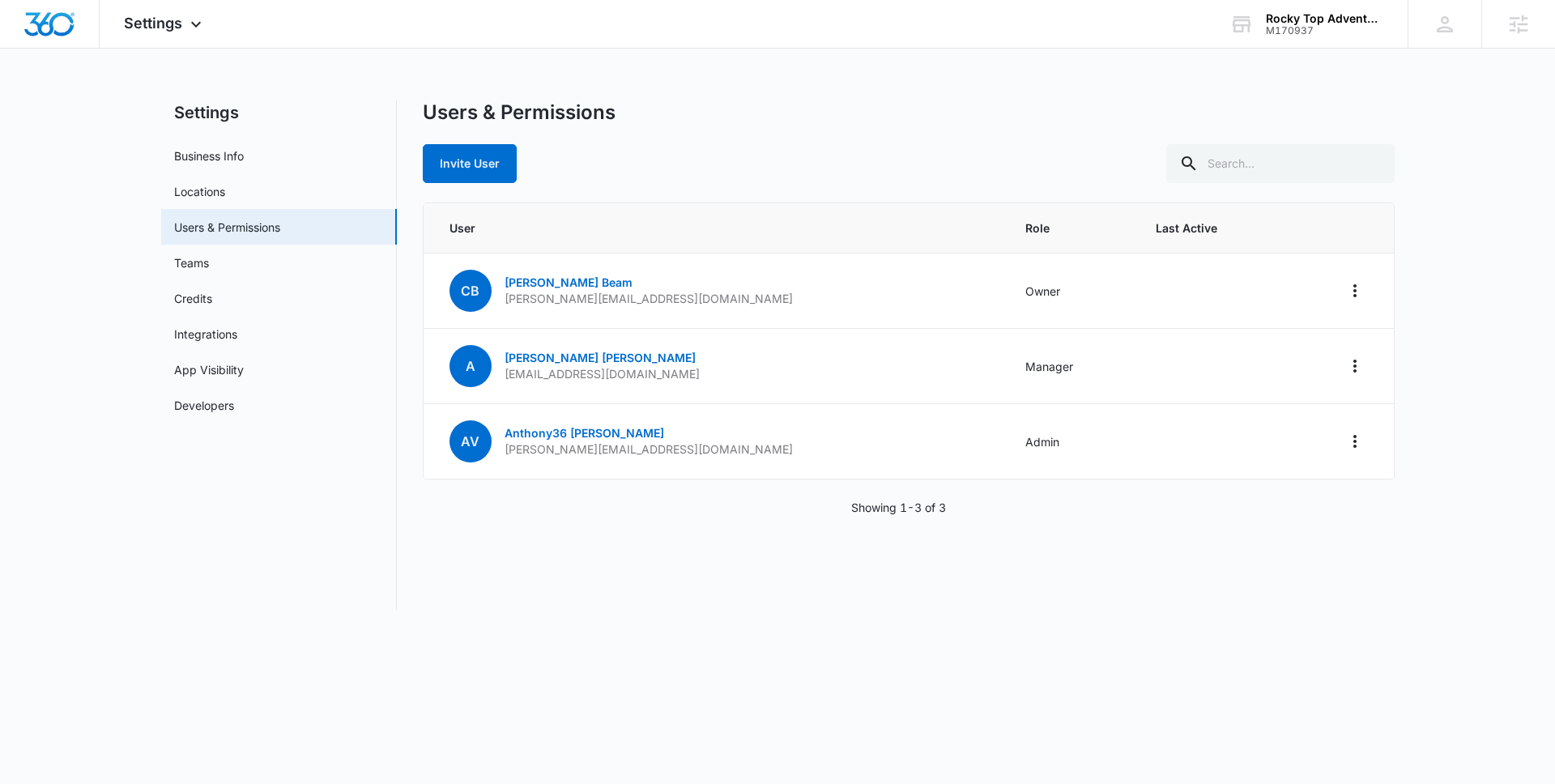
click at [75, 123] on main "Settings Business Info Locations Users & Permissions Teams Credits Integrations…" at bounding box center [777, 364] width 1555 height 529
click at [72, 5] on div at bounding box center [50, 24] width 99 height 48
click at [50, 29] on img "Dashboard" at bounding box center [49, 24] width 51 height 24
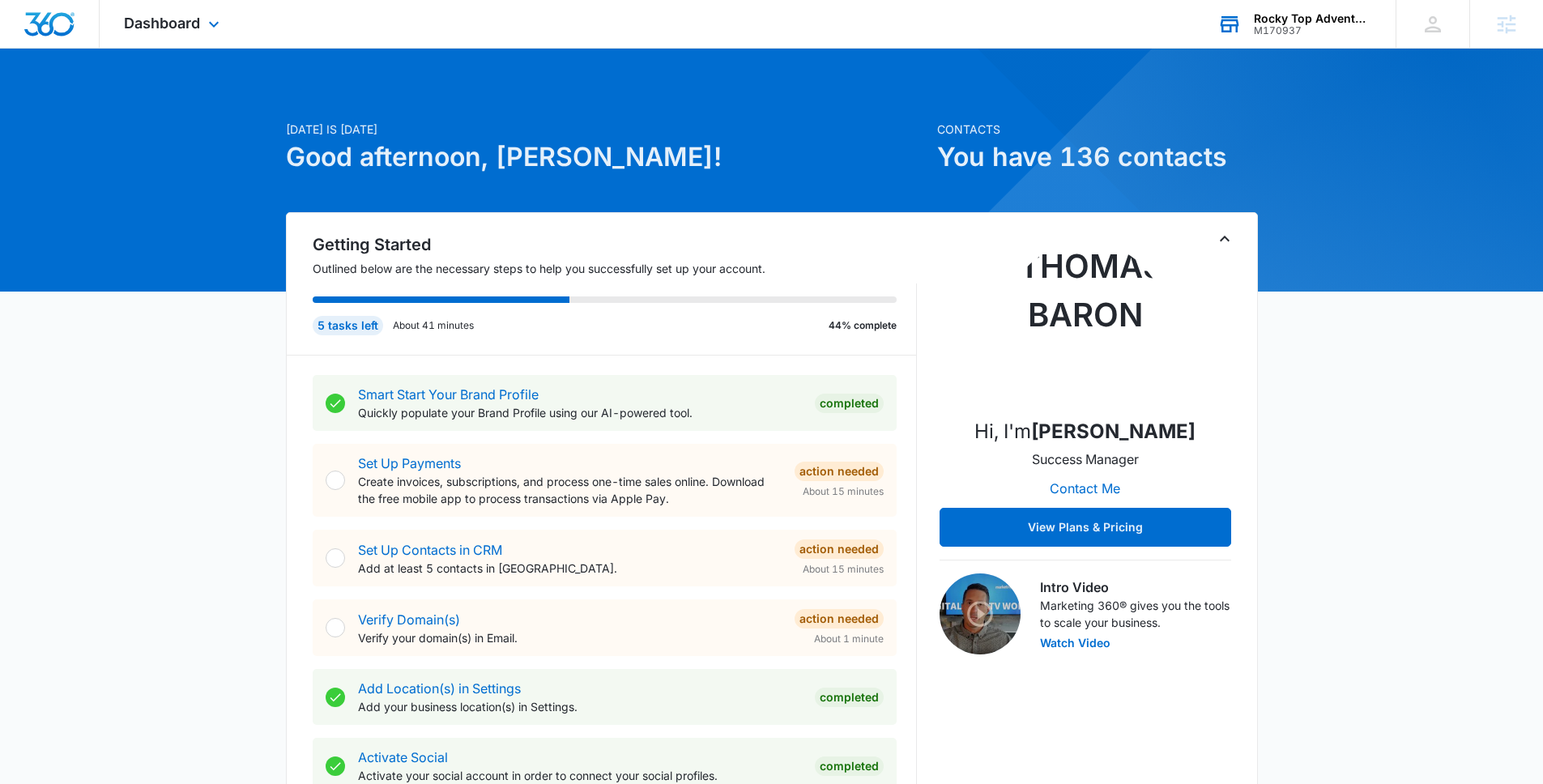
drag, startPoint x: 1273, startPoint y: 33, endPoint x: 1284, endPoint y: 84, distance: 52.2
click at [1273, 34] on div "M170937" at bounding box center [1313, 30] width 118 height 11
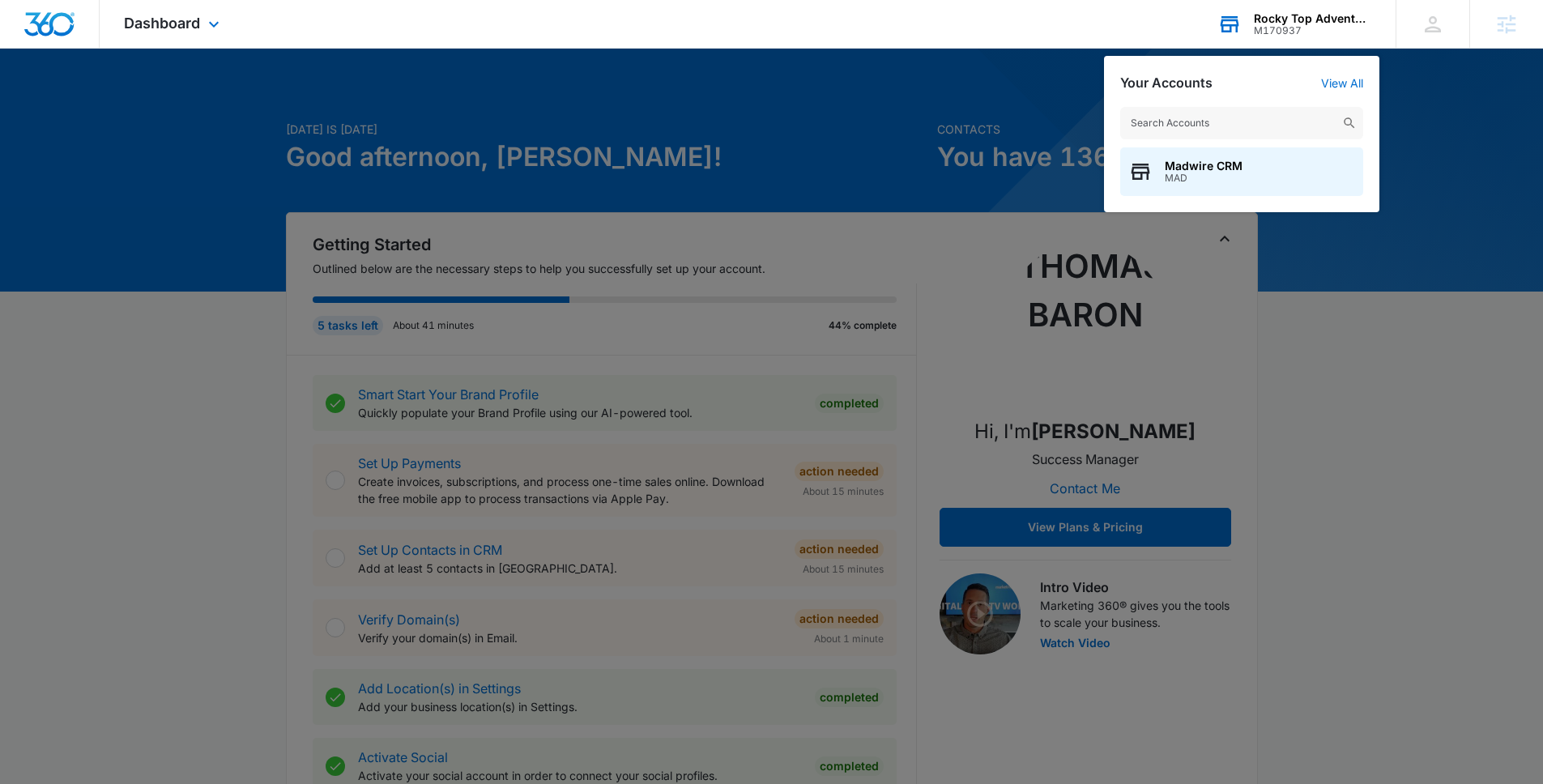
click at [1287, 103] on div "Madwire CRM MAD" at bounding box center [1242, 151] width 275 height 121
click at [1289, 121] on input "text" at bounding box center [1242, 123] width 243 height 32
type input "adventure haven"
click at [1194, 174] on span "M326805" at bounding box center [1213, 178] width 97 height 11
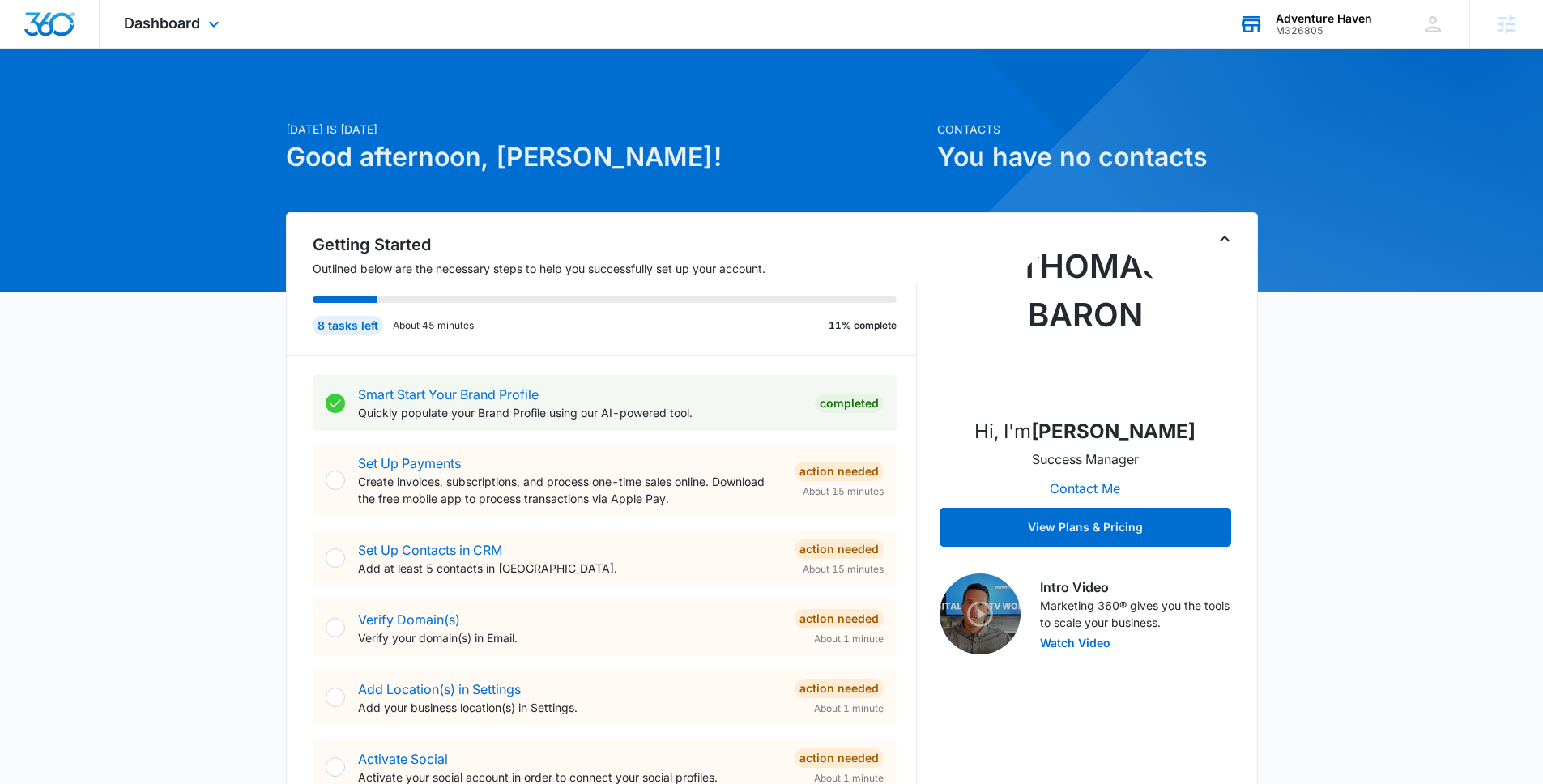
click at [1301, 39] on div "Adventure Haven M326805 Your Accounts View All" at bounding box center [1305, 24] width 180 height 48
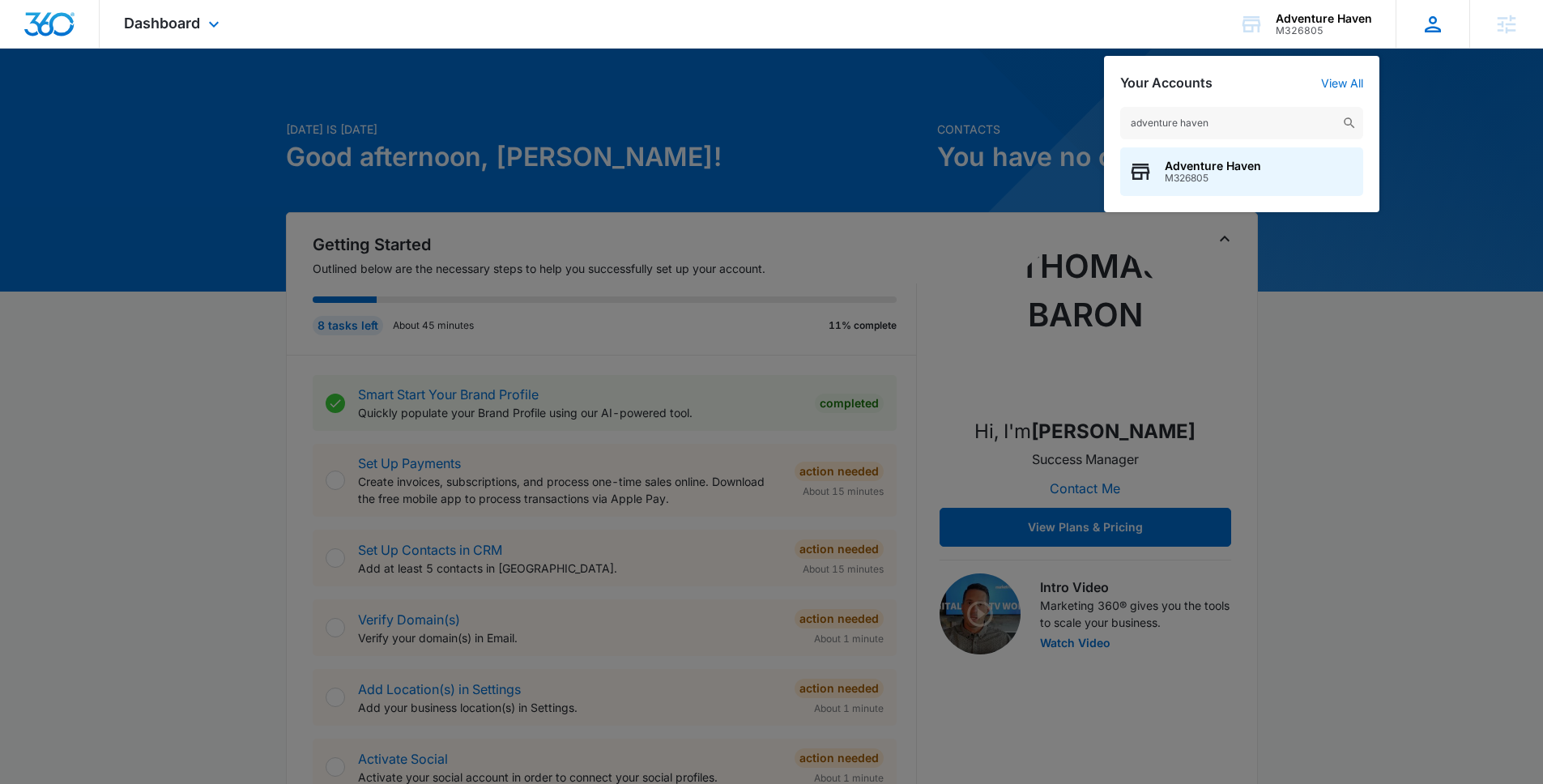
type input "adventure haven"
click at [1306, 179] on div "Adventure Haven M326805" at bounding box center [1242, 172] width 243 height 49
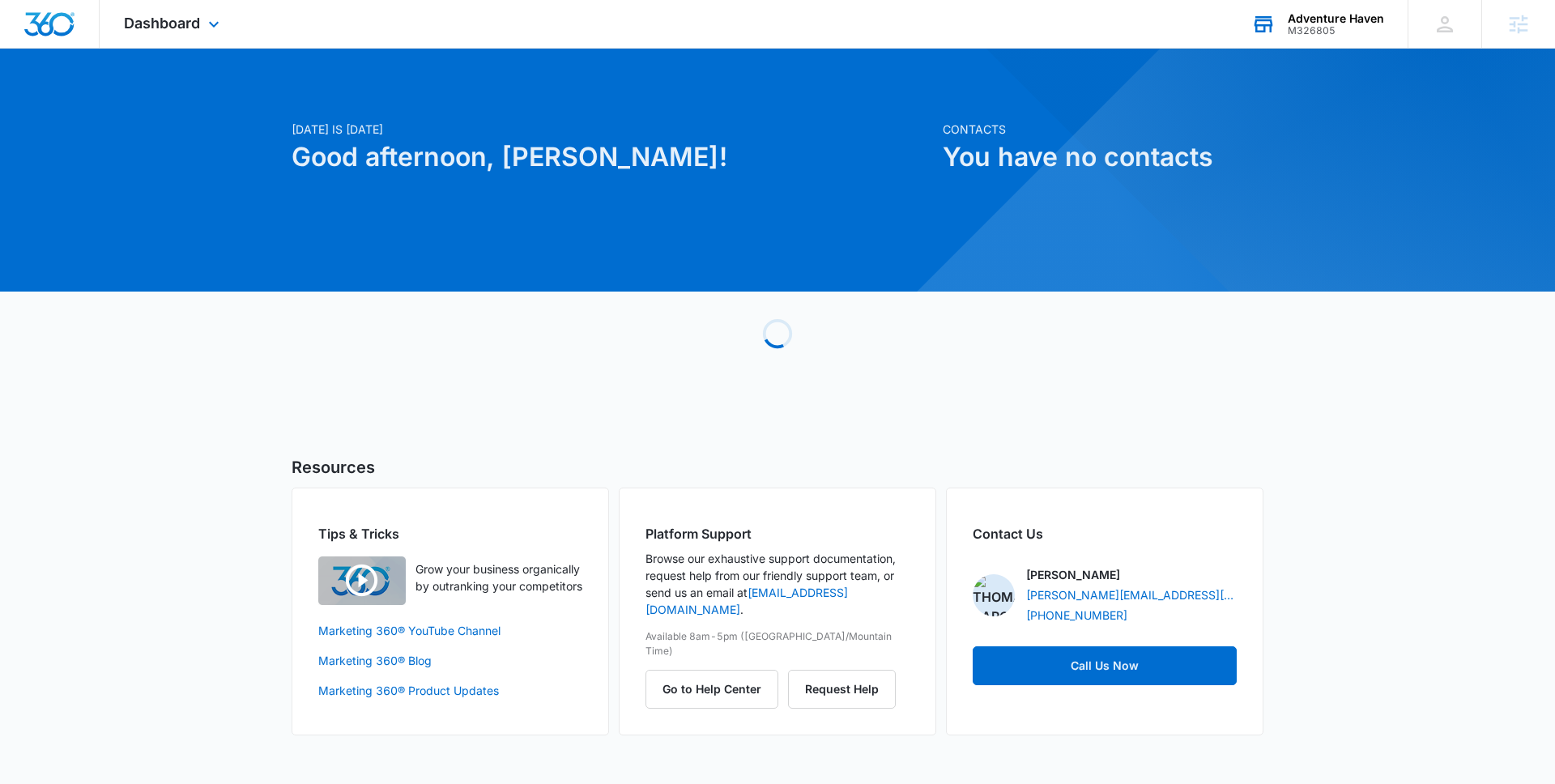
click at [1339, 34] on div "M326805" at bounding box center [1335, 30] width 97 height 11
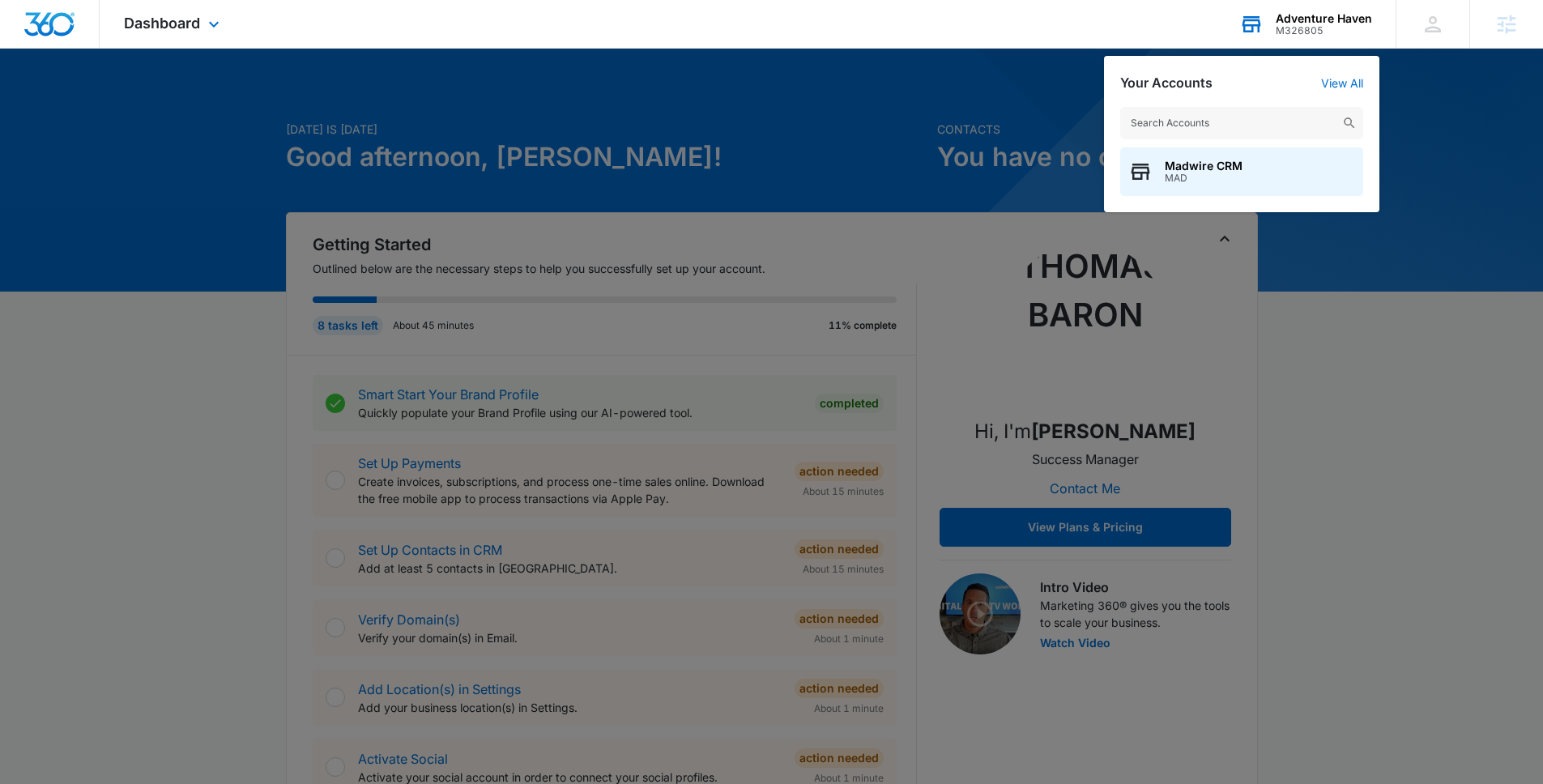
click at [1327, 107] on input "text" at bounding box center [1242, 123] width 243 height 32
type input "rocky top adventure"
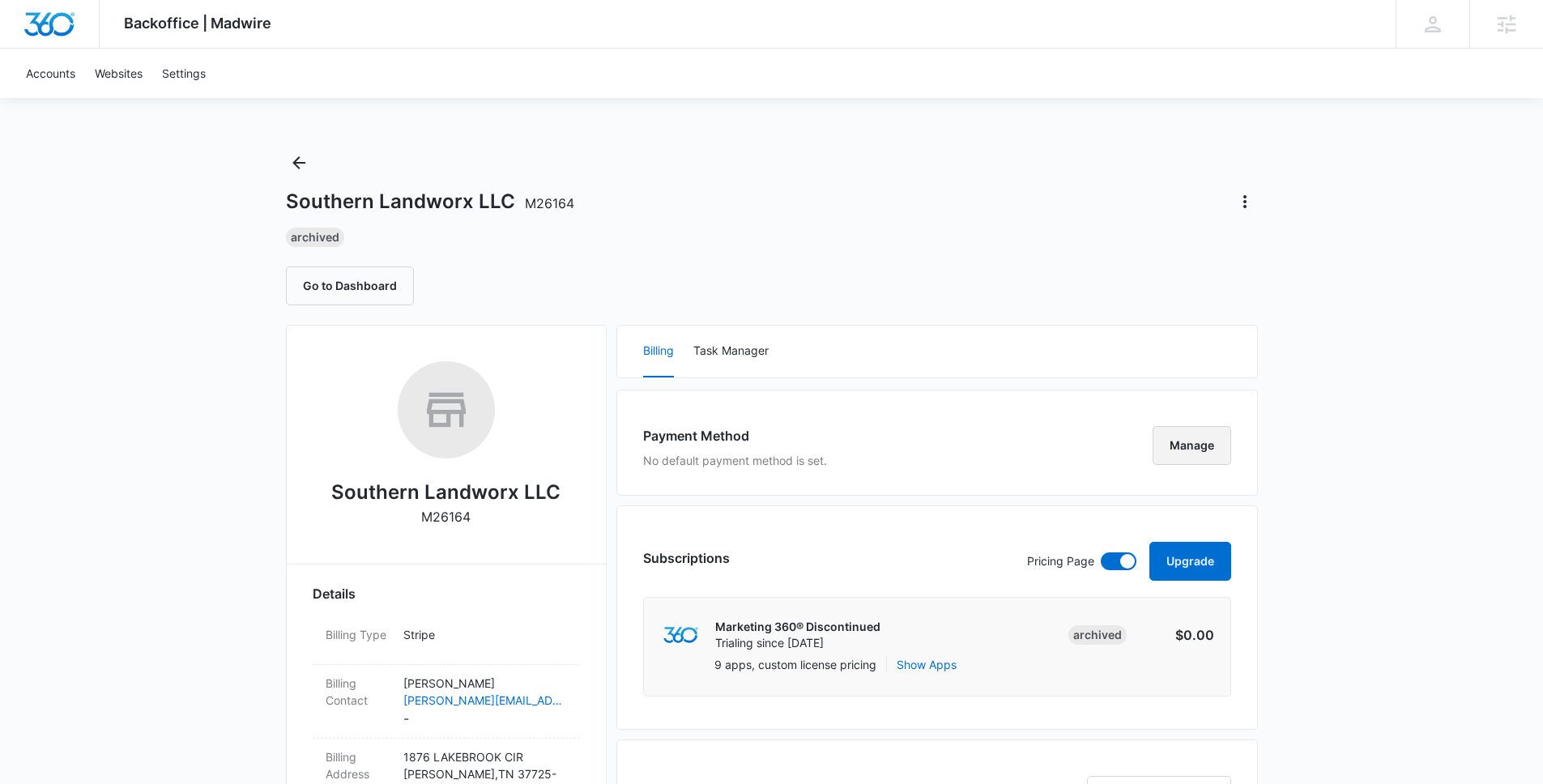
click at [1207, 454] on button "Manage" at bounding box center [1192, 445] width 78 height 39
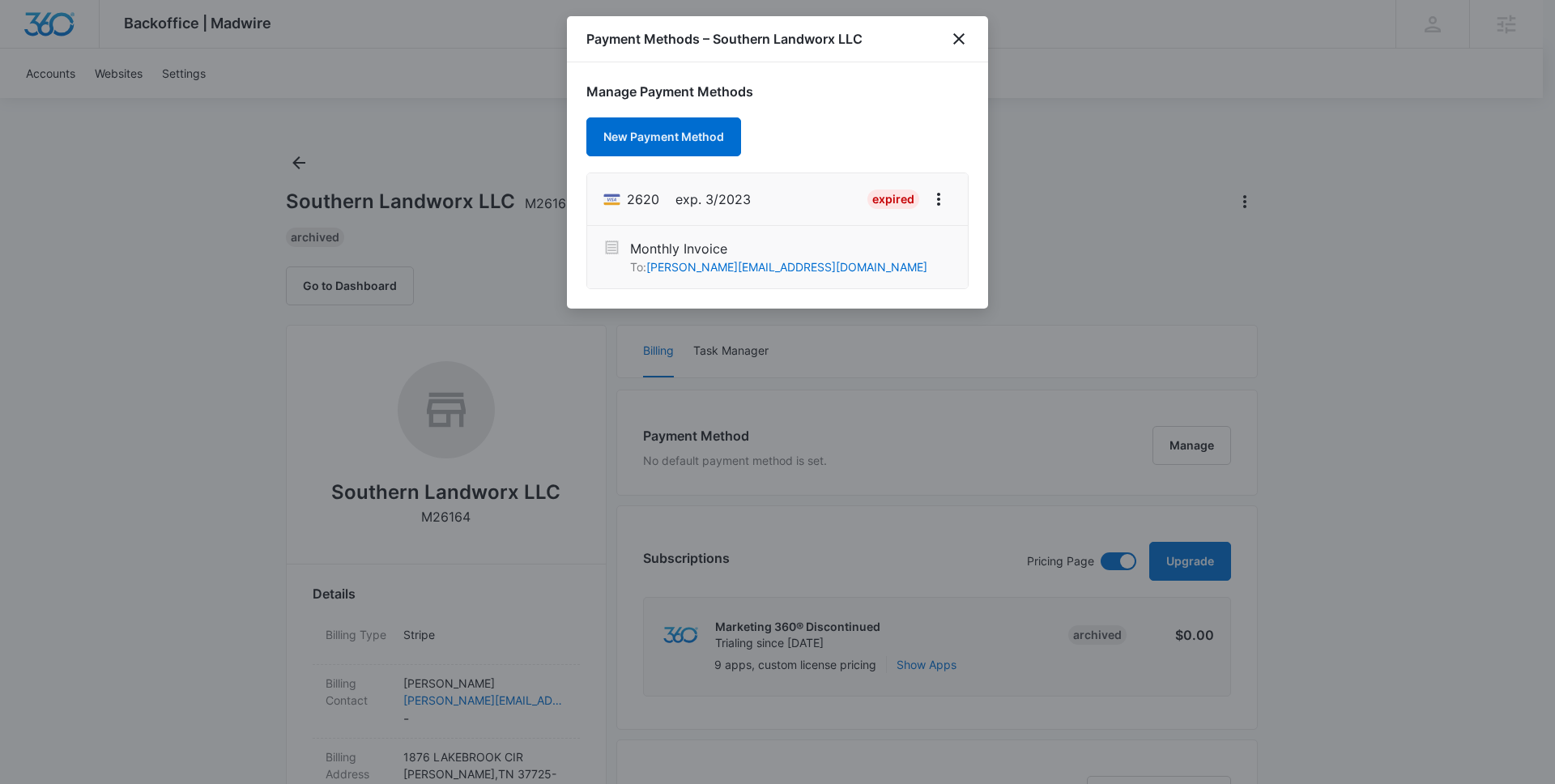
click at [969, 44] on div "Payment Methods – Southern Landworx LLC" at bounding box center [777, 39] width 421 height 46
click at [963, 42] on icon "close" at bounding box center [959, 38] width 19 height 19
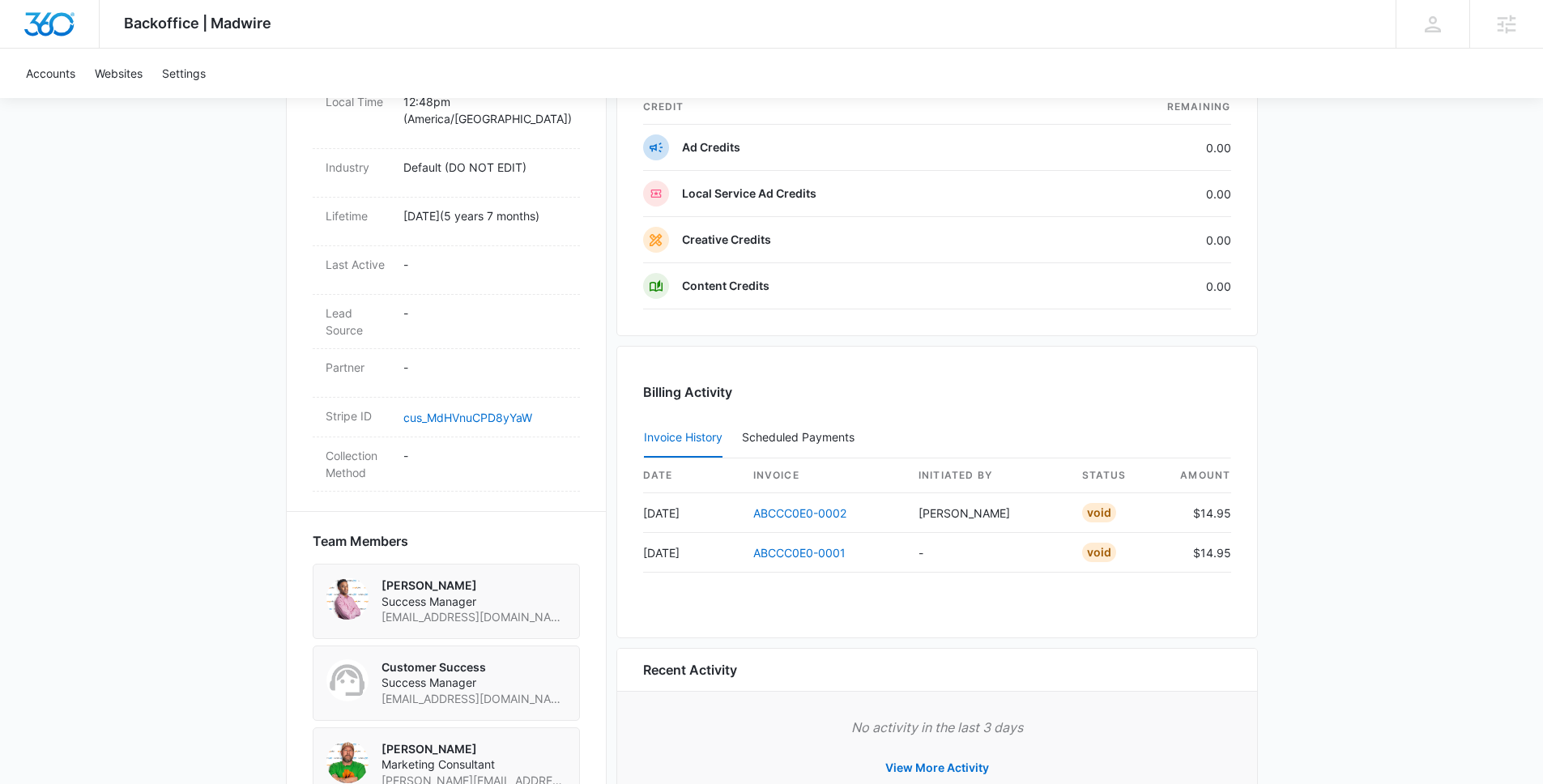
scroll to position [815, 0]
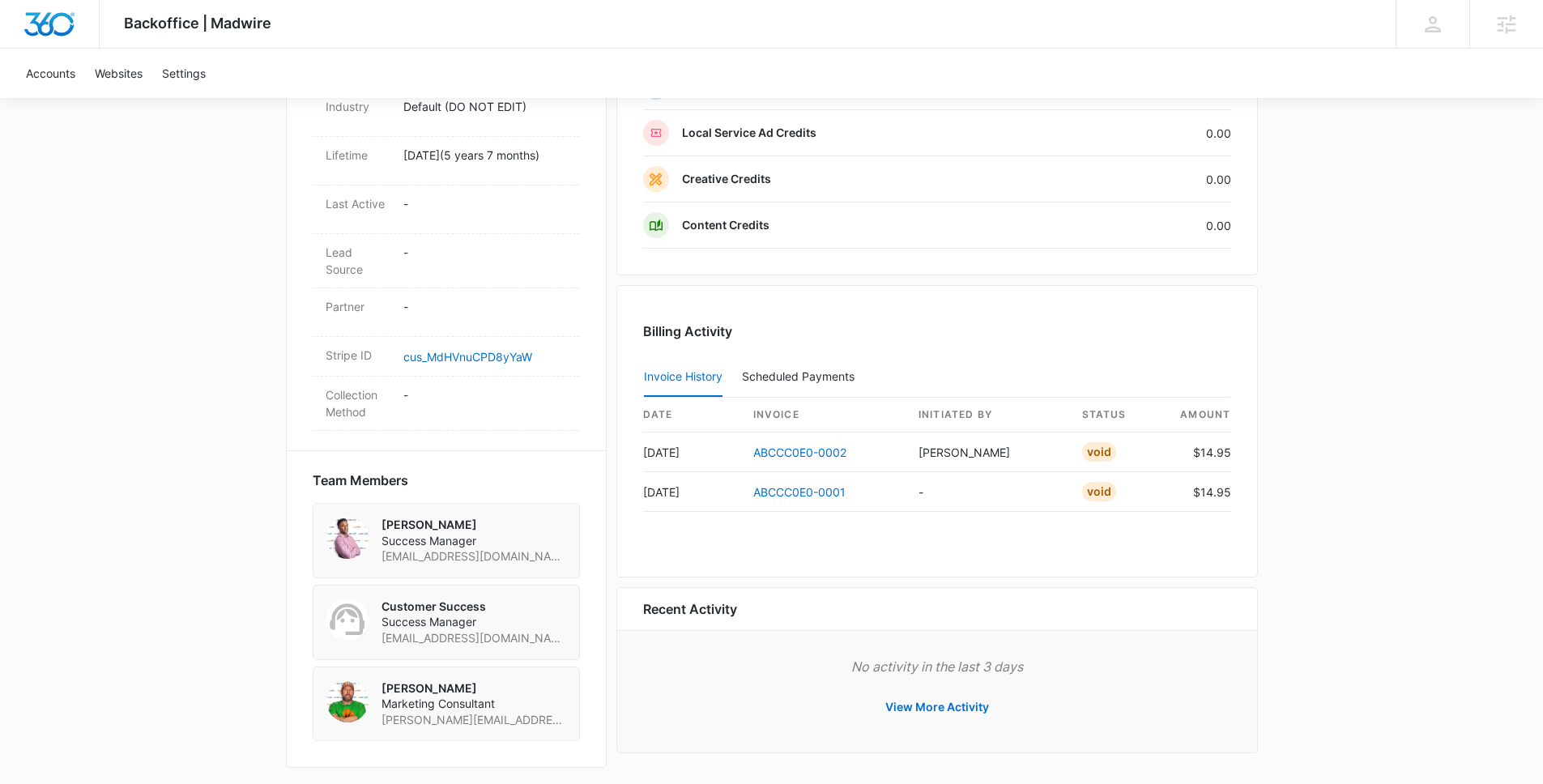
click at [335, 524] on img at bounding box center [348, 537] width 42 height 42
click at [415, 517] on p "[PERSON_NAME]" at bounding box center [474, 524] width 185 height 17
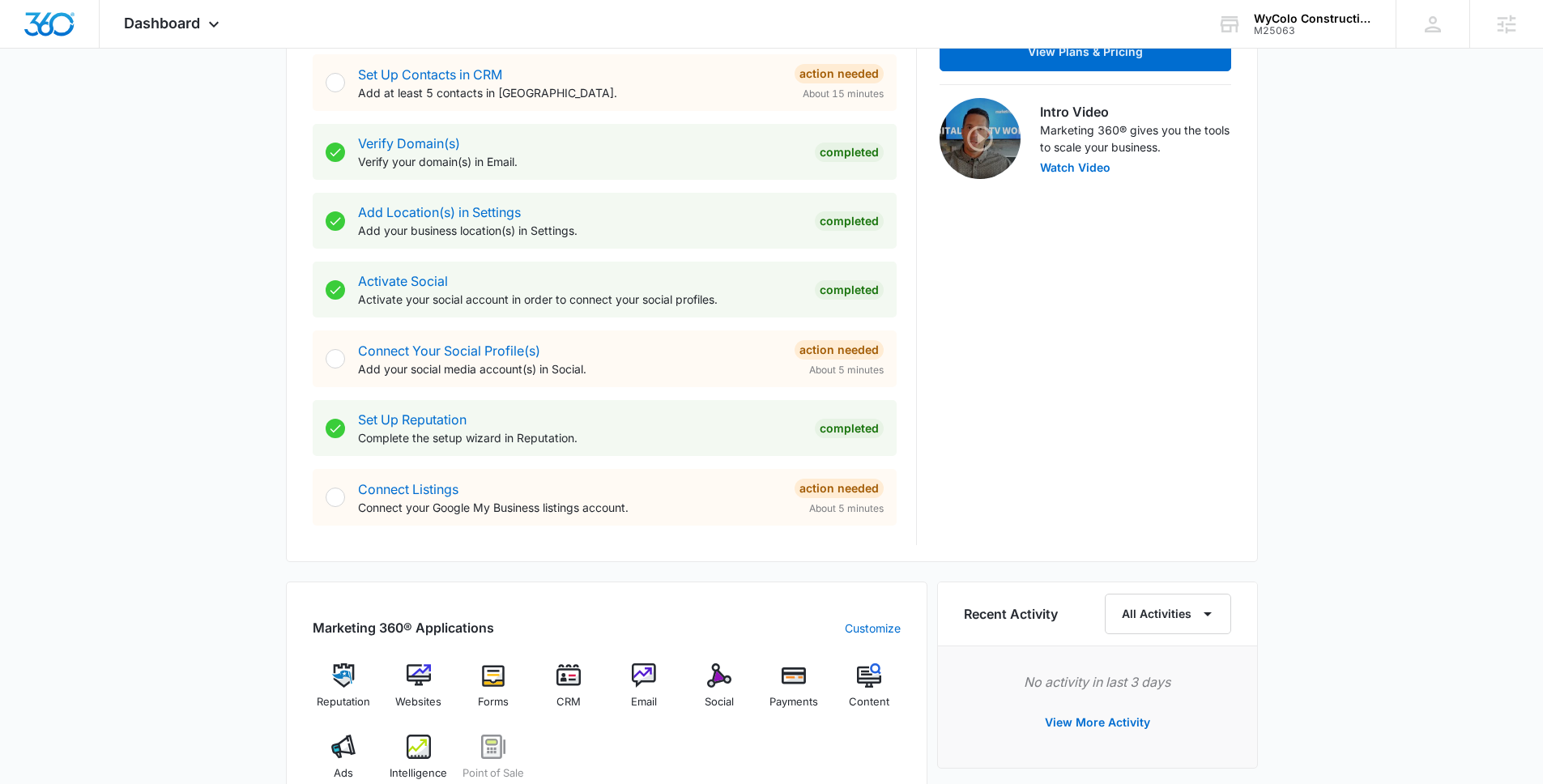
scroll to position [634, 0]
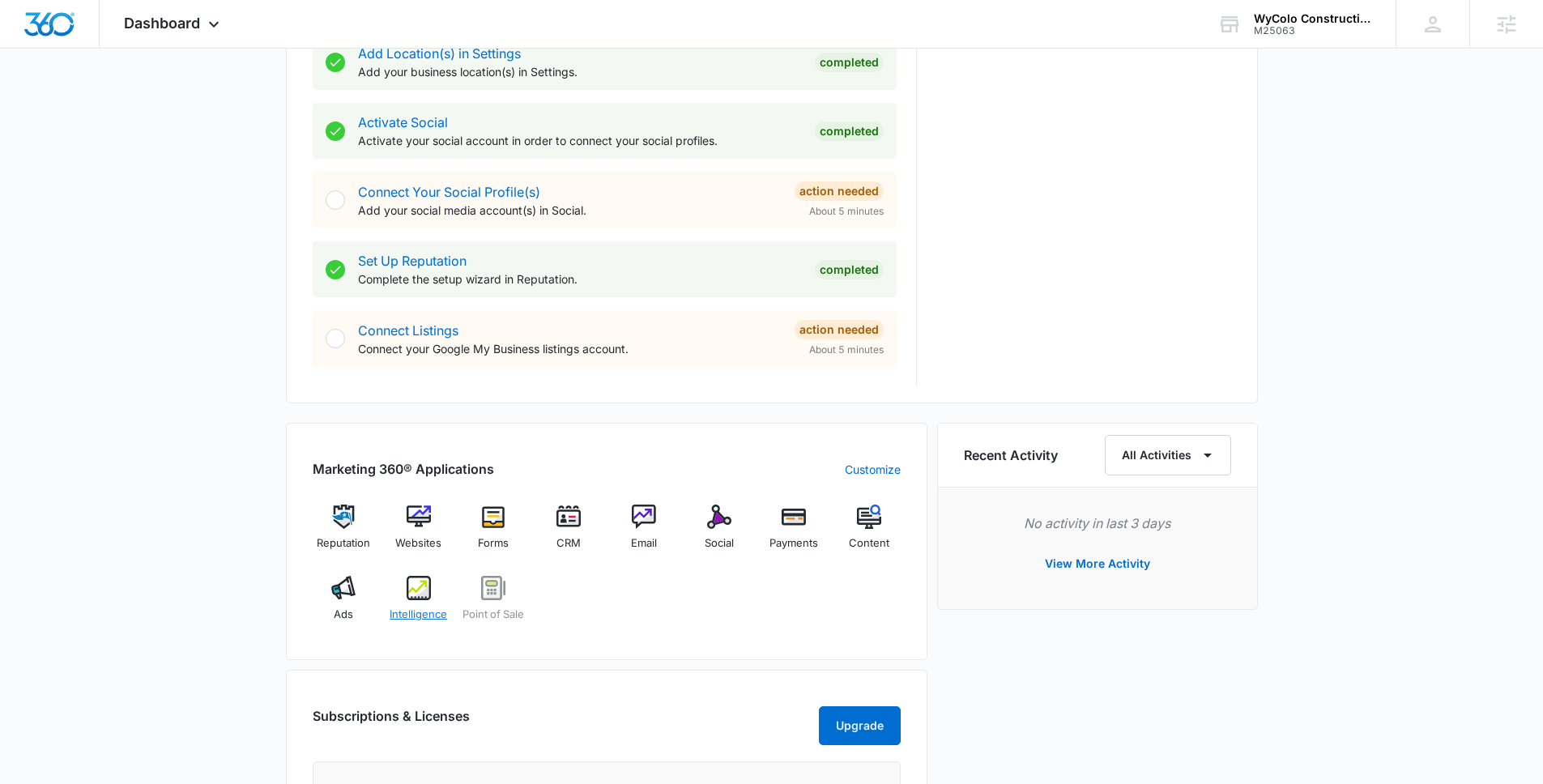
click at [422, 593] on img at bounding box center [419, 588] width 24 height 24
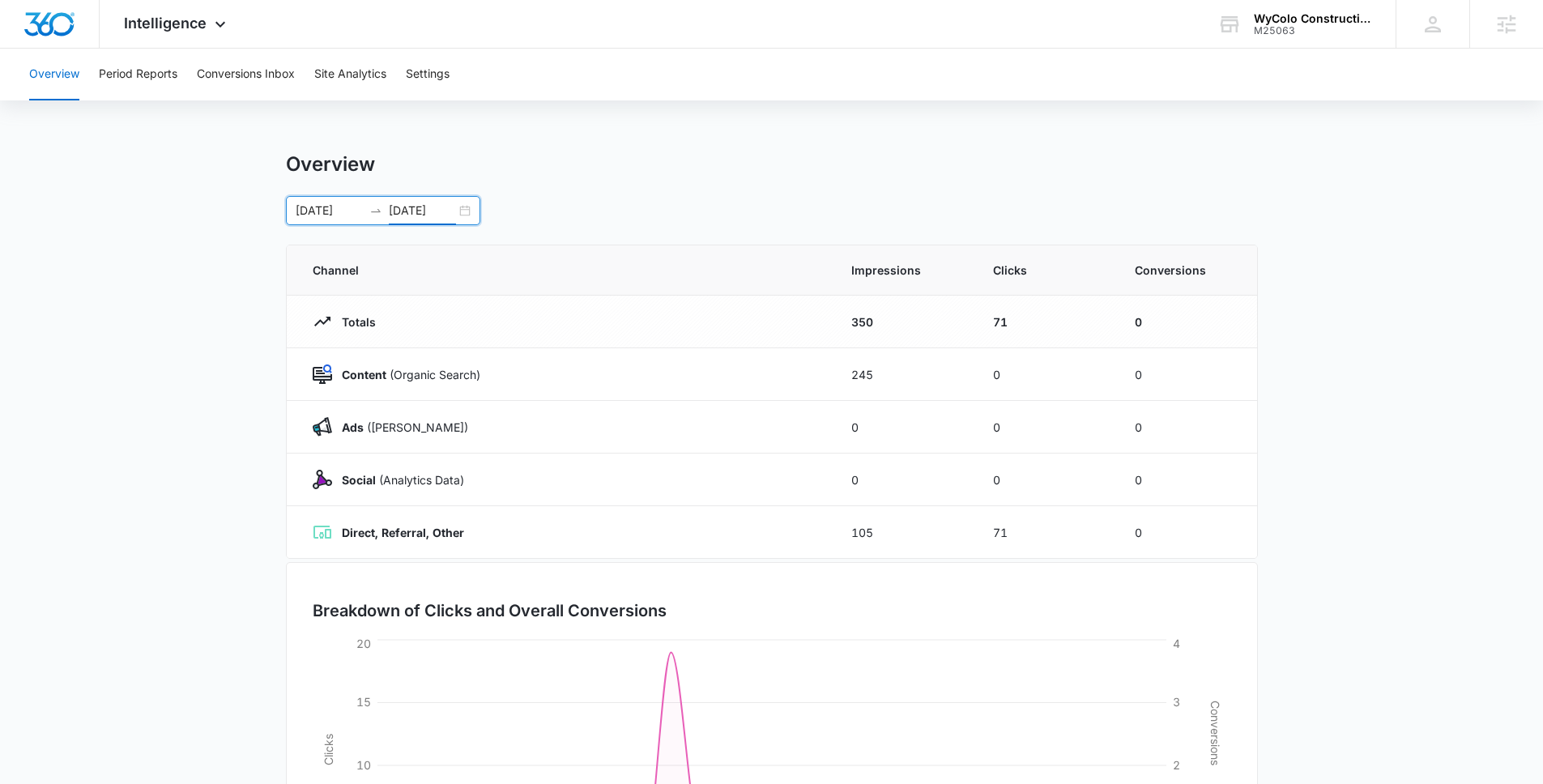
click at [418, 210] on input "09/14/2025" at bounding box center [422, 210] width 67 height 17
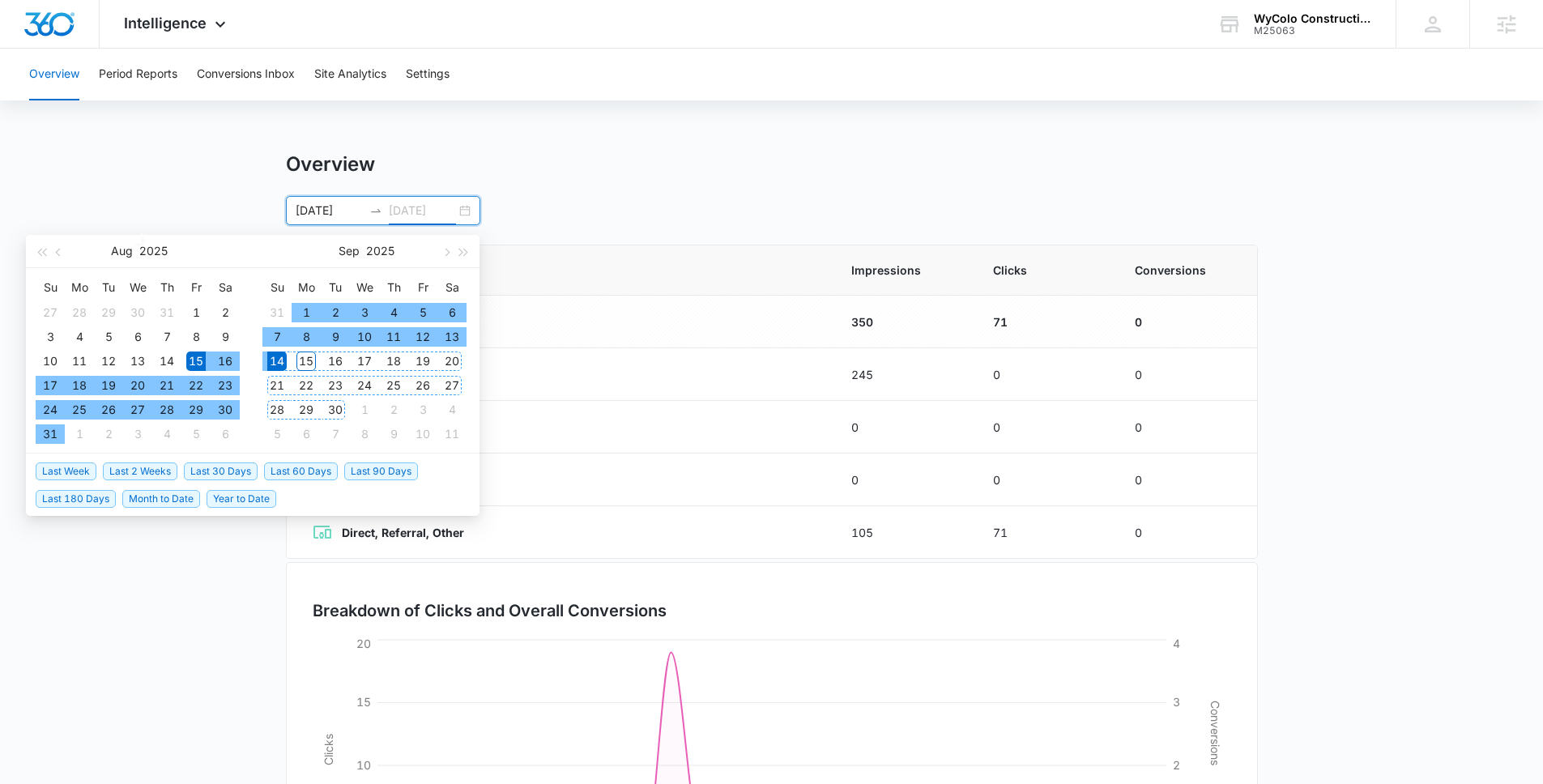
type input "09/14/2025"
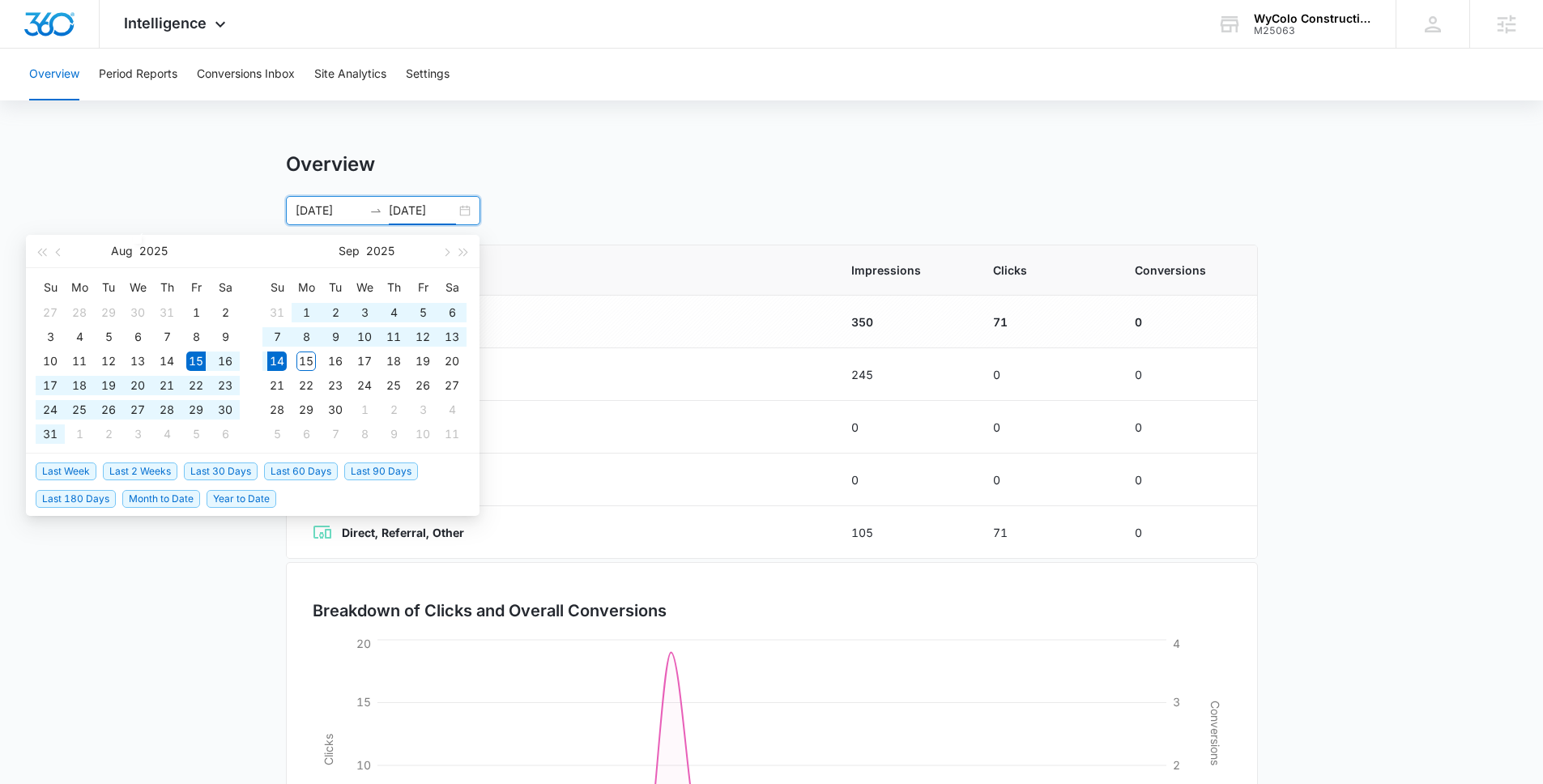
click at [236, 475] on span "Last 30 Days" at bounding box center [220, 471] width 74 height 17
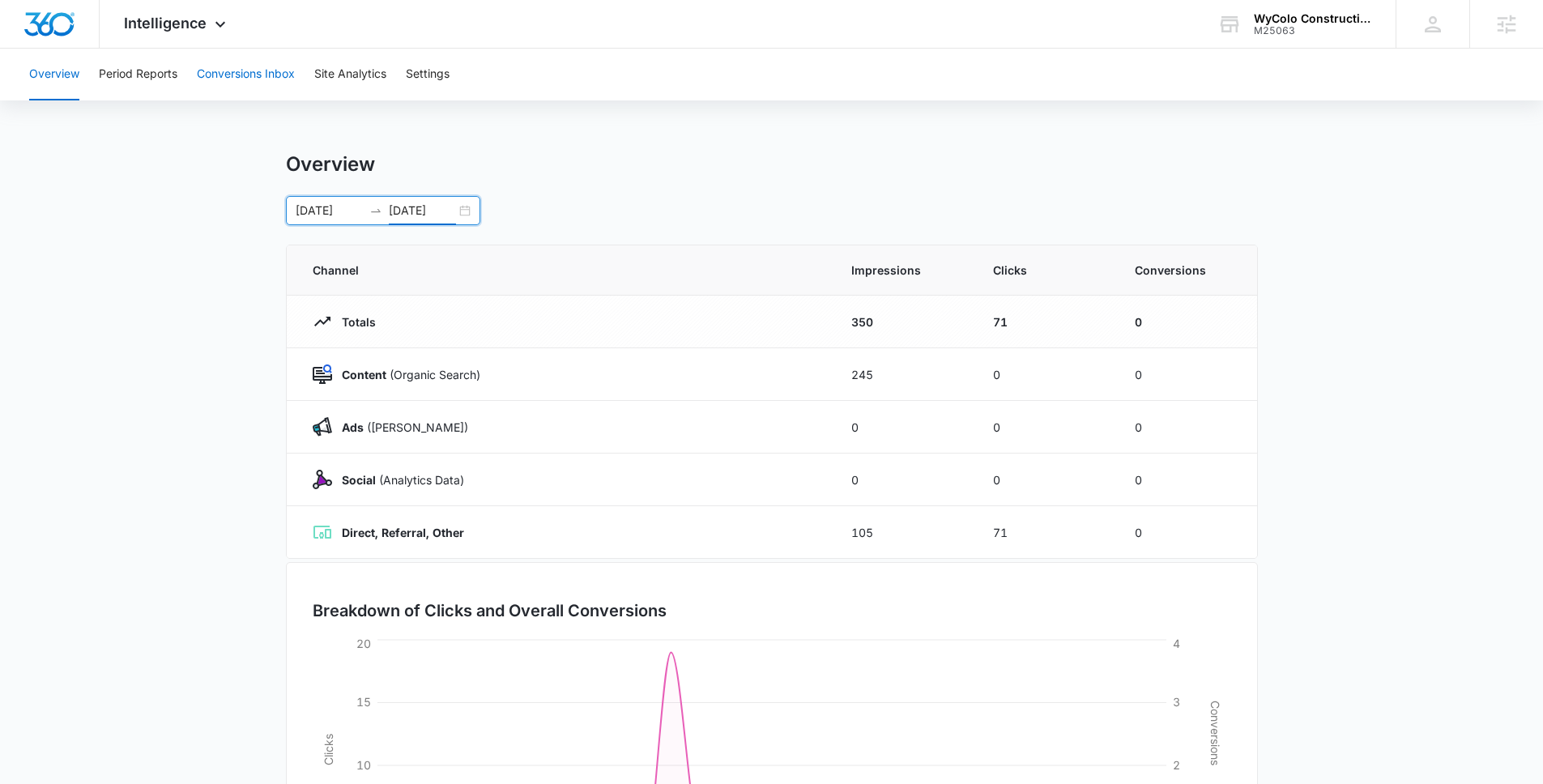
click at [251, 84] on button "Conversions Inbox" at bounding box center [246, 74] width 98 height 51
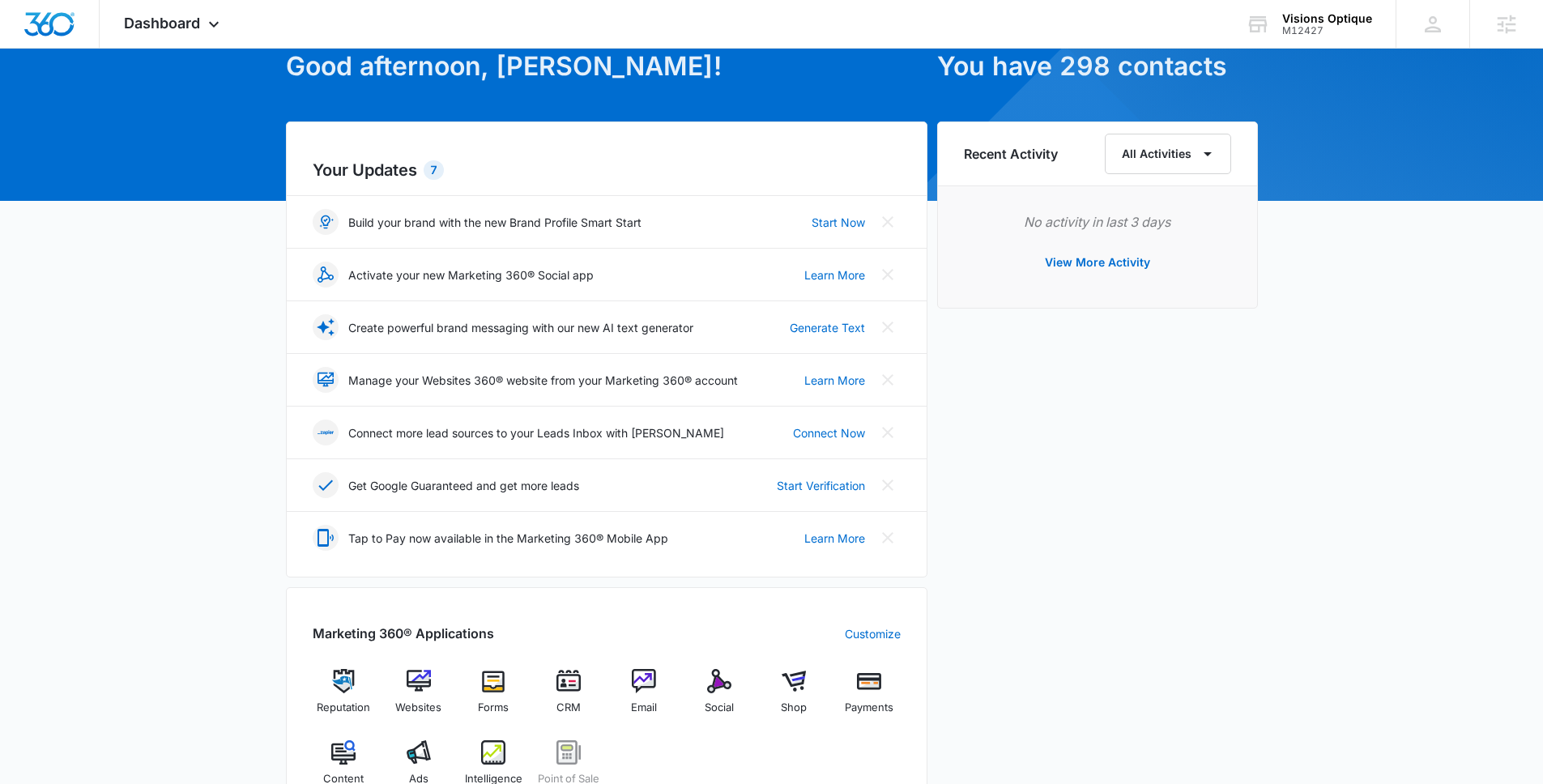
scroll to position [149, 0]
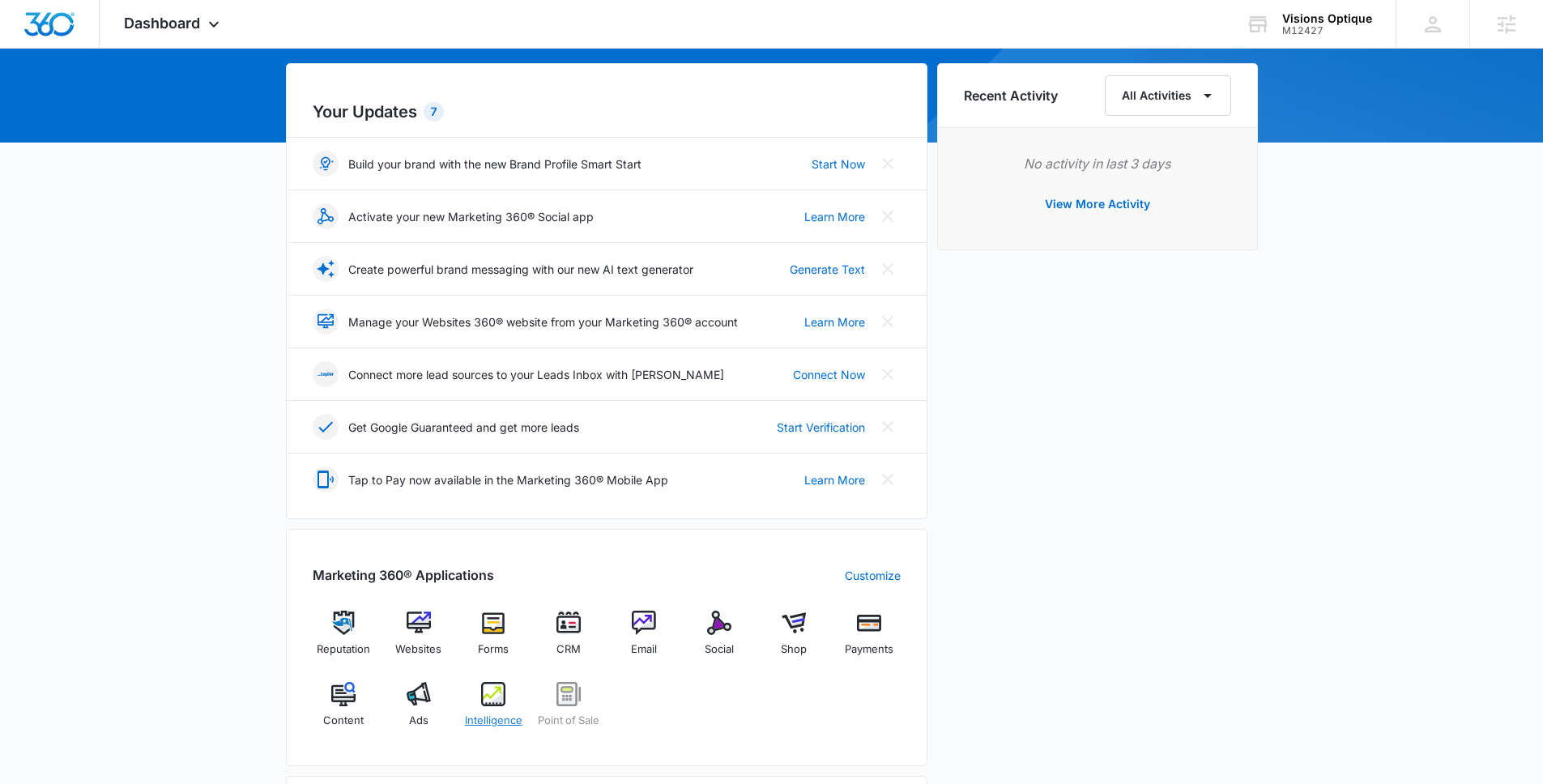
click at [490, 717] on span "Intelligence" at bounding box center [494, 720] width 58 height 17
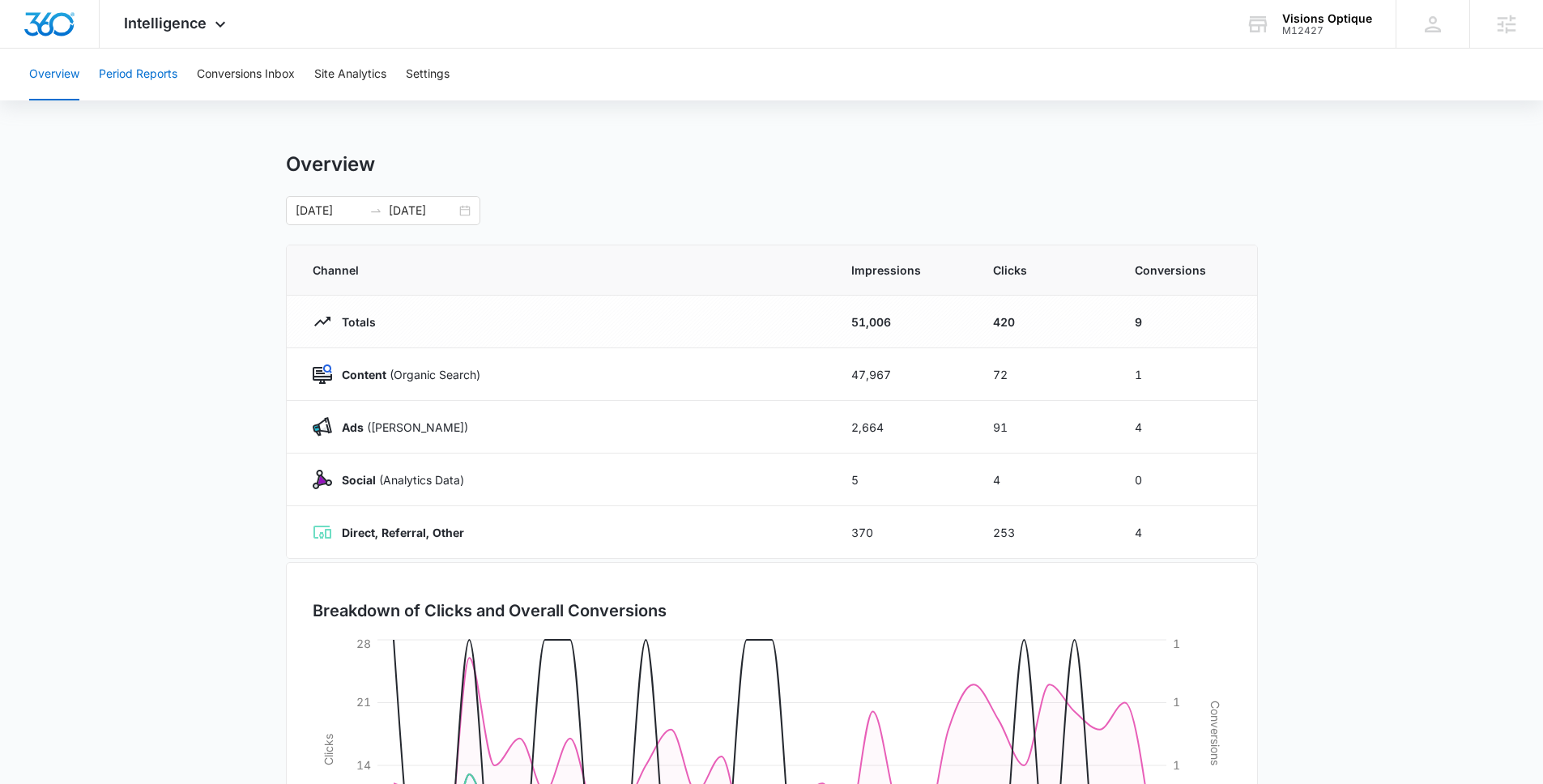
click at [161, 71] on button "Period Reports" at bounding box center [138, 74] width 78 height 51
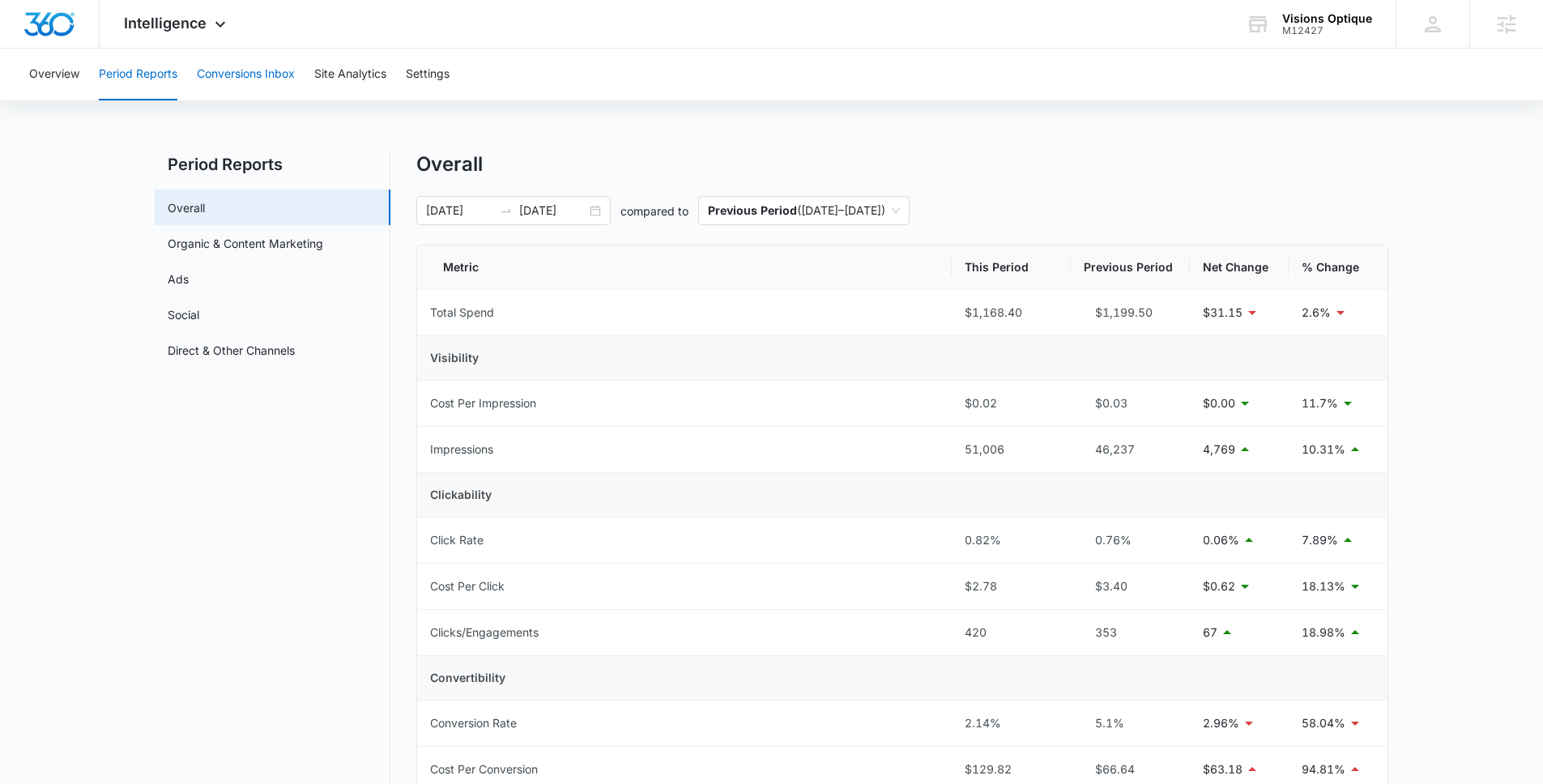
click at [236, 98] on button "Conversions Inbox" at bounding box center [246, 74] width 98 height 51
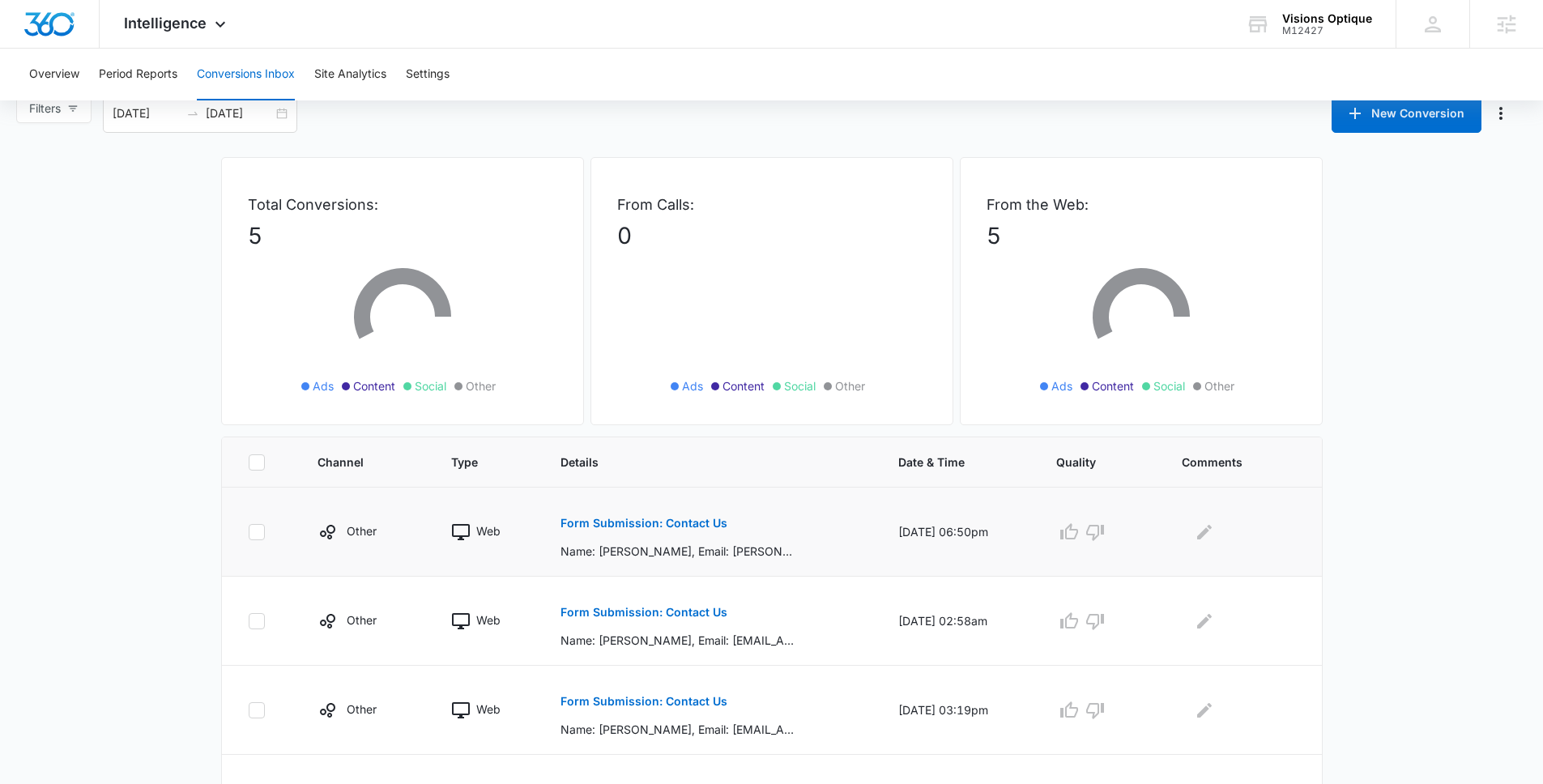
scroll to position [24, 0]
click at [617, 523] on p "Form Submission: Contact Us" at bounding box center [644, 522] width 167 height 11
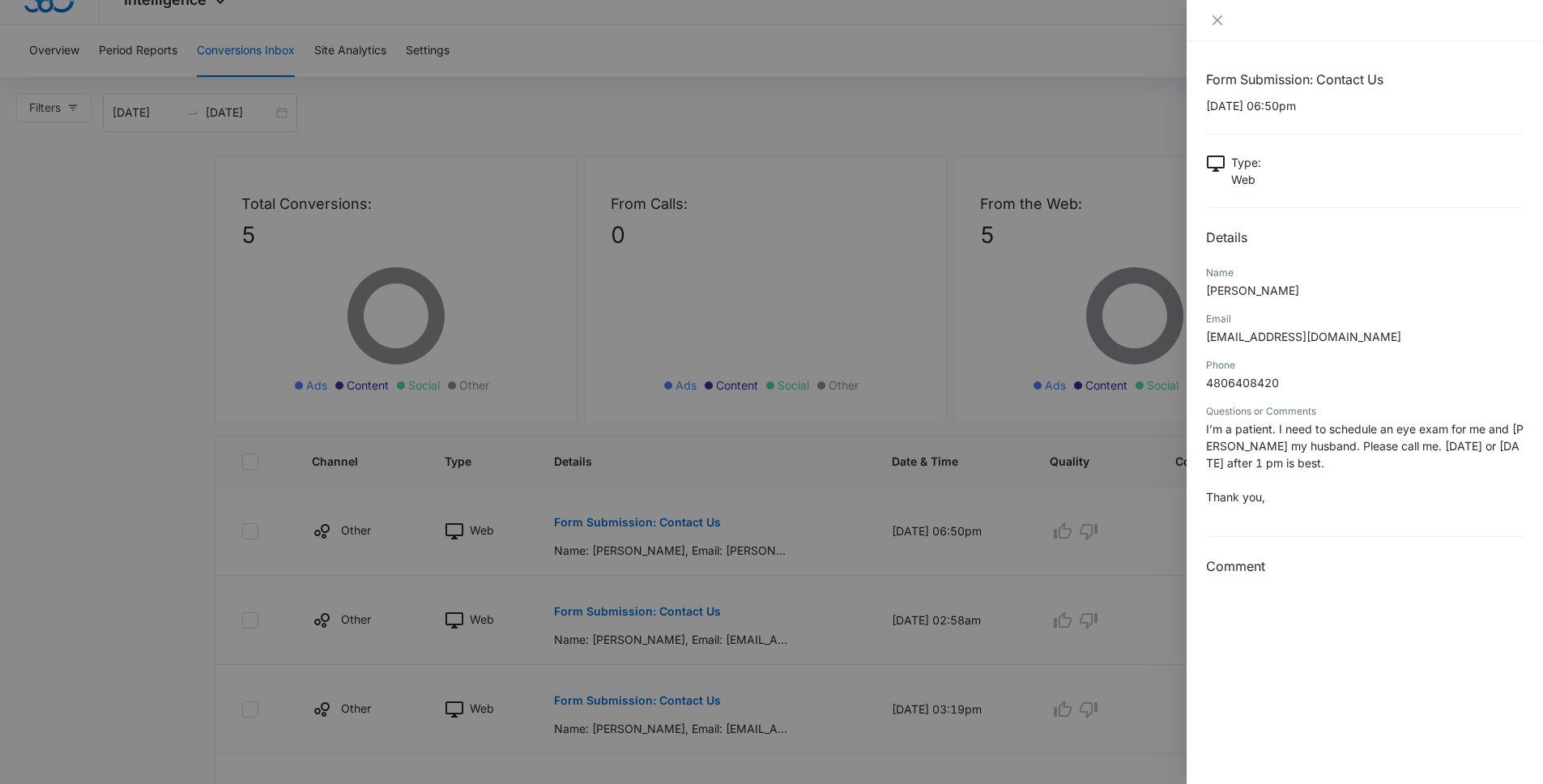
click at [573, 605] on div at bounding box center [771, 392] width 1543 height 784
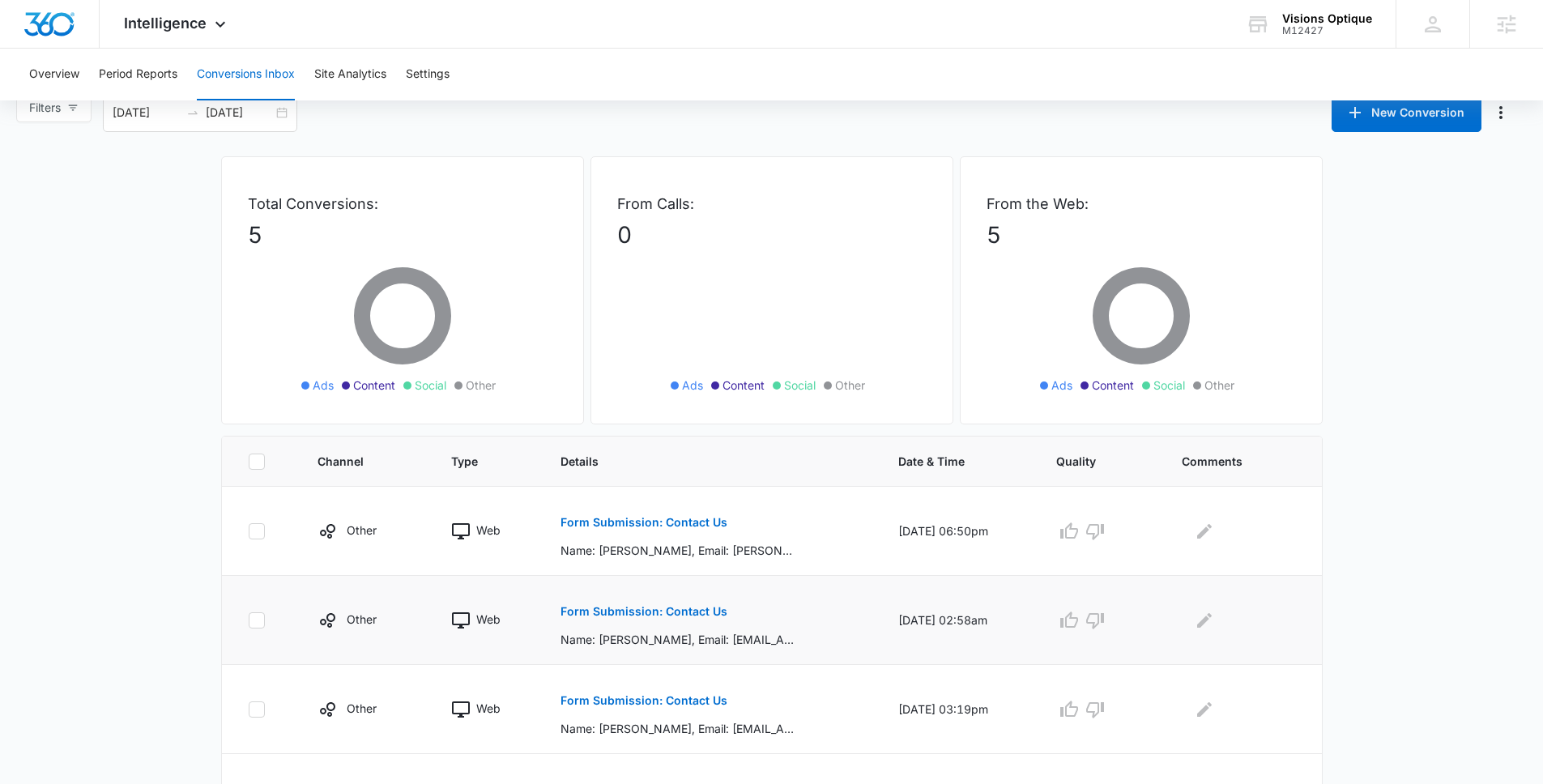
click at [588, 612] on p "Form Submission: Contact Us" at bounding box center [644, 611] width 167 height 11
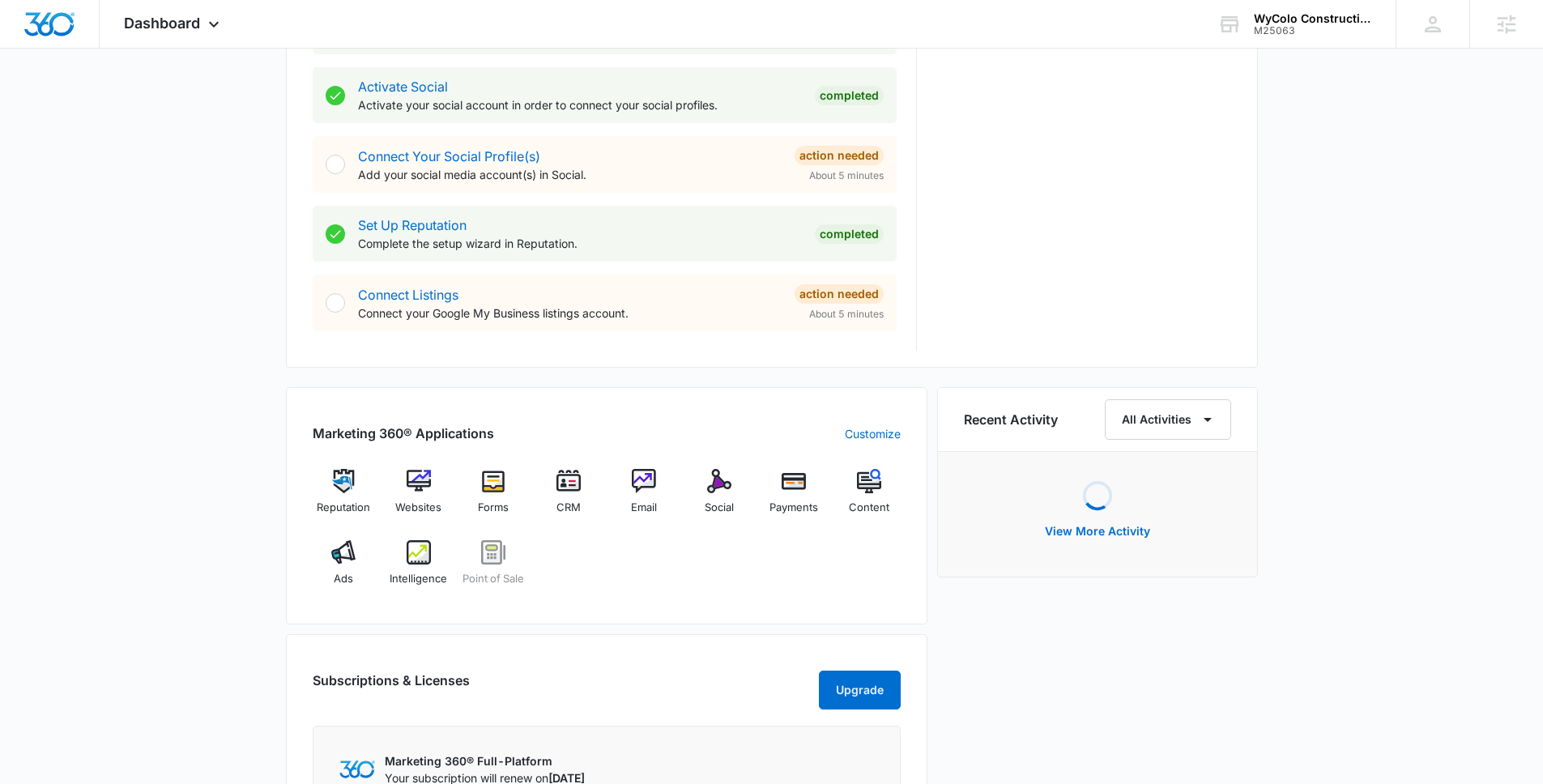
scroll to position [673, 0]
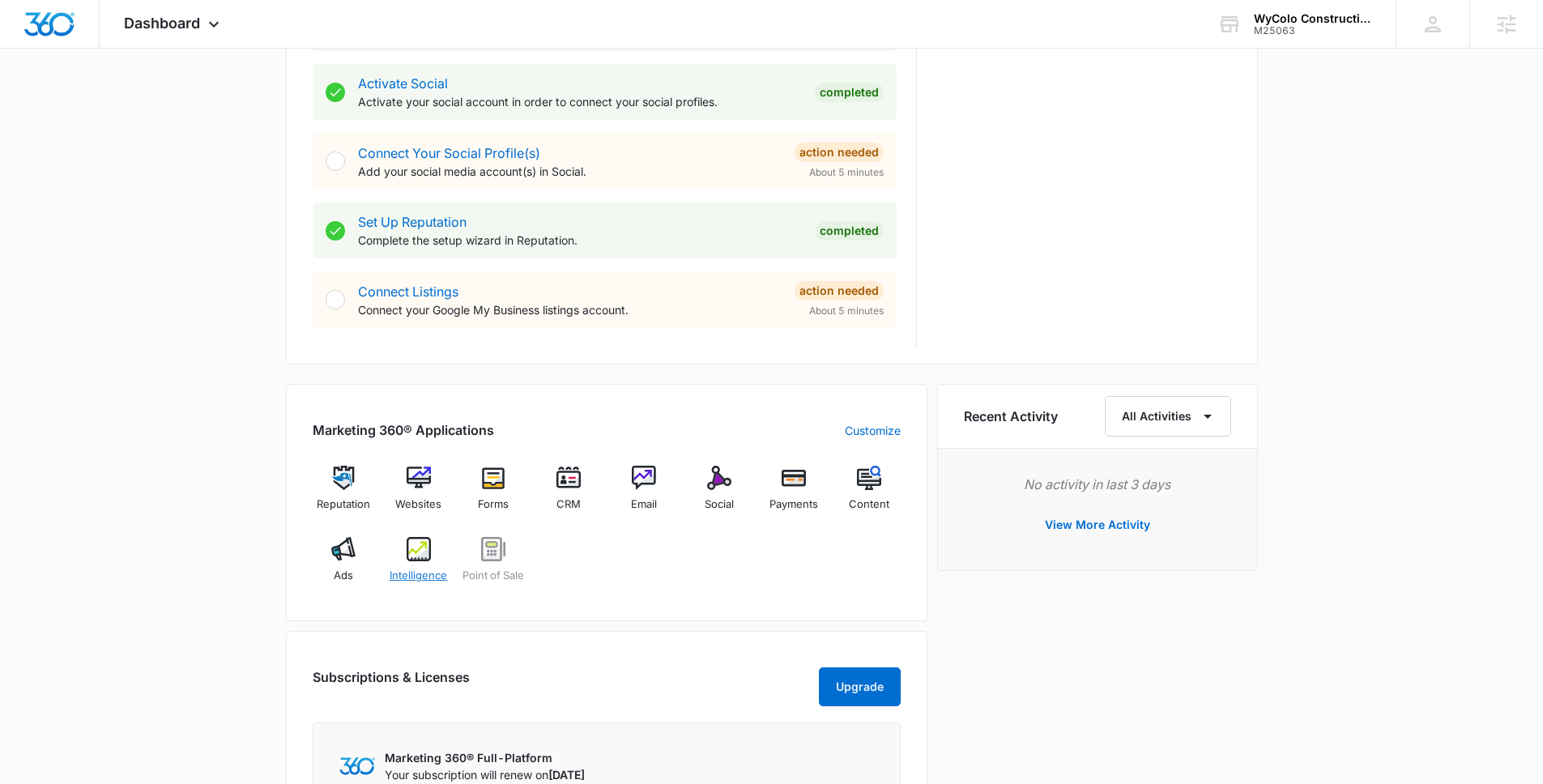
click at [426, 543] on img at bounding box center [419, 549] width 24 height 24
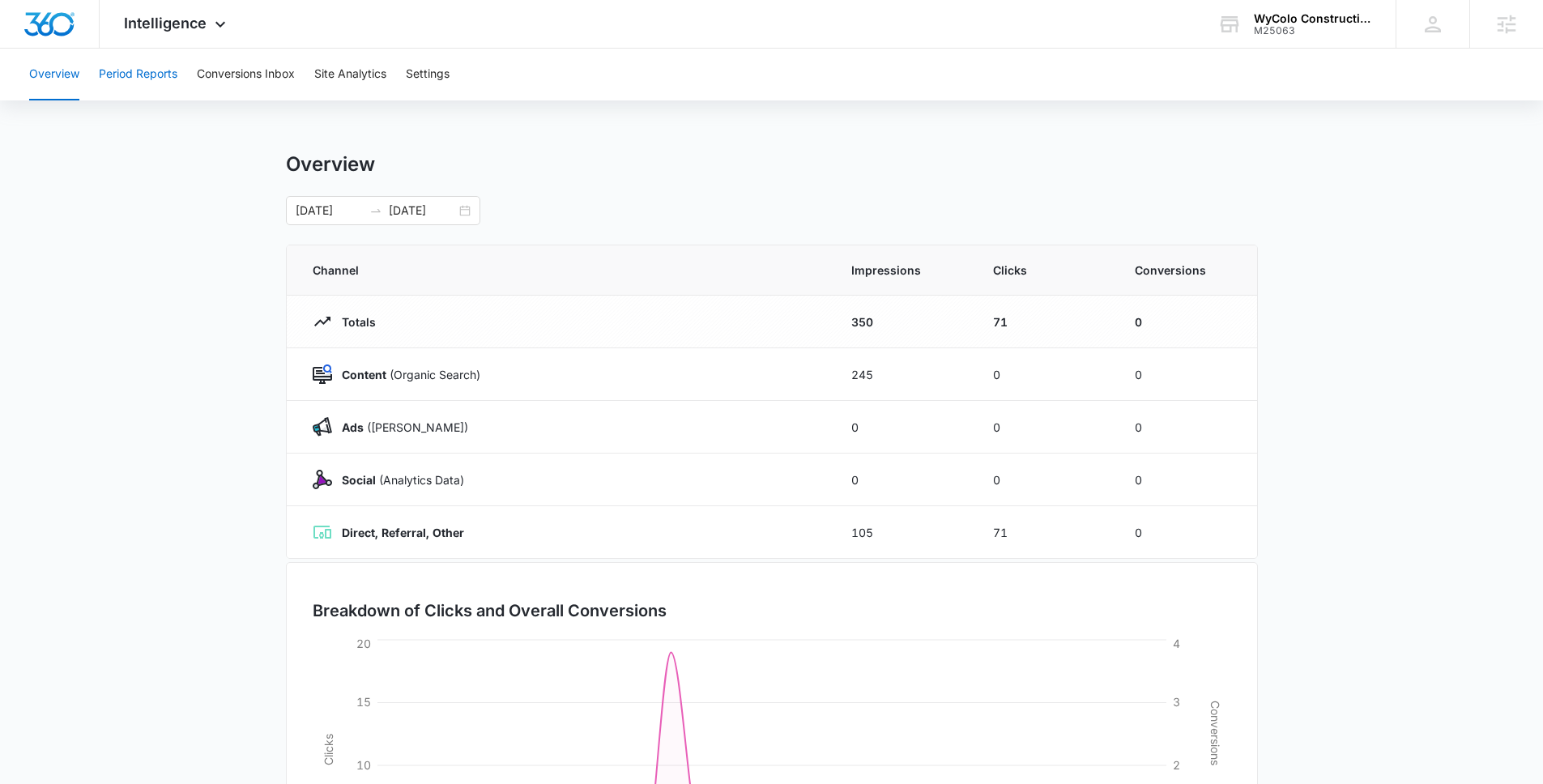
click at [172, 75] on button "Period Reports" at bounding box center [138, 74] width 78 height 51
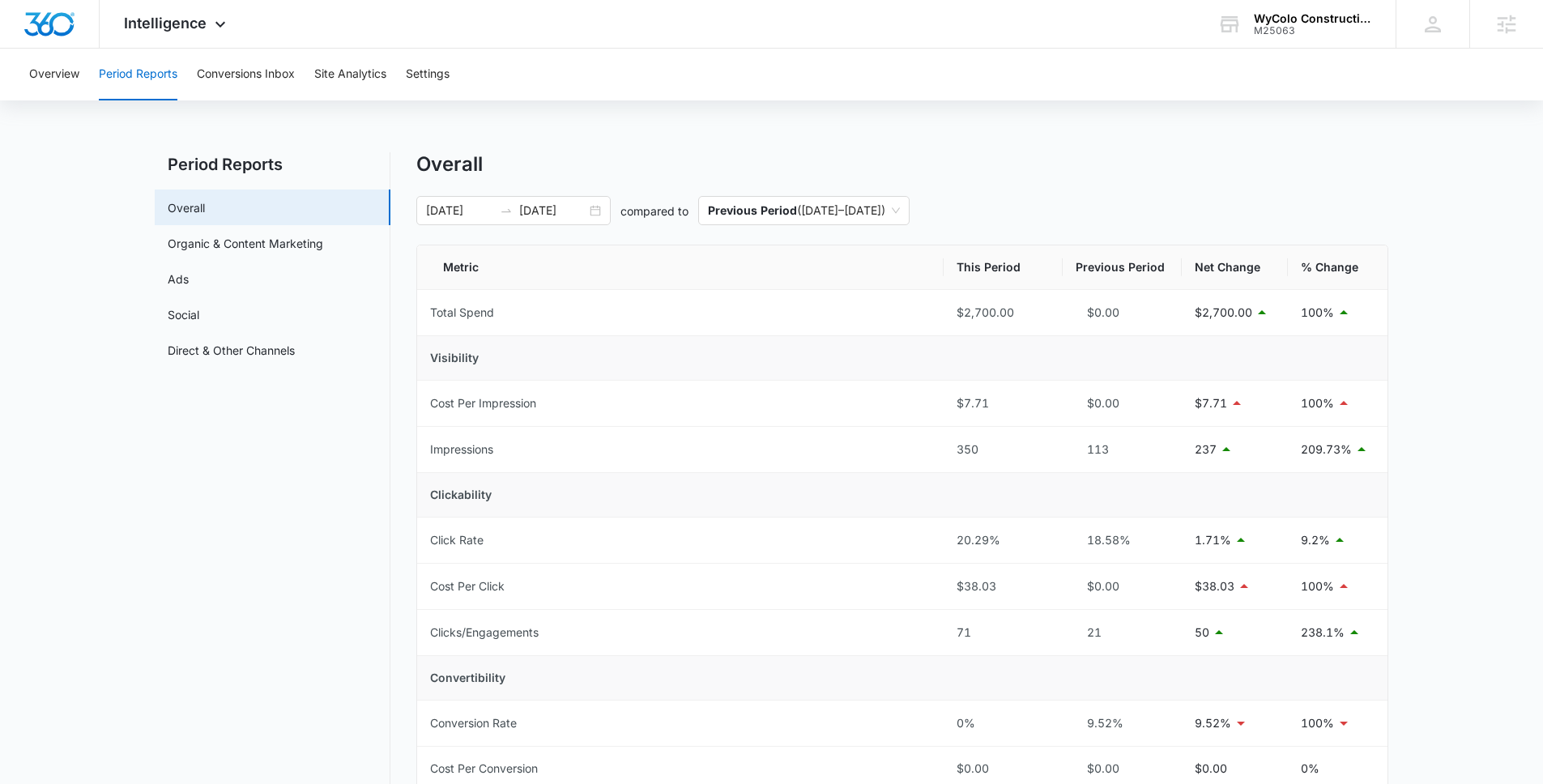
click at [1416, 259] on main "Period Reports Overall Organic & Content Marketing Ads Social Direct & Other Ch…" at bounding box center [771, 786] width 1543 height 1267
click at [1188, 167] on div "Overall" at bounding box center [903, 165] width 972 height 24
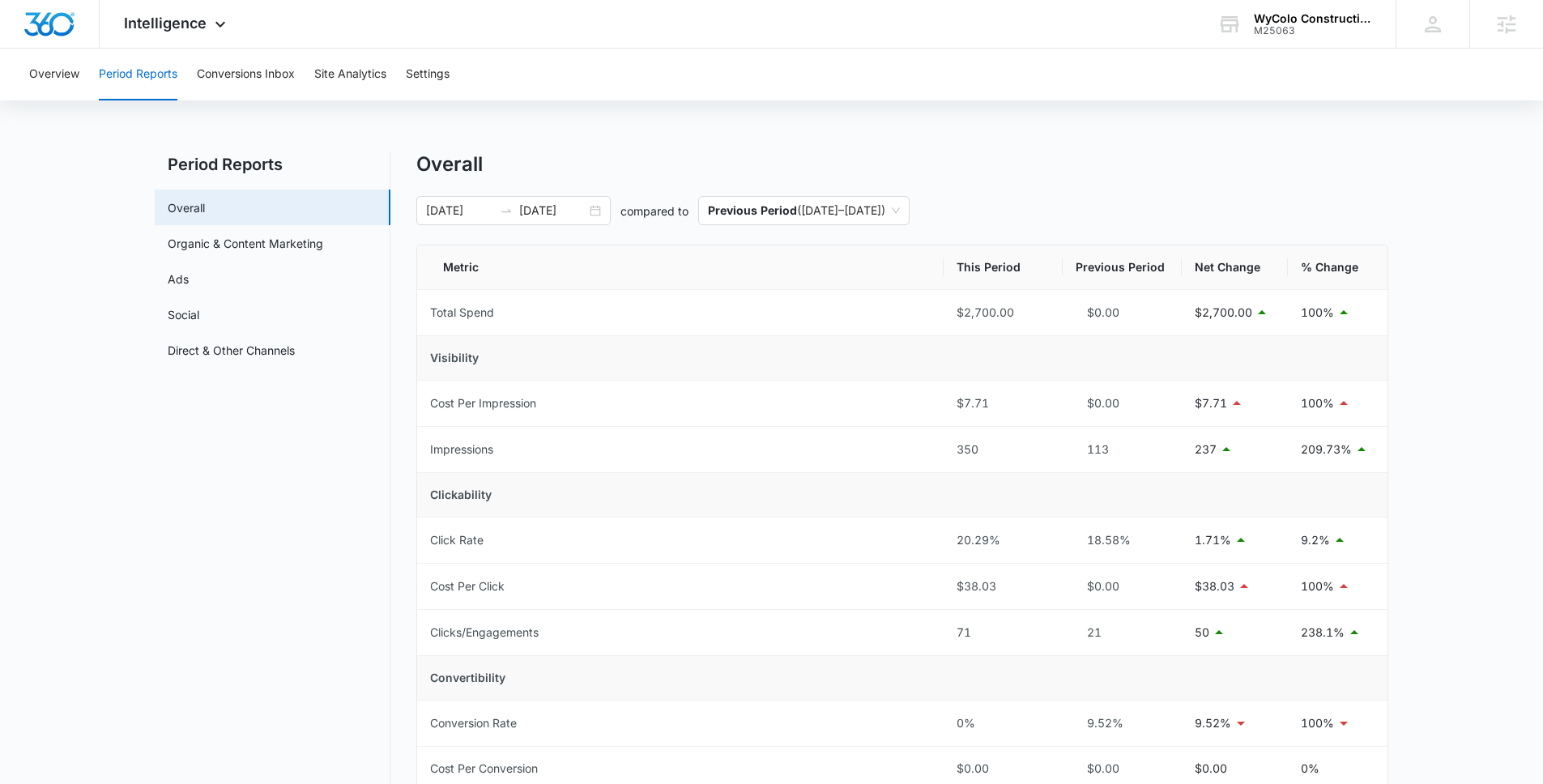
click at [1370, 197] on div "[DATE] [DATE] compared to Previous Period ( [DATE] – [DATE] )" at bounding box center [903, 210] width 972 height 29
